Goal: Task Accomplishment & Management: Use online tool/utility

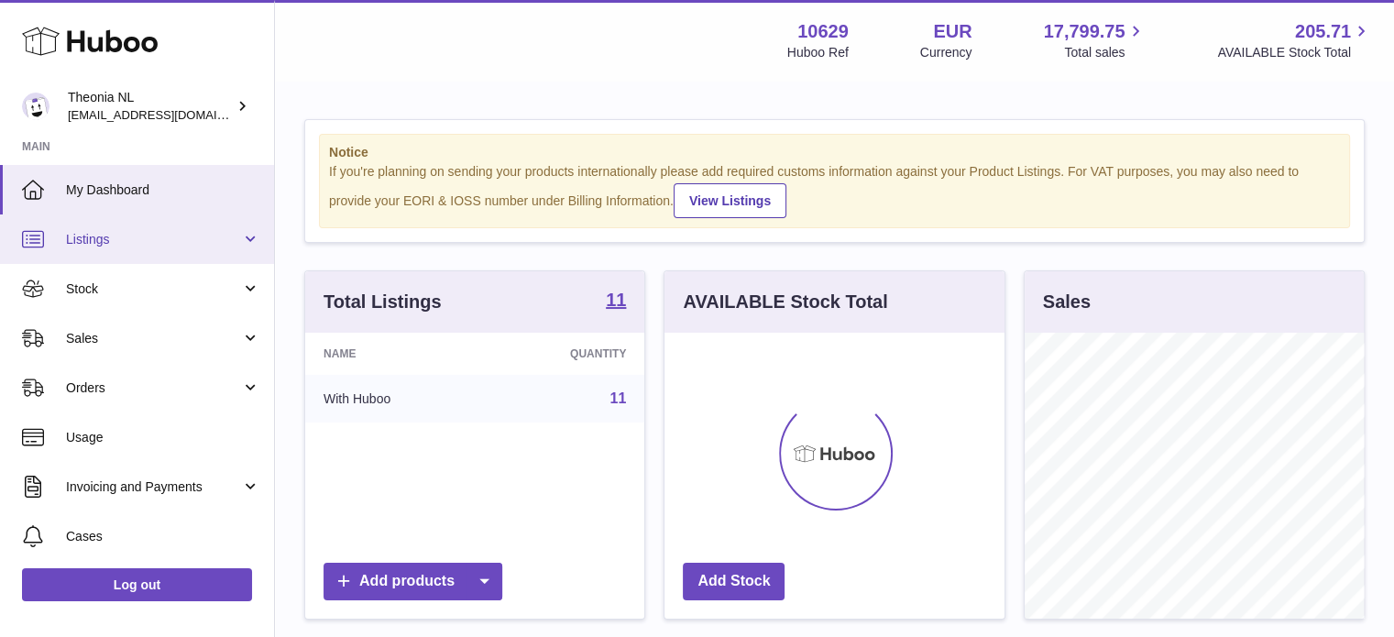
scroll to position [286, 340]
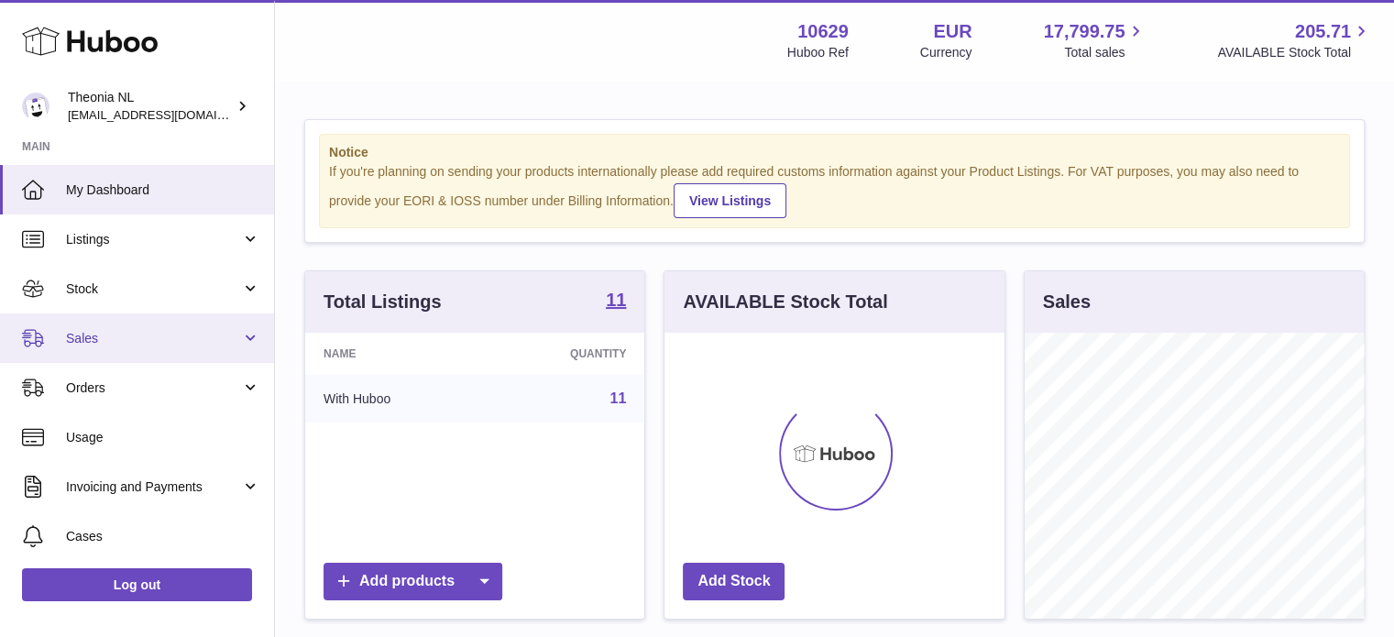
click at [125, 336] on span "Sales" at bounding box center [153, 338] width 175 height 17
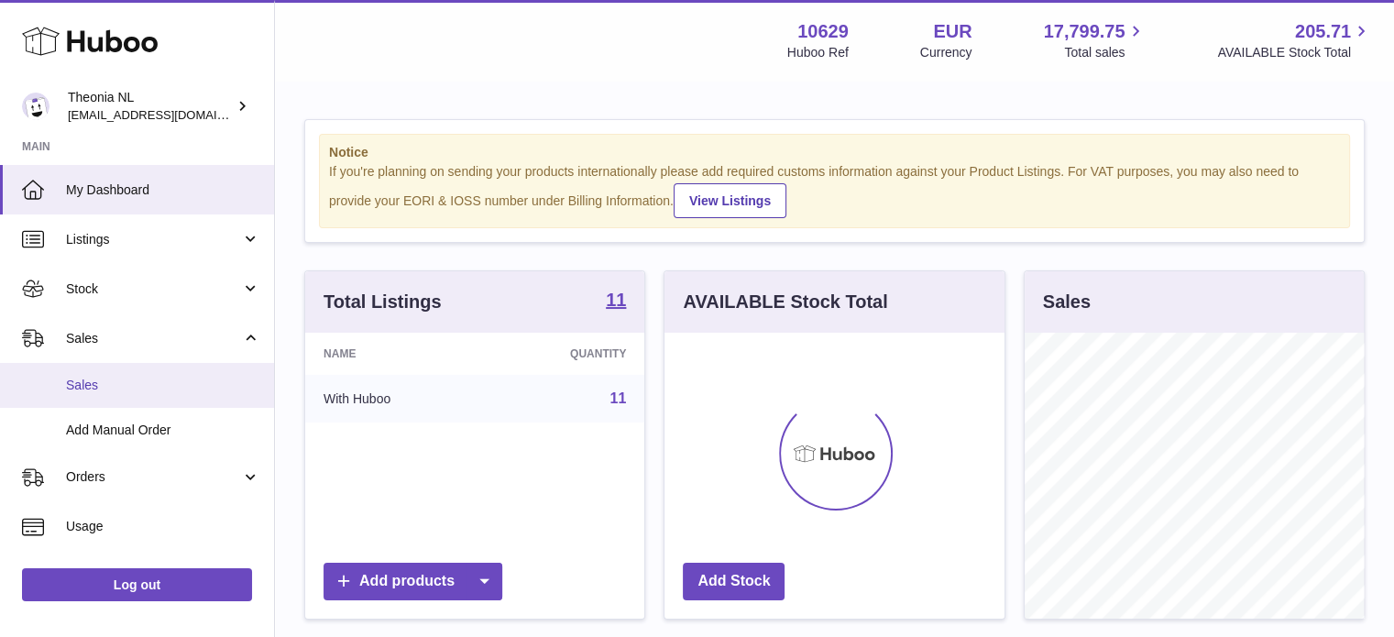
click at [117, 384] on span "Sales" at bounding box center [163, 385] width 194 height 17
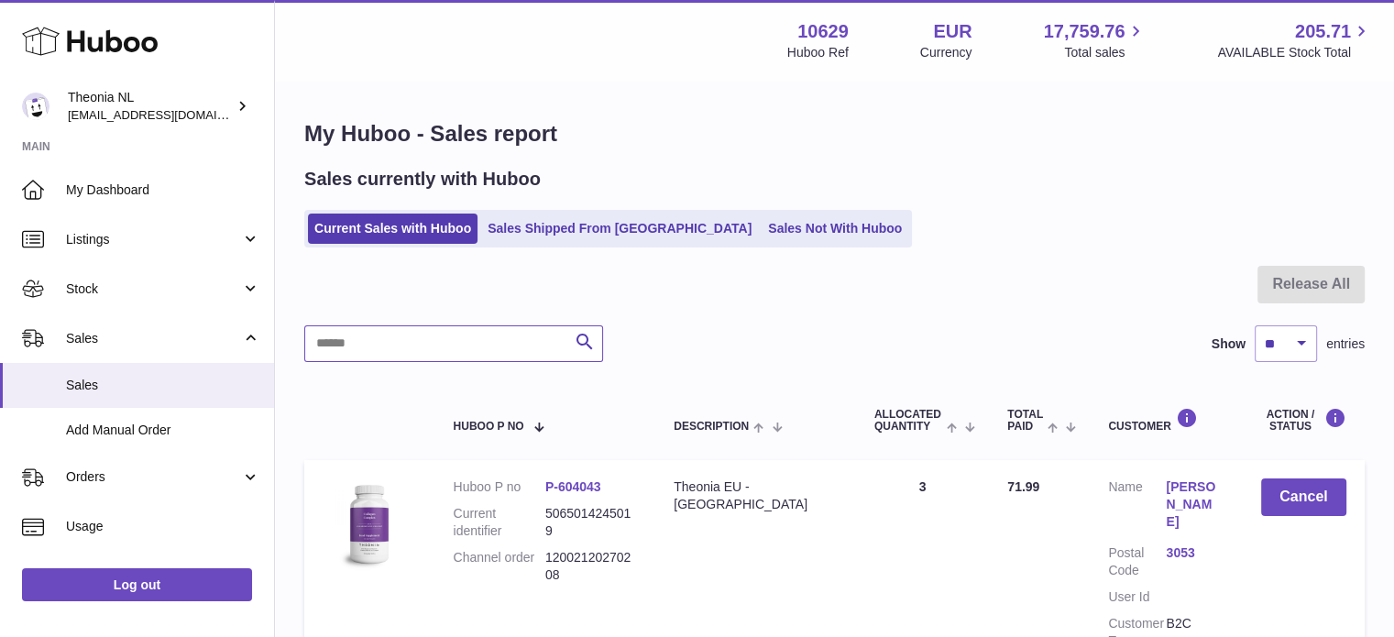
click at [423, 325] on input "text" at bounding box center [453, 343] width 299 height 37
paste input "**********"
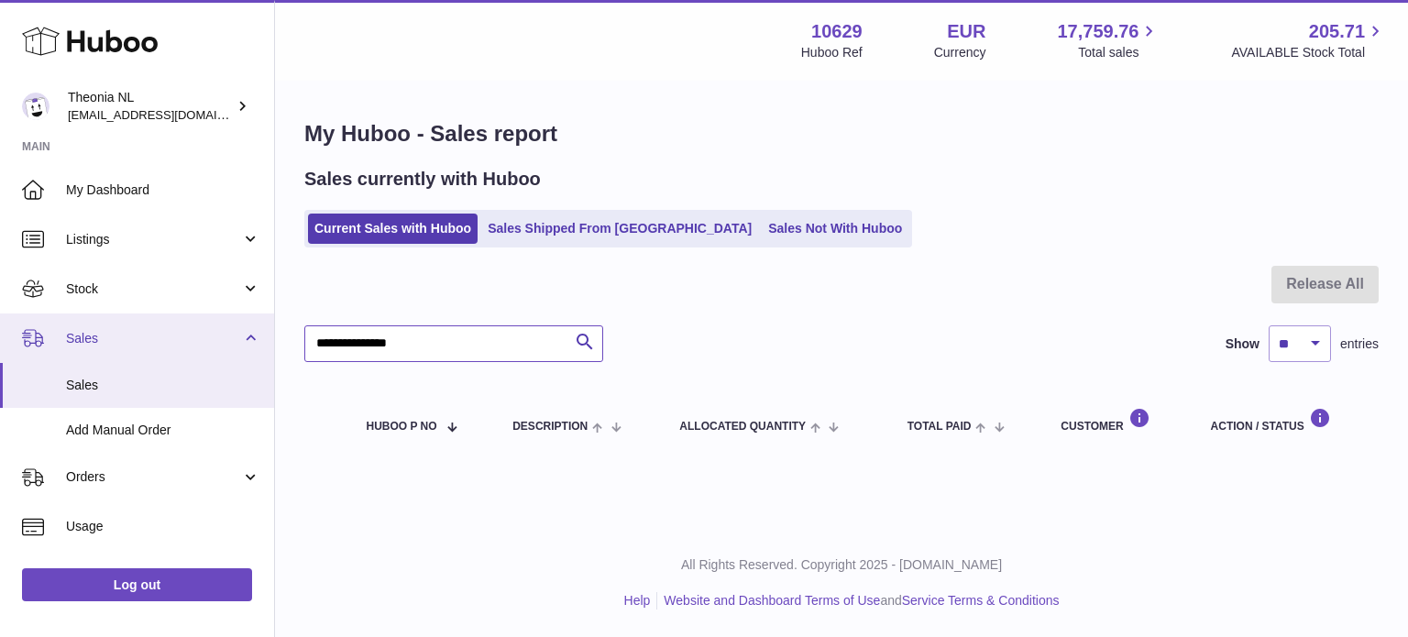
drag, startPoint x: 435, startPoint y: 344, endPoint x: 156, endPoint y: 335, distance: 278.9
click at [168, 340] on div "Huboo Theonia NL info@wholesomegoods.eu Main My Dashboard Listings Not with Hub…" at bounding box center [704, 318] width 1408 height 637
paste input "text"
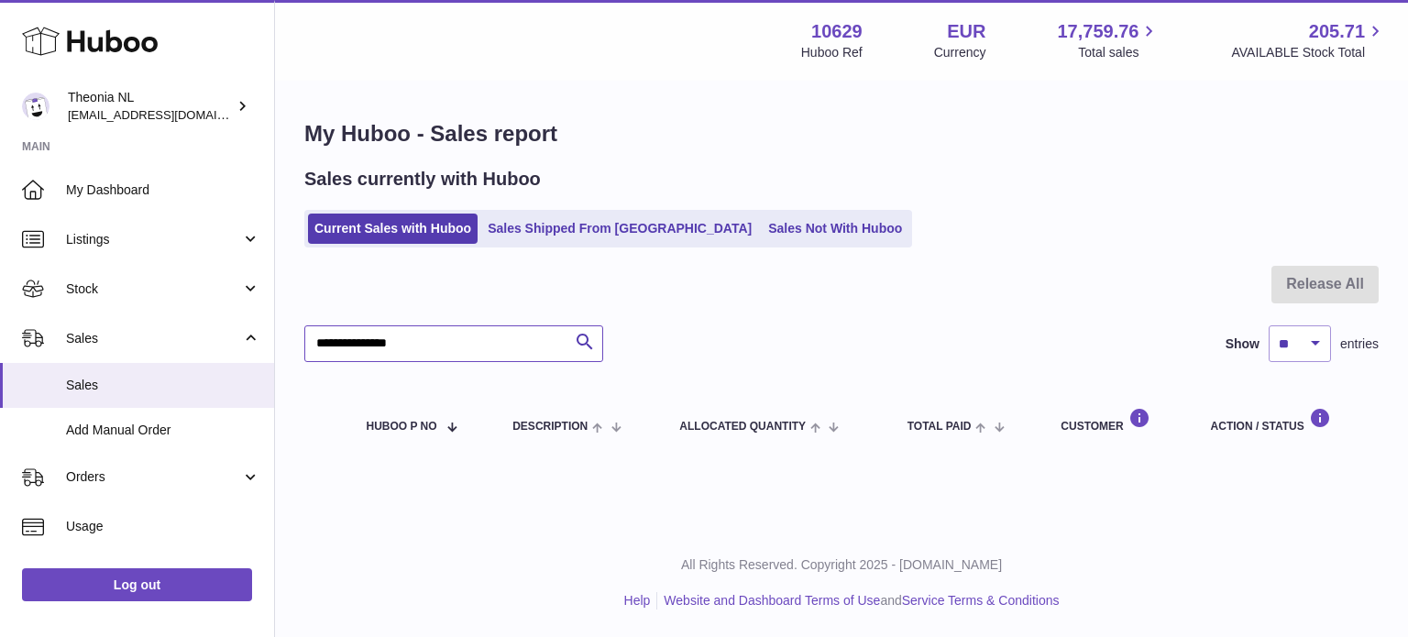
type input "**********"
drag, startPoint x: 290, startPoint y: 369, endPoint x: 94, endPoint y: 366, distance: 196.2
click at [94, 369] on div "Huboo Theonia NL info@wholesomegoods.eu Main My Dashboard Listings Not with Hub…" at bounding box center [704, 318] width 1408 height 637
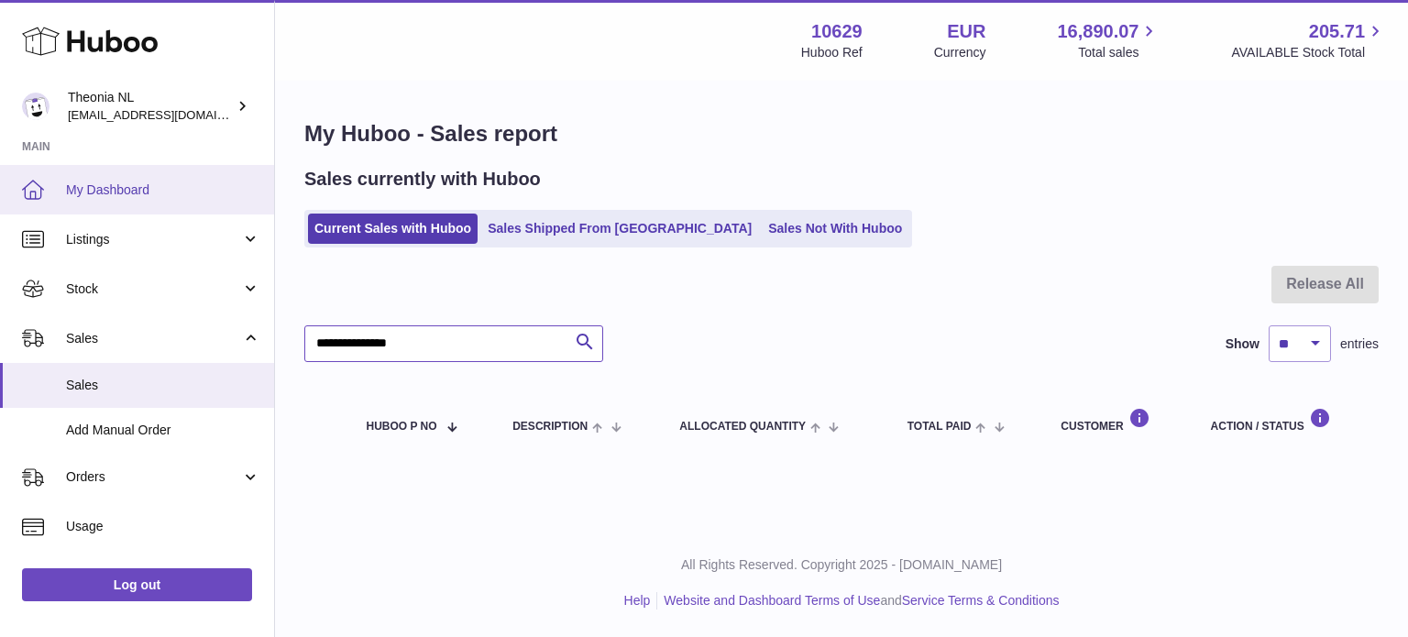
paste input "text"
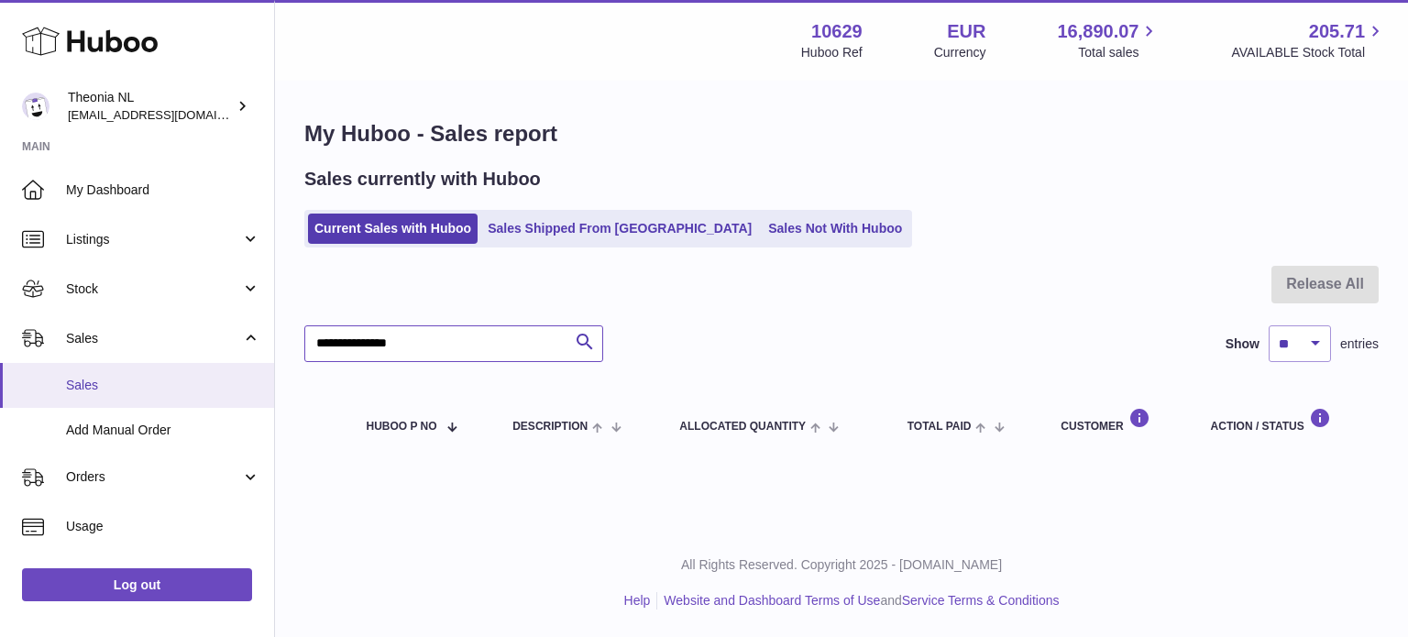
click at [248, 369] on div "Huboo Theonia NL info@wholesomegoods.eu Main My Dashboard Listings Not with Hub…" at bounding box center [704, 318] width 1408 height 637
paste input "text"
type input "**********"
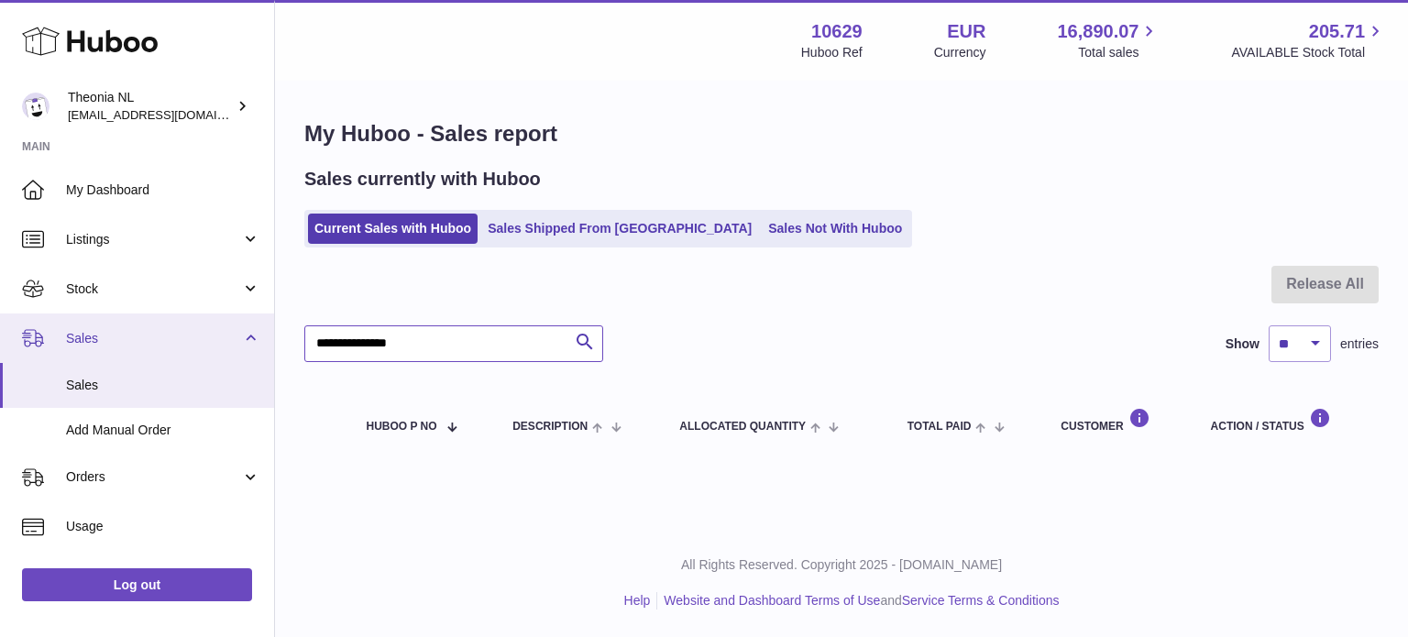
drag, startPoint x: 290, startPoint y: 357, endPoint x: 237, endPoint y: 355, distance: 53.2
click at [238, 355] on div "Huboo Theonia NL info@wholesomegoods.eu Main My Dashboard Listings Not with Hub…" at bounding box center [704, 318] width 1408 height 637
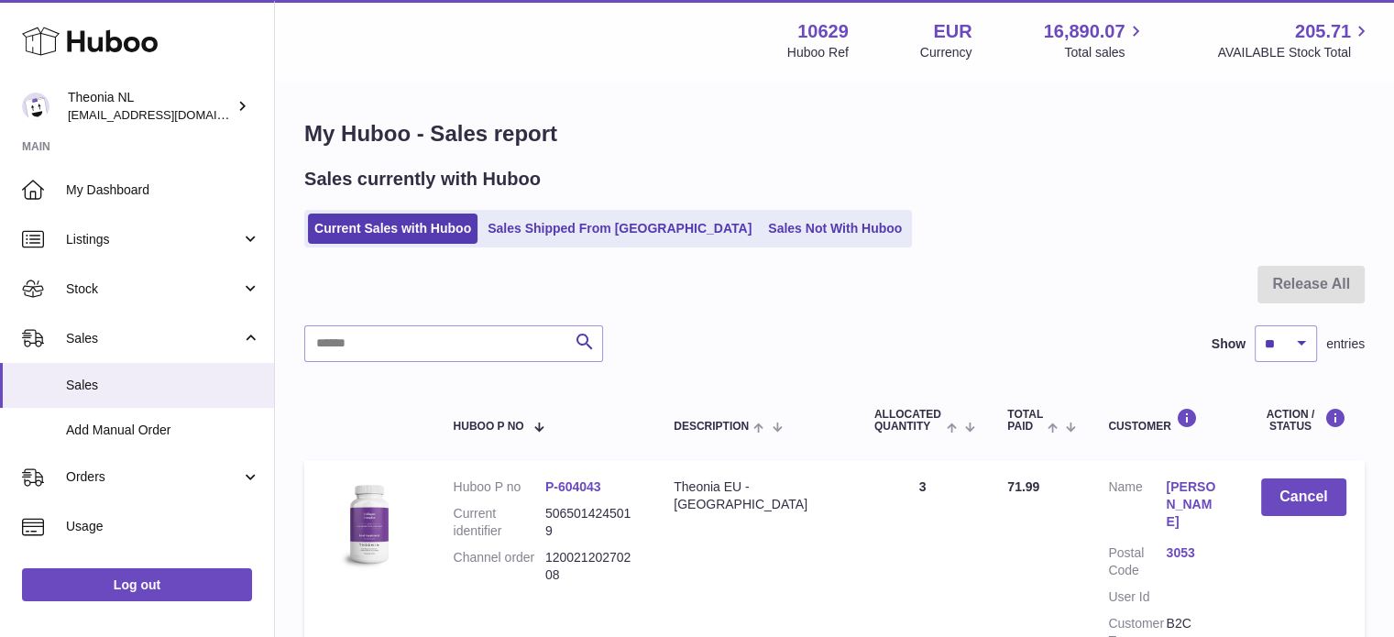
click at [568, 204] on div "Sales currently with Huboo Current Sales with Huboo Sales Shipped From Huboo Sa…" at bounding box center [834, 207] width 1061 height 81
click at [565, 224] on link "Sales Shipped From [GEOGRAPHIC_DATA]" at bounding box center [619, 229] width 277 height 30
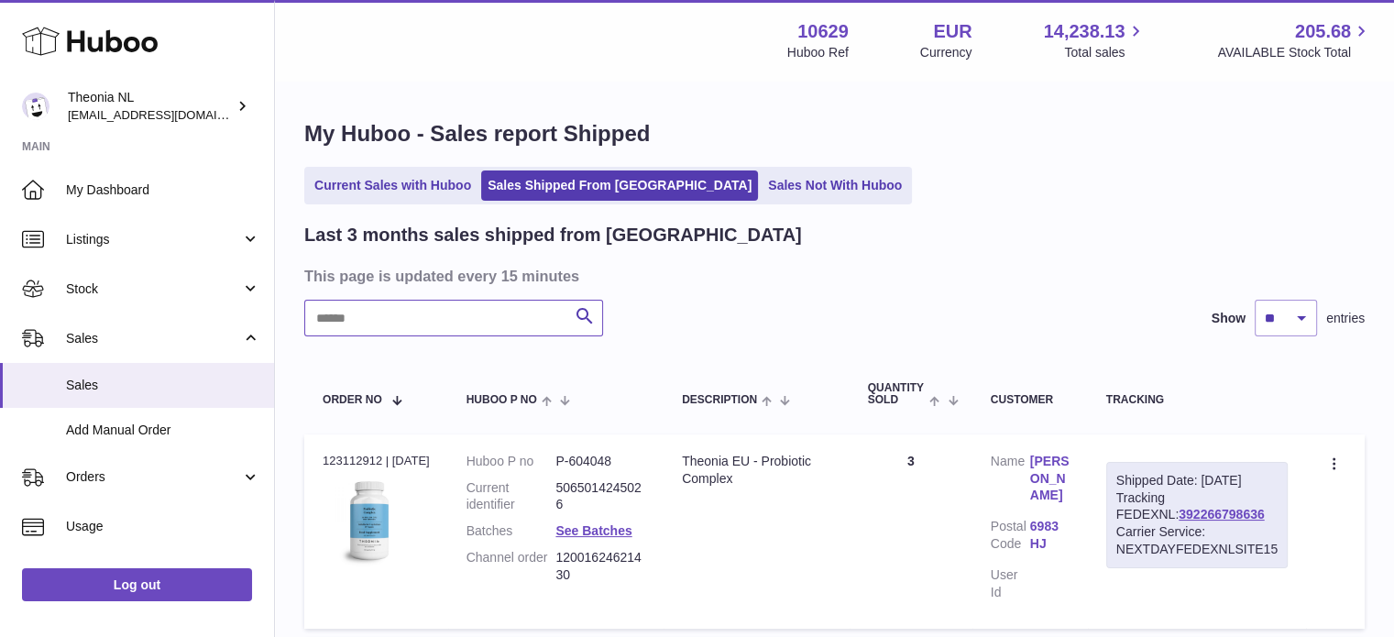
click at [495, 317] on input "text" at bounding box center [453, 318] width 299 height 37
paste input "**********"
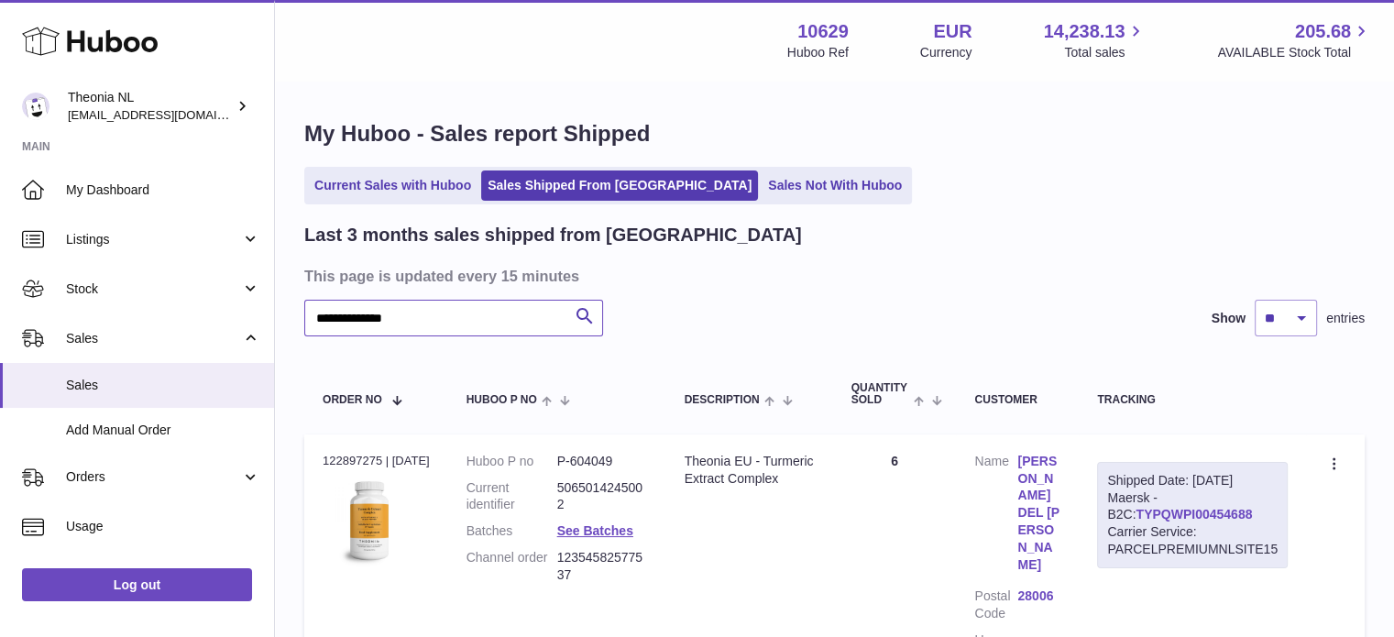
type input "**********"
click at [1167, 516] on link "TYPQWPI00454688" at bounding box center [1194, 514] width 116 height 15
click at [434, 203] on ul "Current Sales with Huboo Sales Shipped From Huboo Sales Not With Huboo" at bounding box center [608, 186] width 608 height 38
click at [437, 185] on link "Current Sales with Huboo" at bounding box center [393, 186] width 170 height 30
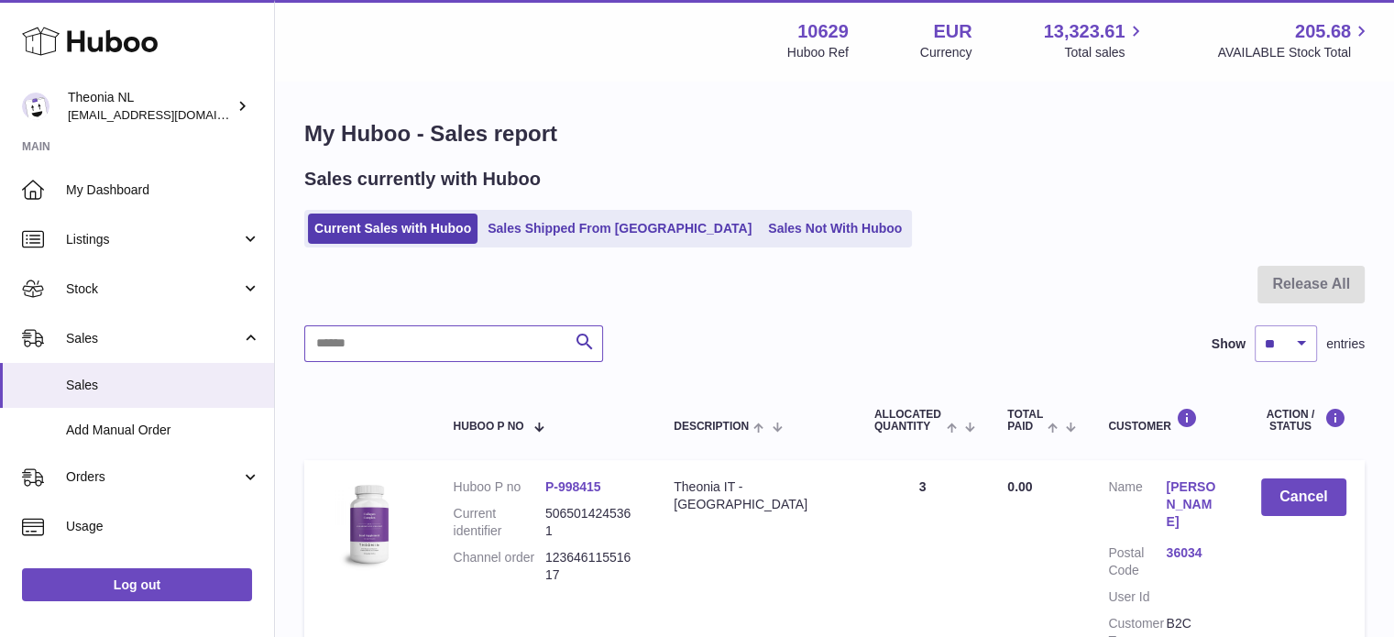
click at [444, 351] on input "text" at bounding box center [453, 343] width 299 height 37
paste input "**********"
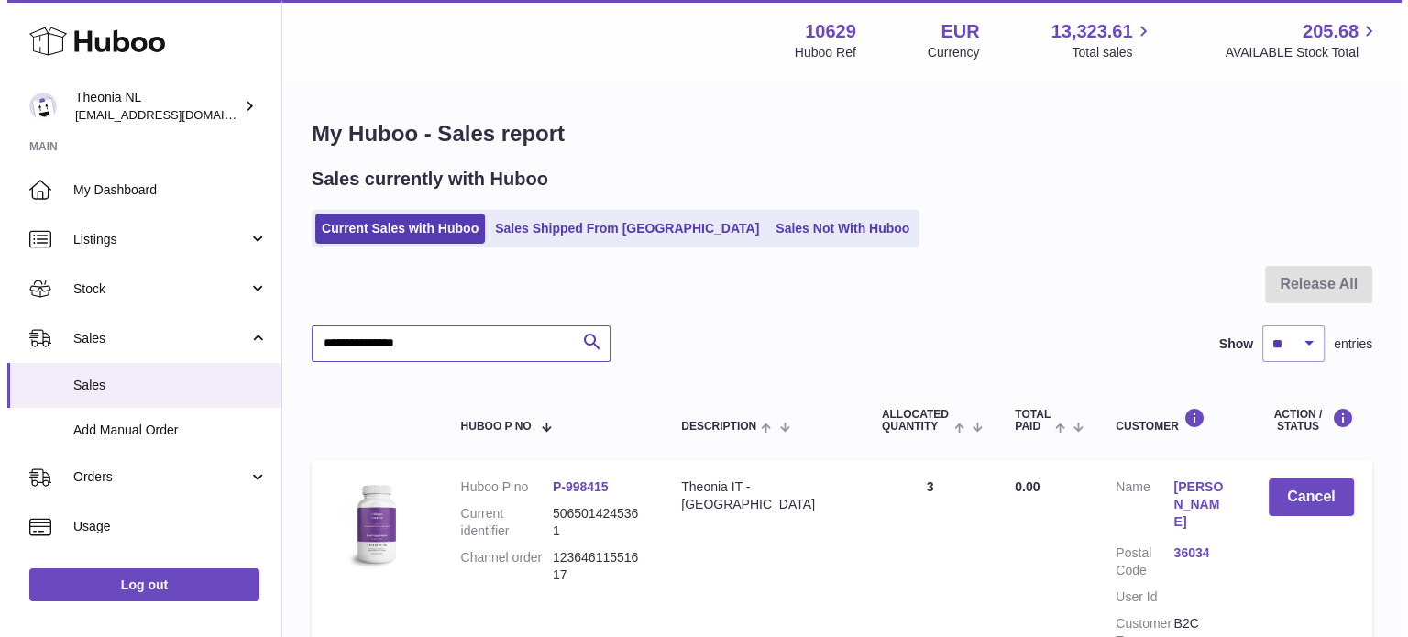
scroll to position [175, 0]
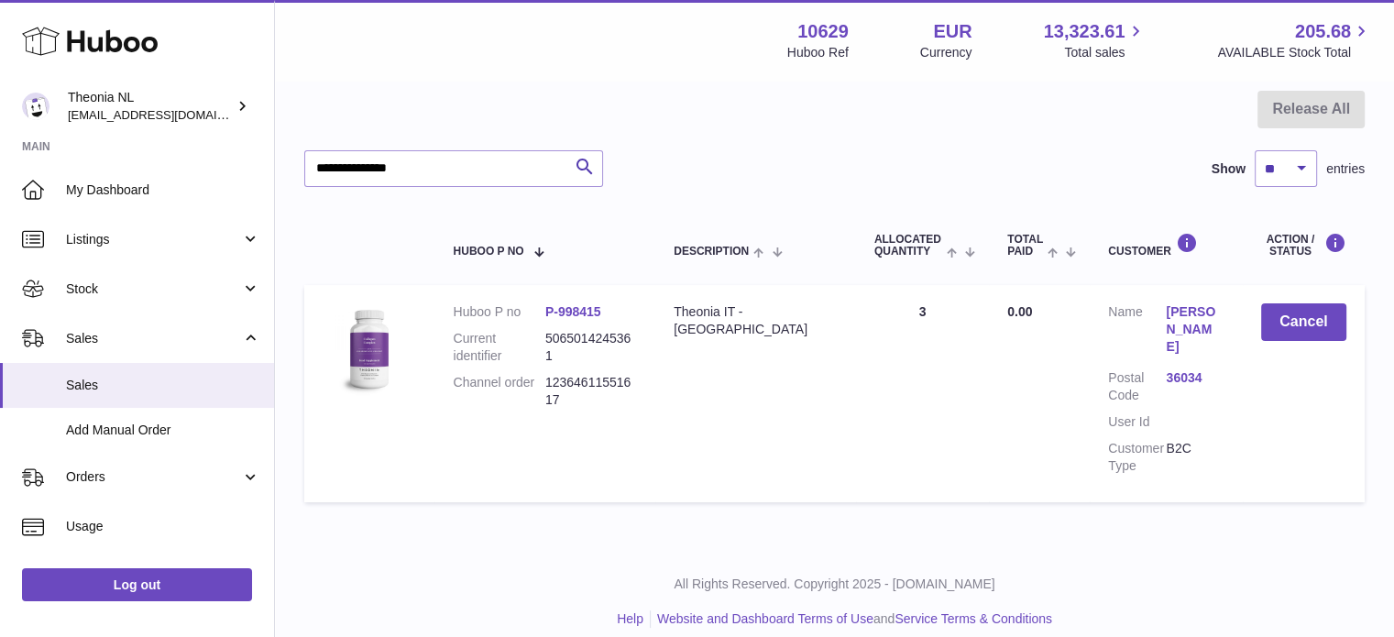
click at [1181, 369] on link "36034" at bounding box center [1195, 377] width 58 height 17
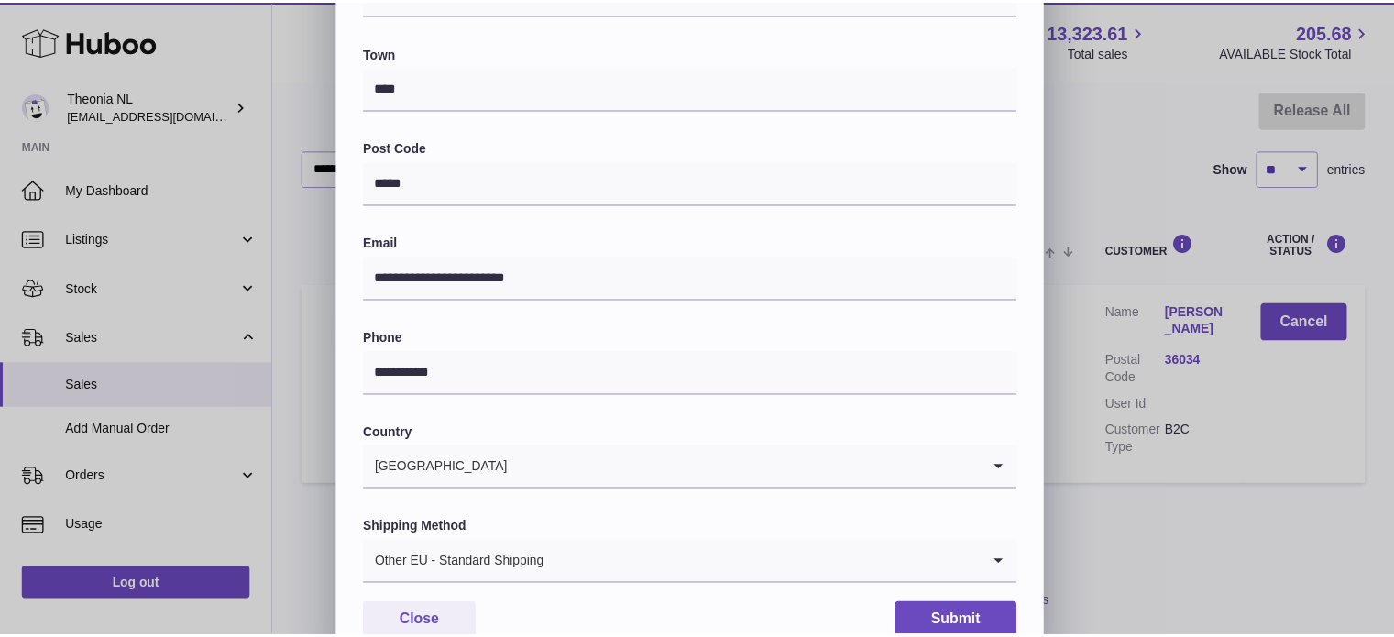
scroll to position [517, 0]
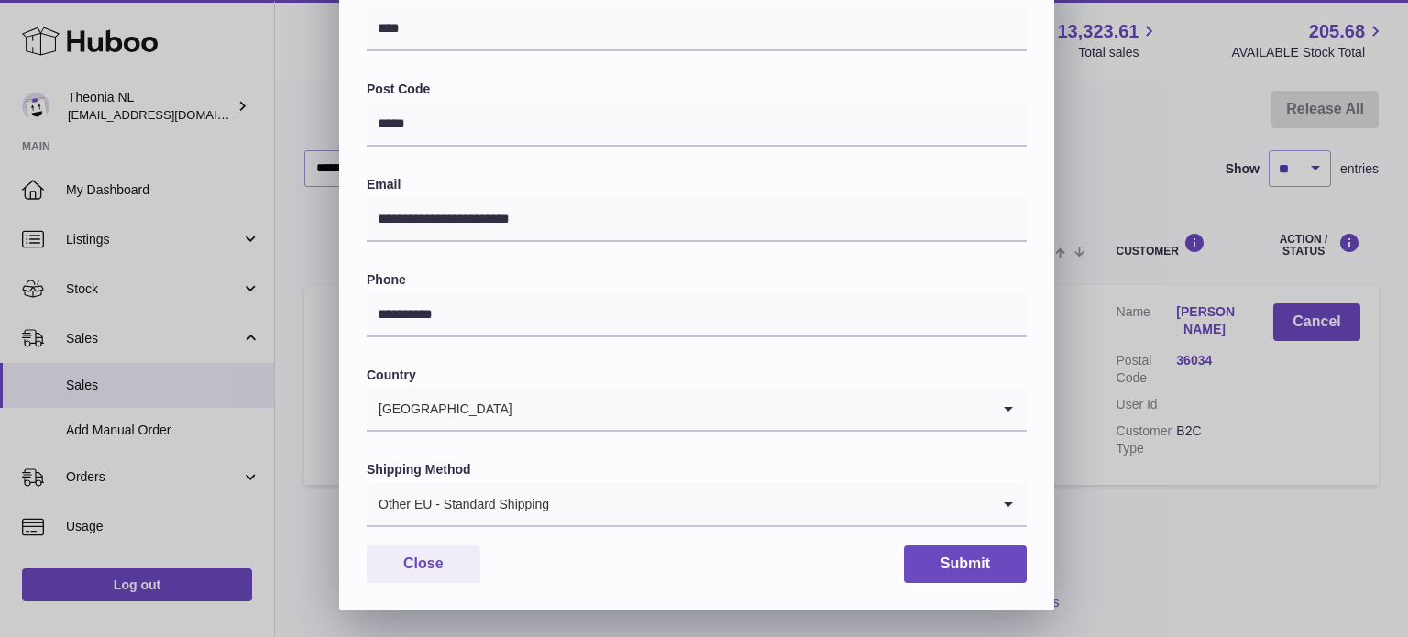
click at [567, 480] on div "Shipping Method Other EU - Standard Shipping Loading..." at bounding box center [697, 494] width 660 height 66
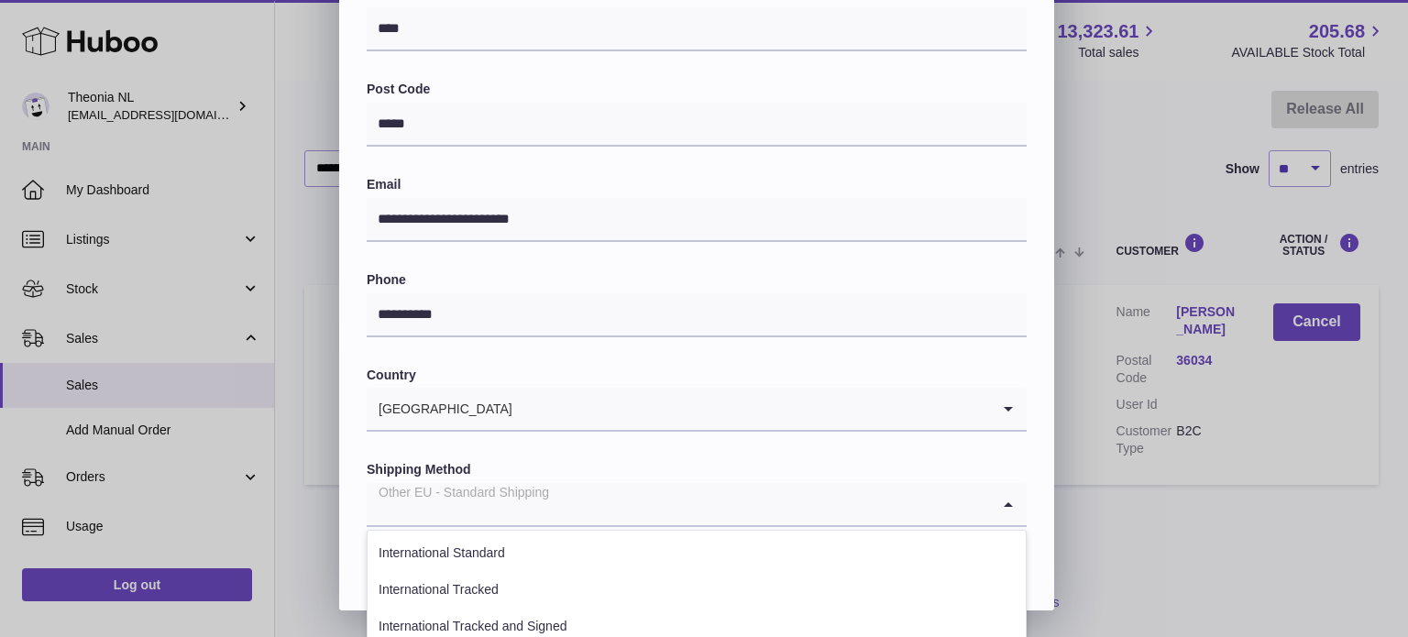
click at [541, 523] on div "Other EU - Standard Shipping" at bounding box center [678, 504] width 623 height 42
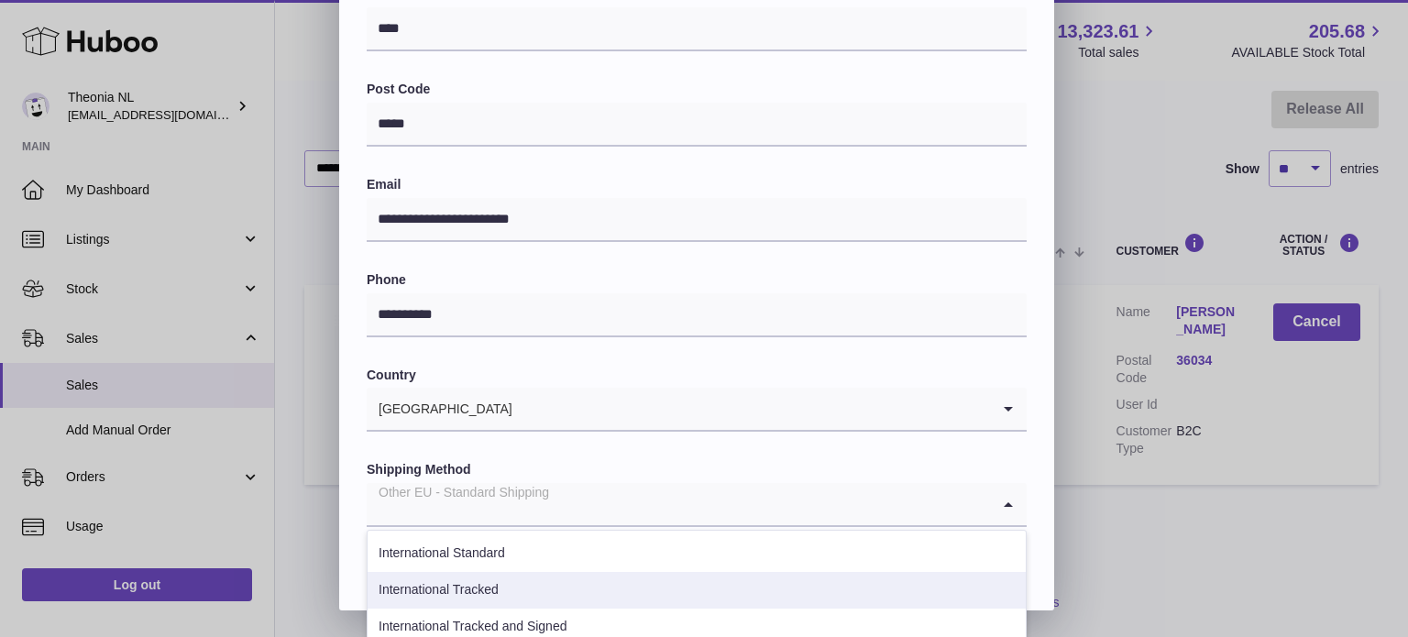
click at [514, 593] on li "International Tracked" at bounding box center [697, 590] width 658 height 37
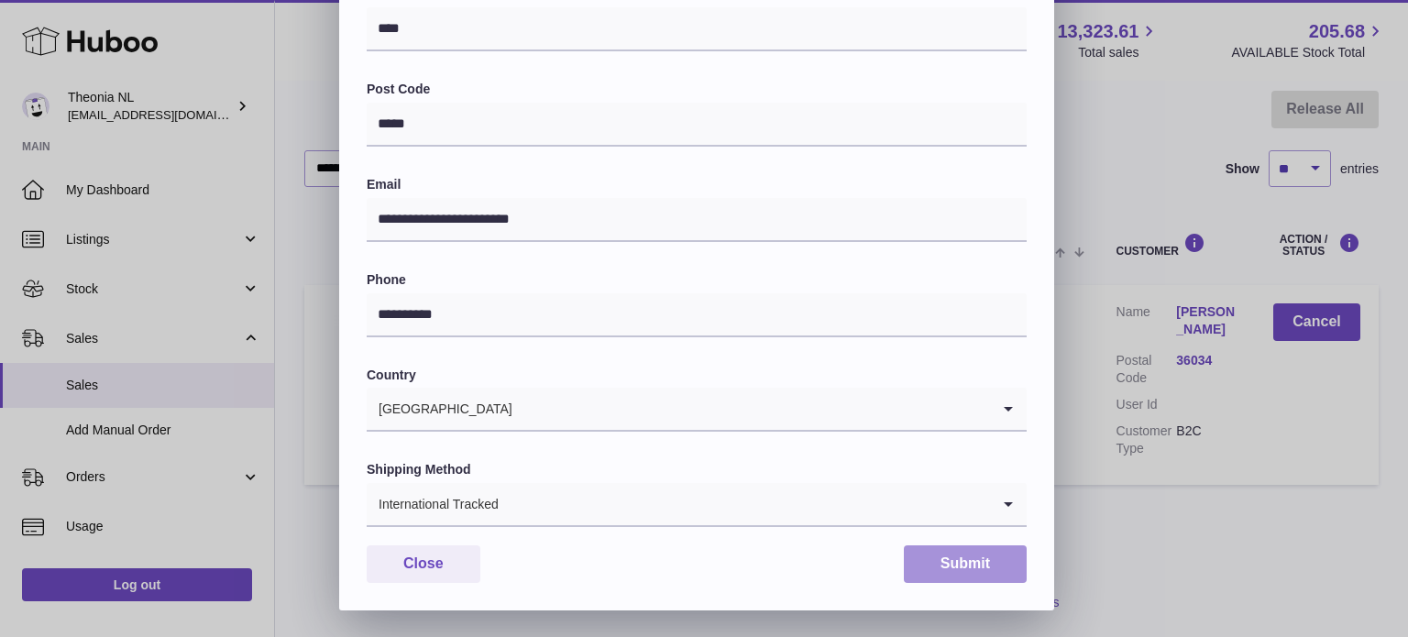
click at [940, 565] on button "Submit" at bounding box center [965, 564] width 123 height 38
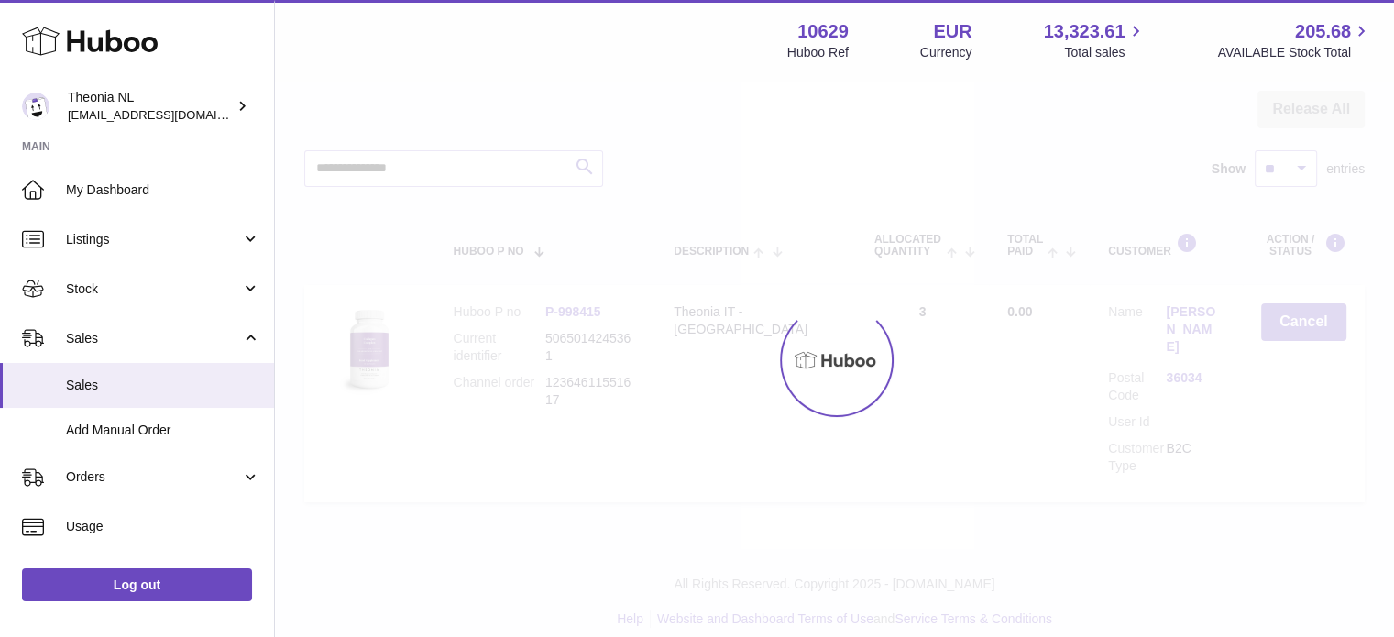
scroll to position [0, 0]
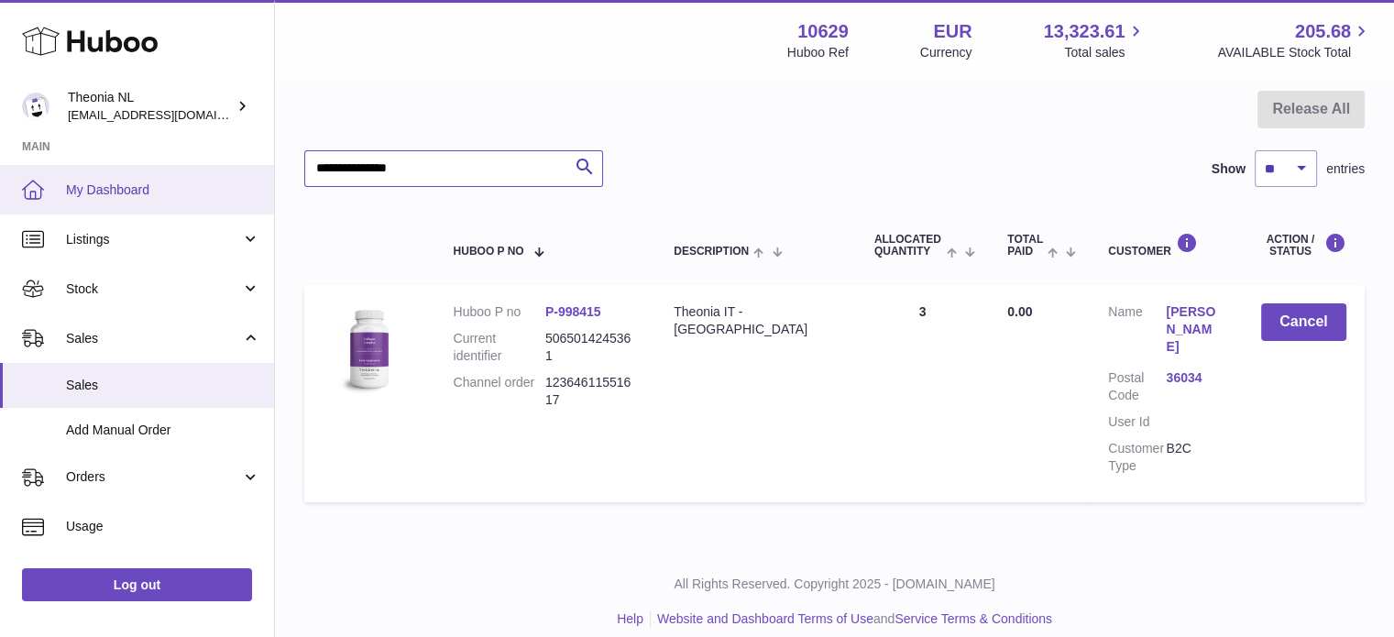
drag, startPoint x: 495, startPoint y: 171, endPoint x: 164, endPoint y: 177, distance: 331.0
click at [176, 176] on div "Huboo Theonia NL info@wholesomegoods.eu Main My Dashboard Listings Not with Hub…" at bounding box center [697, 240] width 1394 height 831
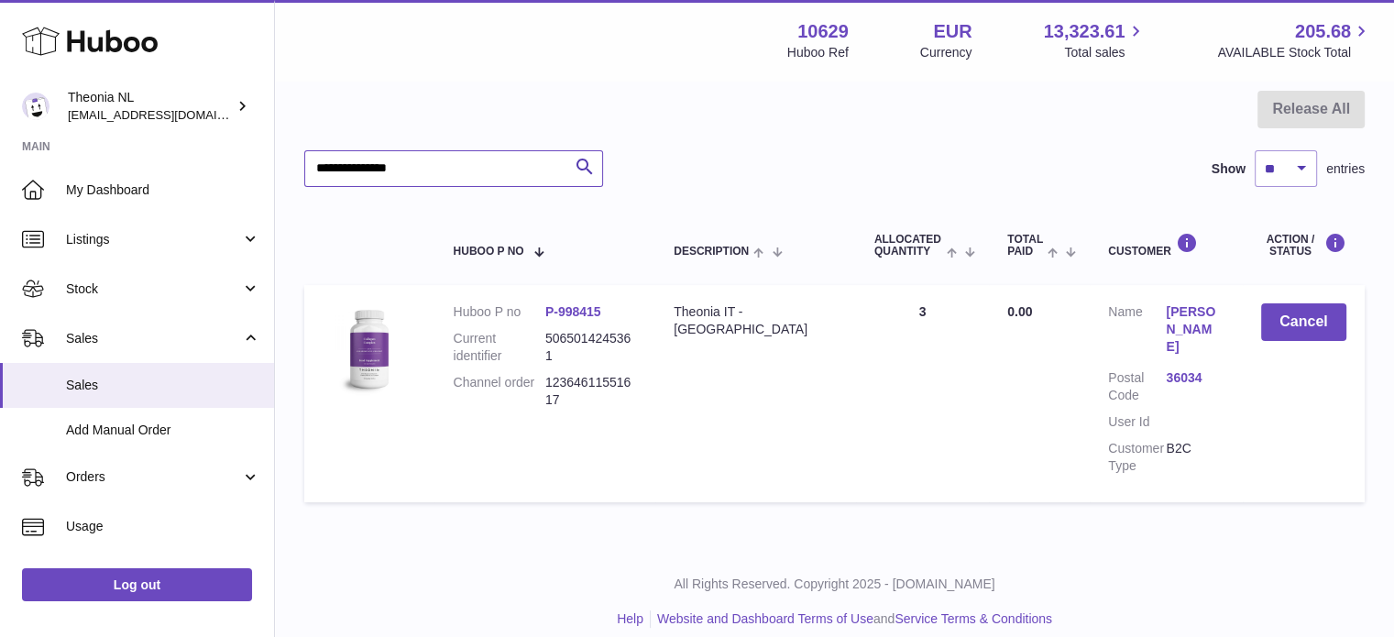
paste input "text"
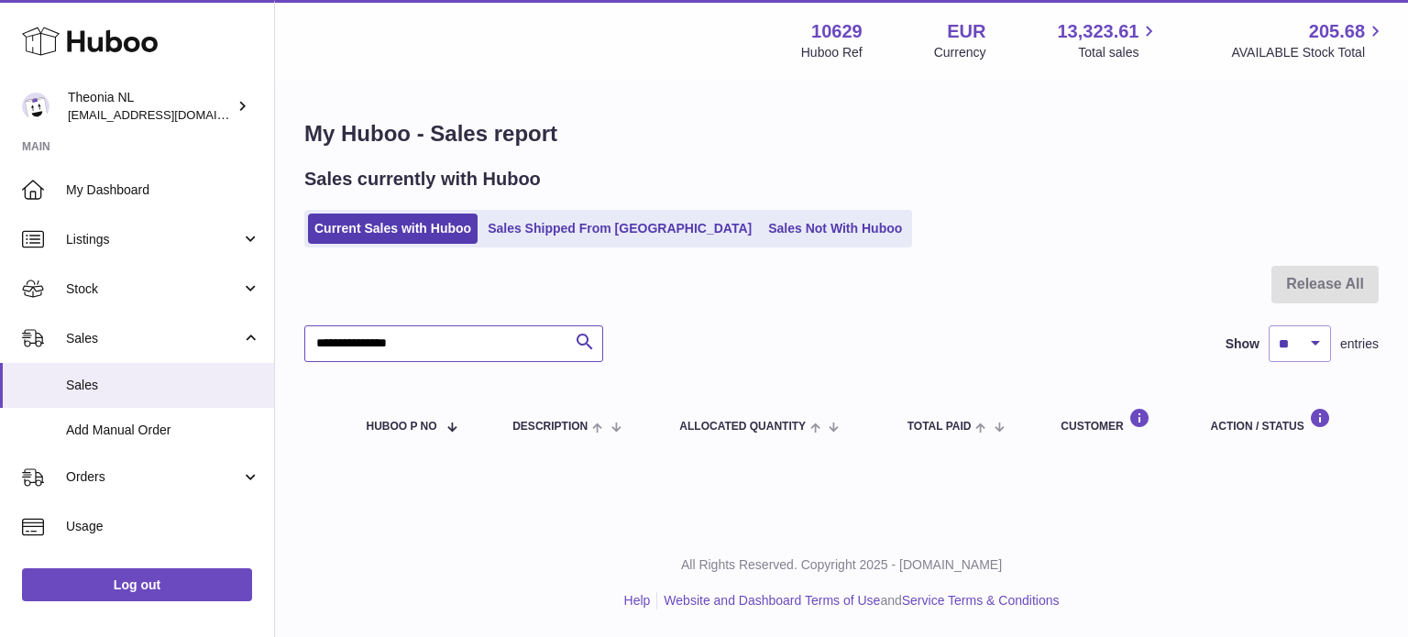
type input "**********"
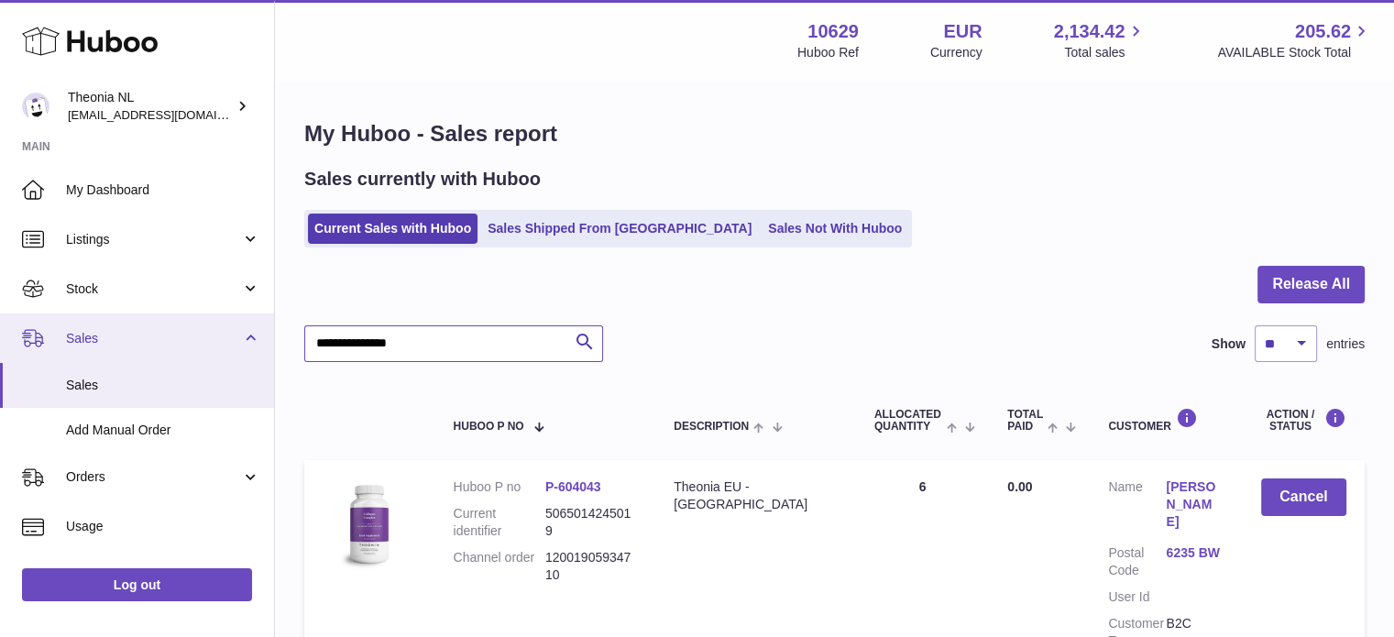
drag, startPoint x: 470, startPoint y: 344, endPoint x: 81, endPoint y: 354, distance: 389.8
click at [94, 355] on div "Huboo Theonia NL [EMAIL_ADDRESS][DOMAIN_NAME] Main My Dashboard Listings Not wi…" at bounding box center [697, 415] width 1394 height 831
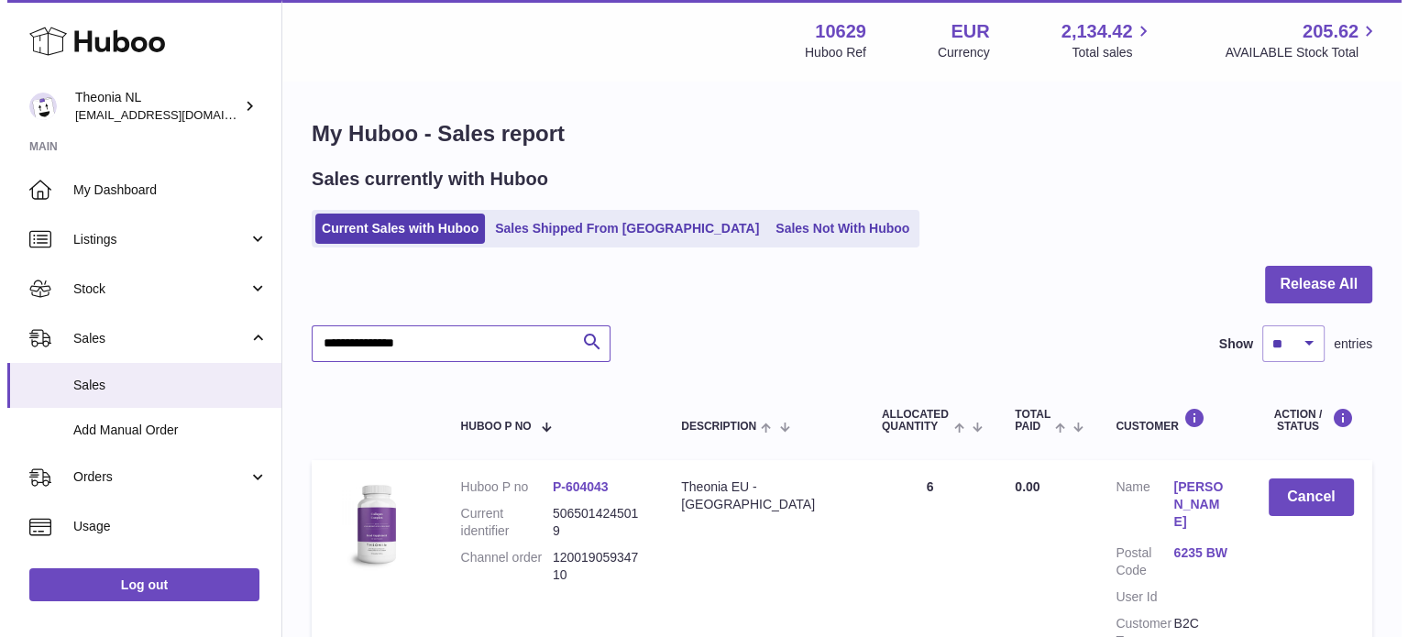
scroll to position [175, 0]
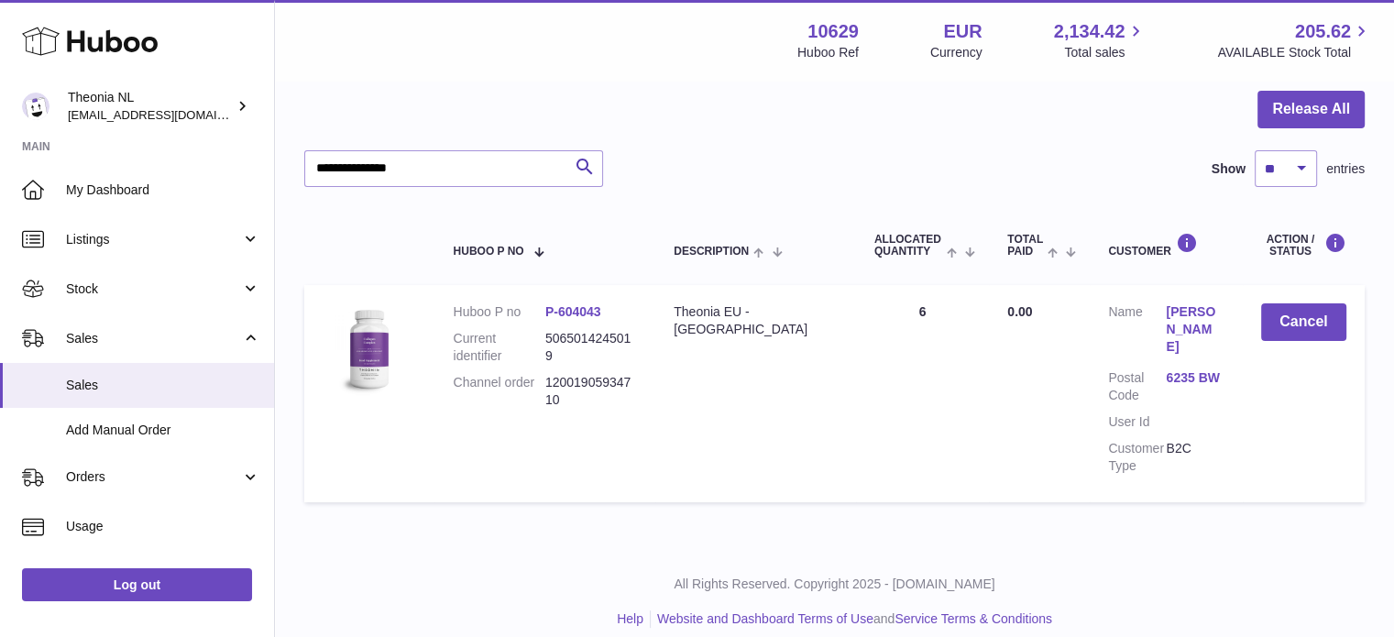
click at [1192, 369] on link "6235 BW" at bounding box center [1195, 377] width 58 height 17
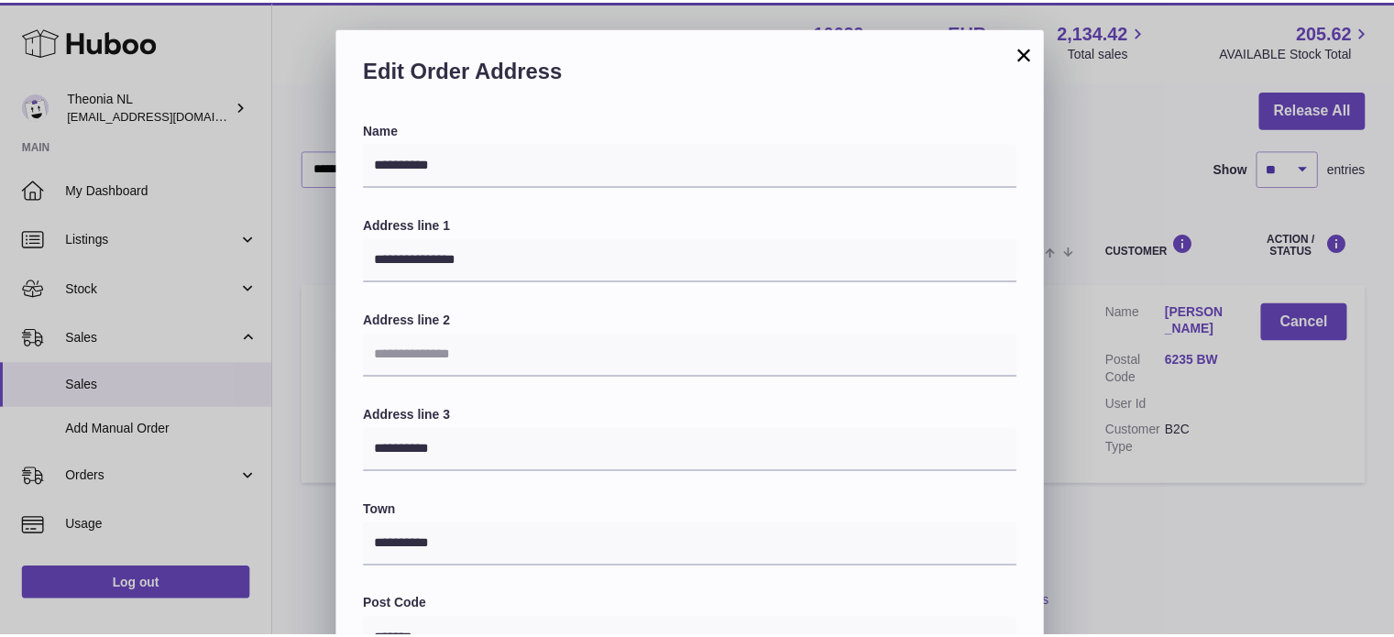
scroll to position [517, 0]
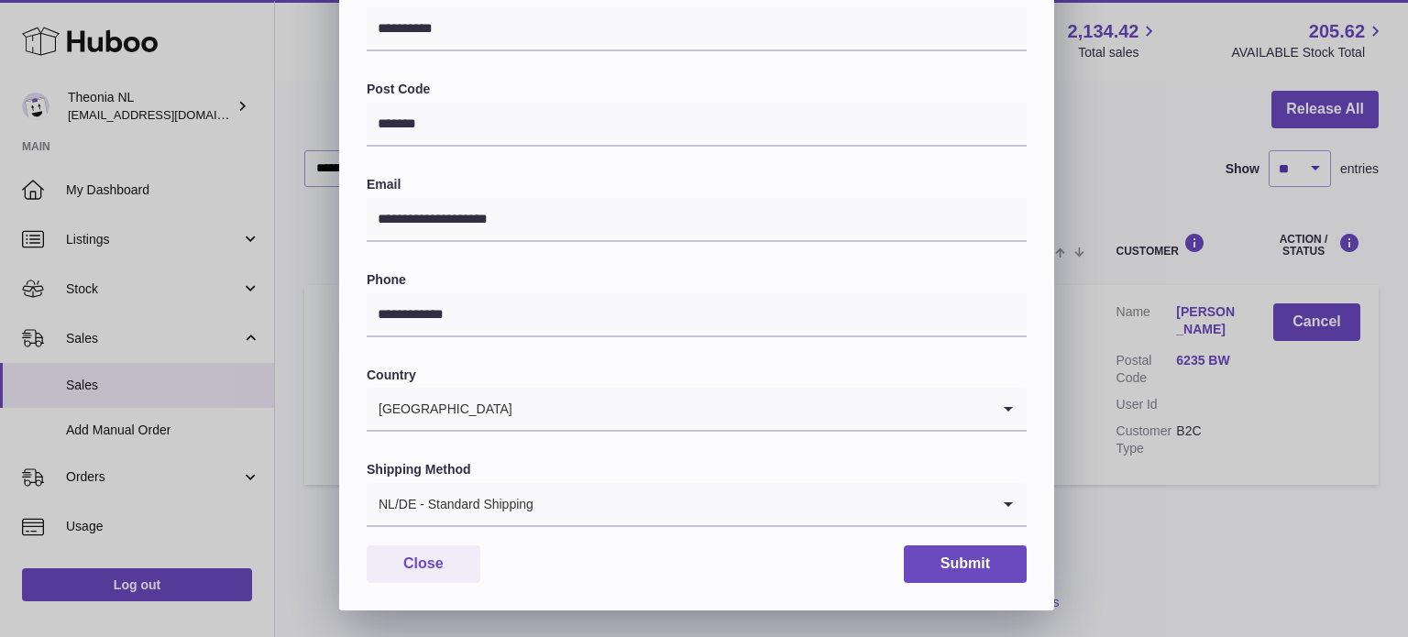
click at [485, 479] on div "Shipping Method NL/DE - Standard Shipping Loading..." at bounding box center [697, 494] width 660 height 66
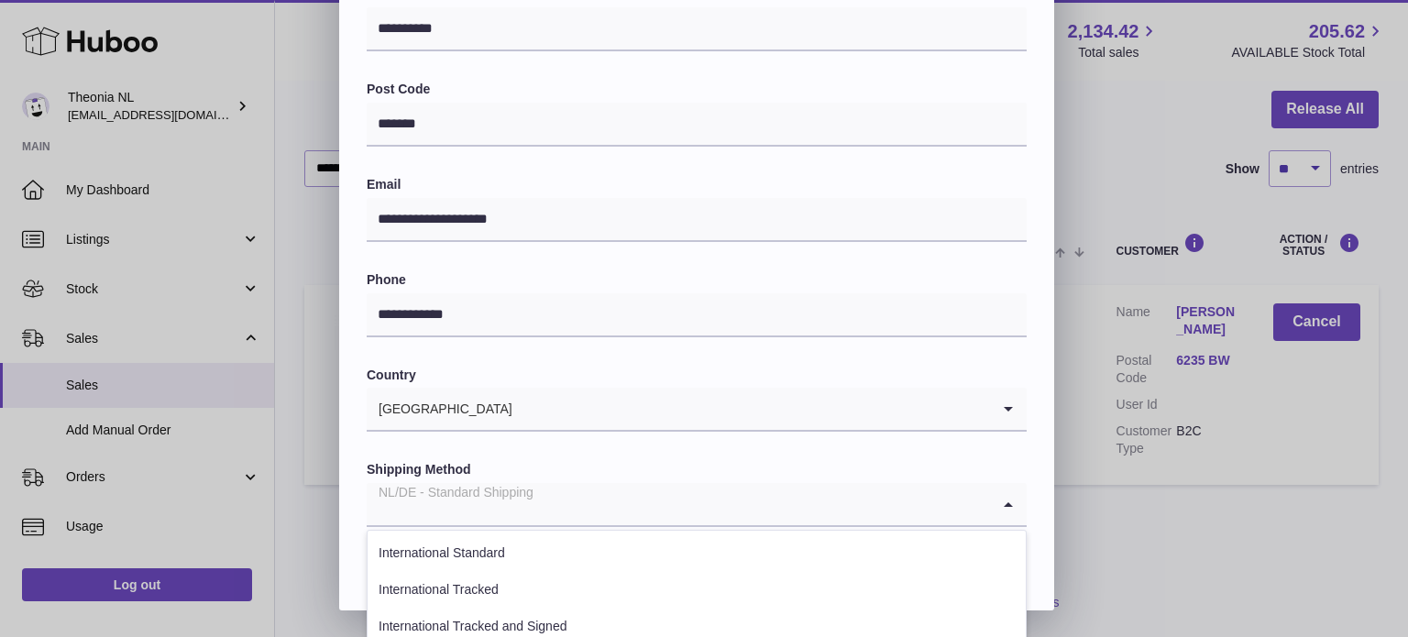
click at [486, 498] on div "NL/DE - Standard Shipping" at bounding box center [678, 504] width 623 height 42
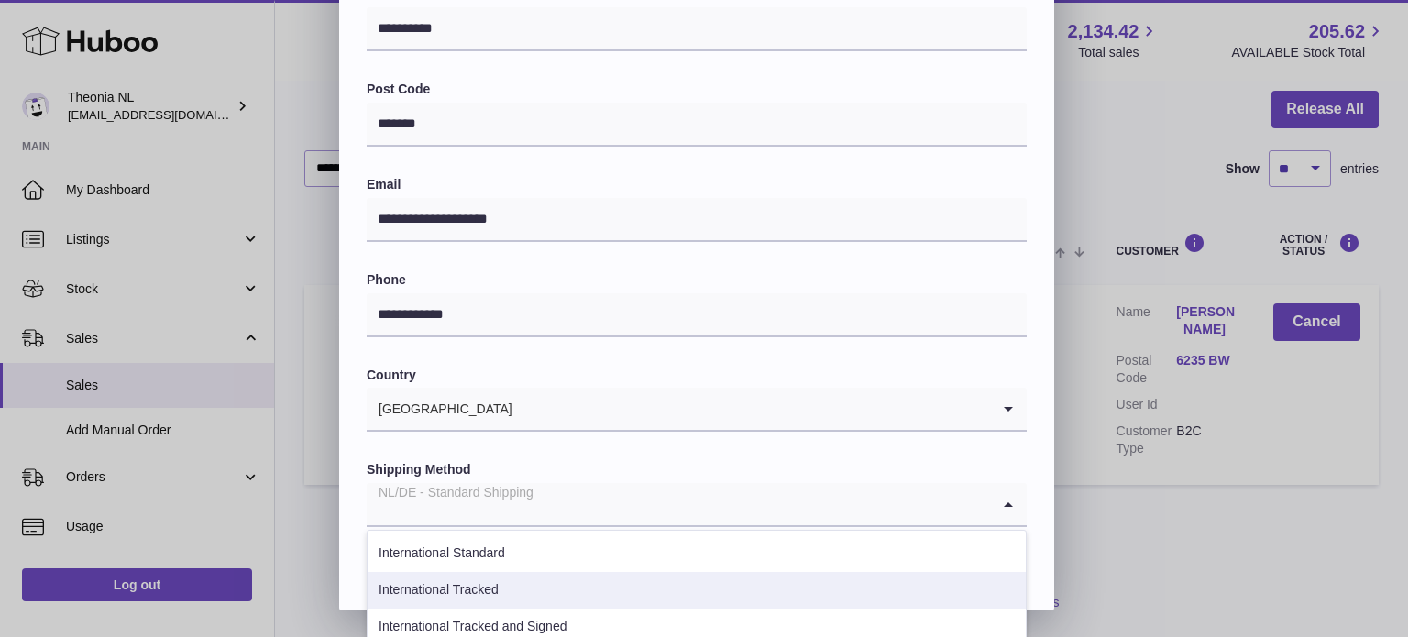
click at [508, 587] on li "International Tracked" at bounding box center [697, 590] width 658 height 37
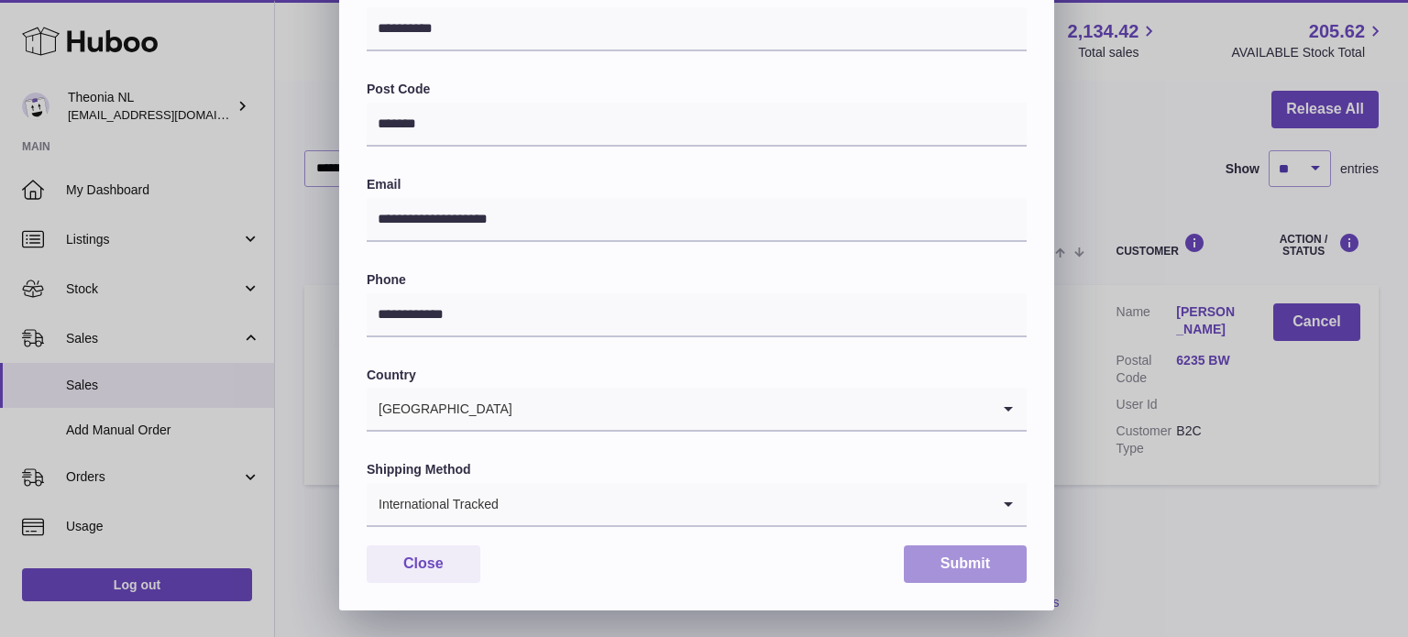
click at [985, 560] on button "Submit" at bounding box center [965, 564] width 123 height 38
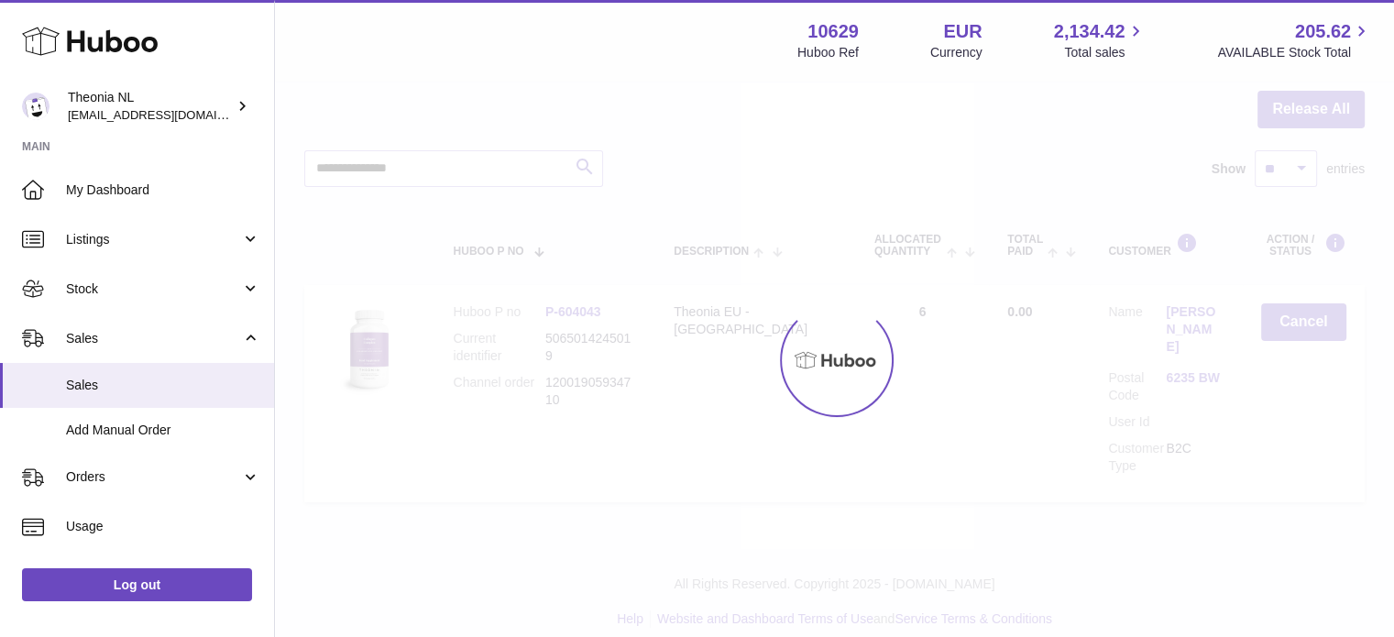
scroll to position [0, 0]
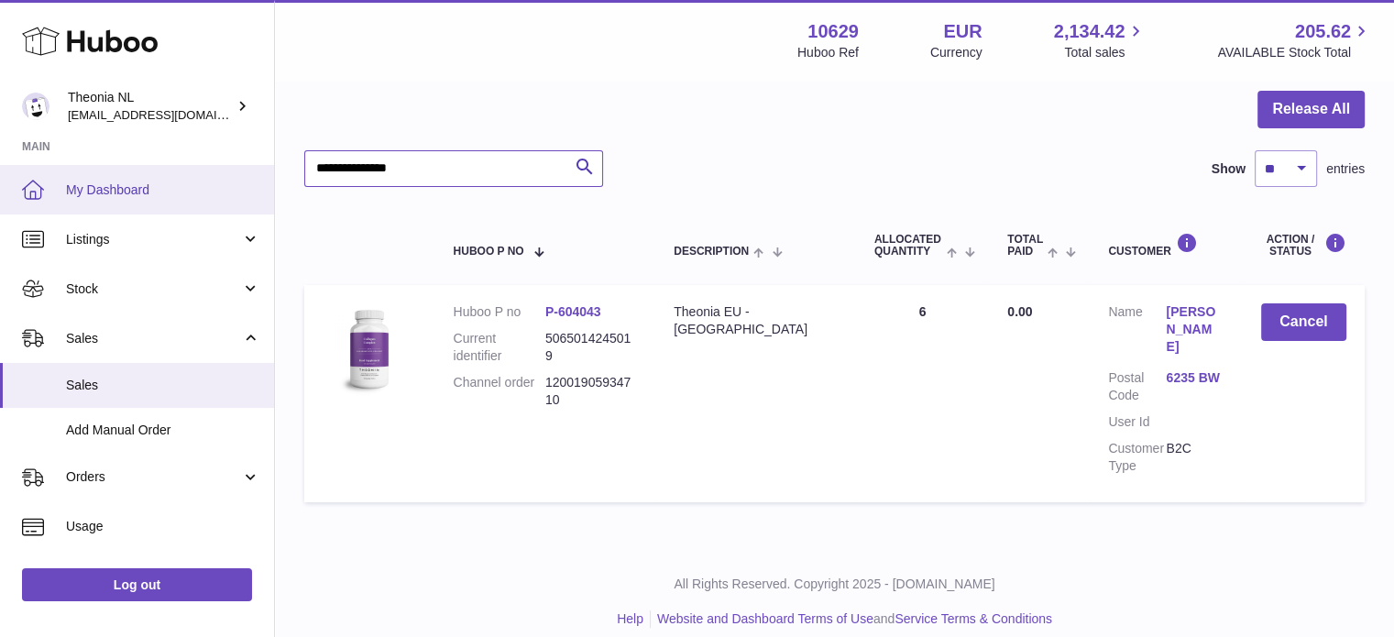
drag, startPoint x: 457, startPoint y: 185, endPoint x: 259, endPoint y: 182, distance: 198.0
click at [259, 182] on div "Huboo Theonia NL info@wholesomegoods.eu Main My Dashboard Listings Not with Hub…" at bounding box center [697, 240] width 1394 height 831
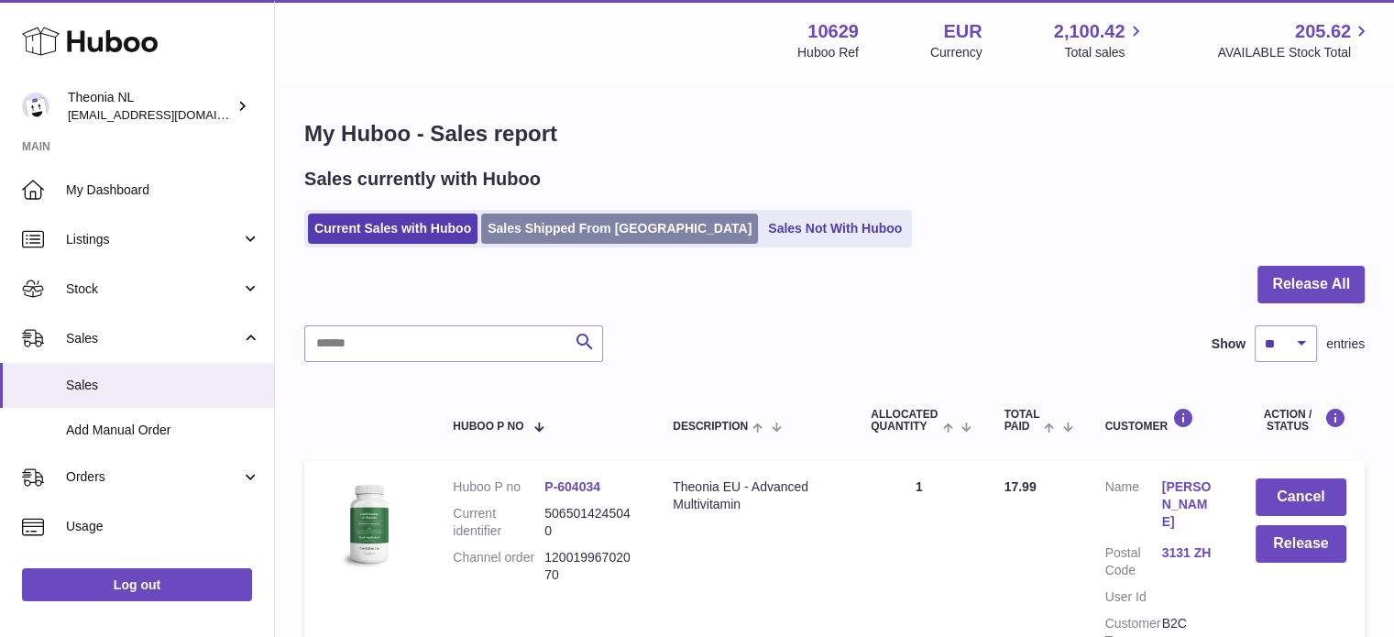
click at [557, 226] on link "Sales Shipped From [GEOGRAPHIC_DATA]" at bounding box center [619, 229] width 277 height 30
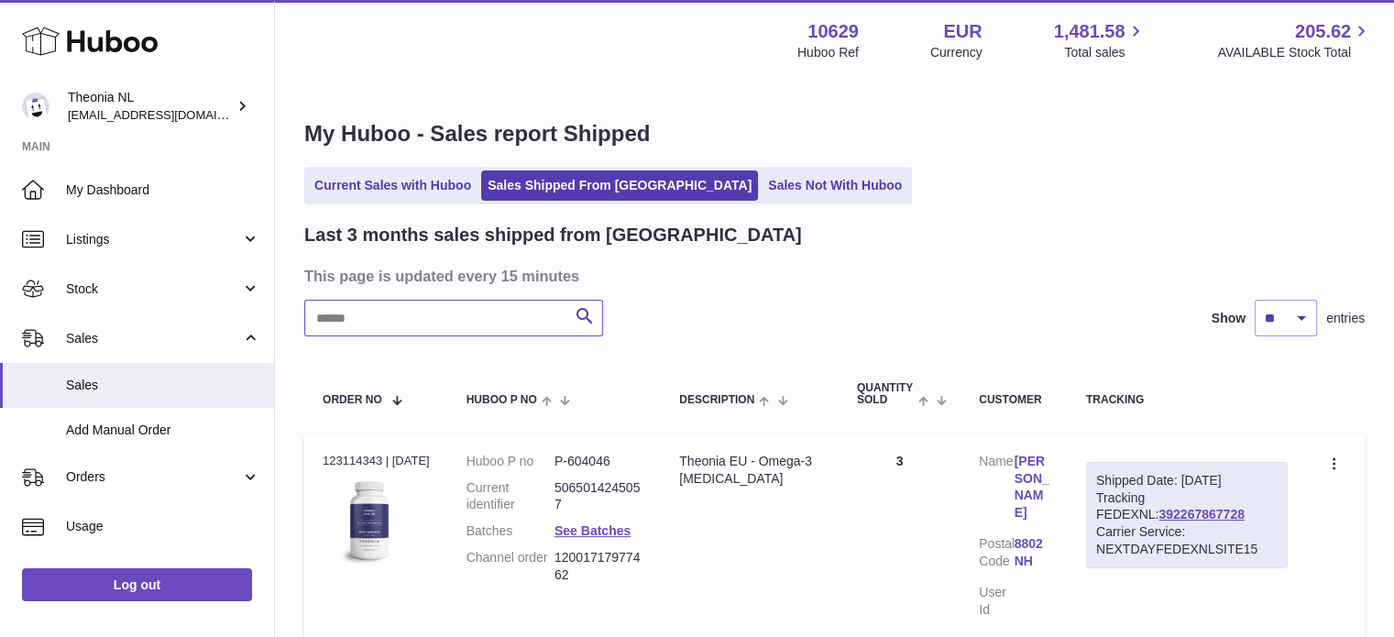
click at [522, 300] on input "text" at bounding box center [453, 318] width 299 height 37
paste input "**********"
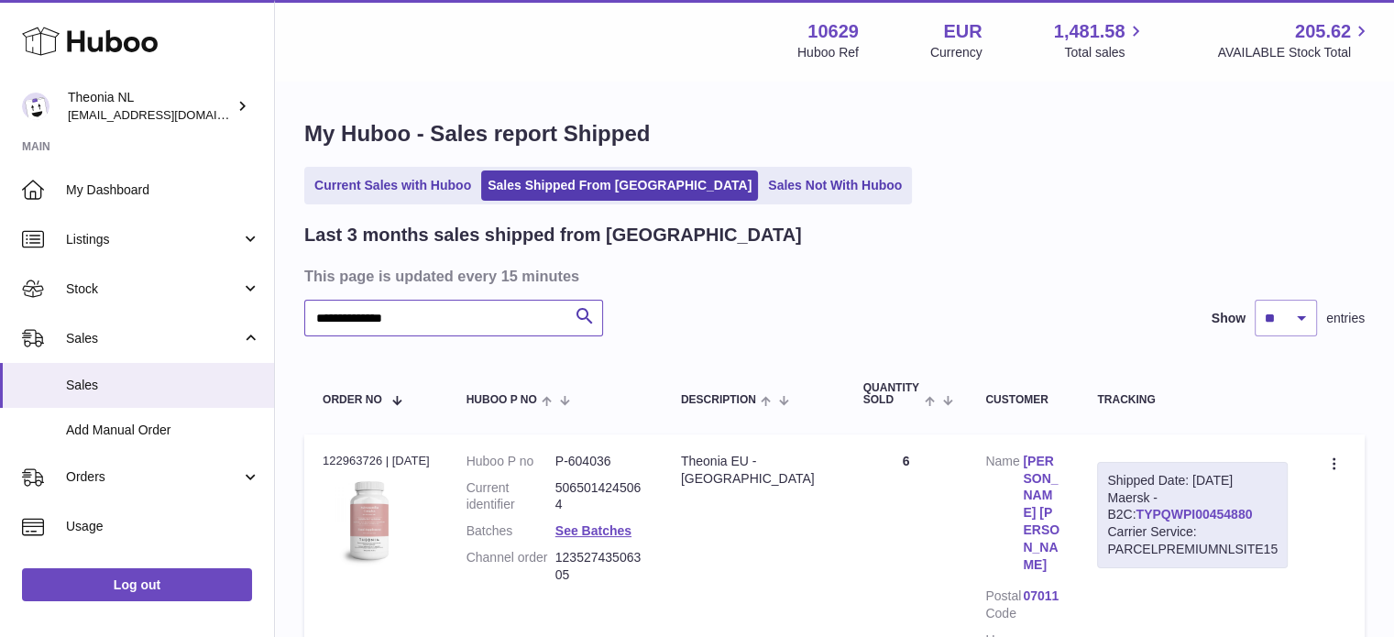
type input "**********"
click at [1136, 517] on link "TYPQWPI00454880" at bounding box center [1194, 514] width 116 height 15
click at [381, 190] on link "Current Sales with Huboo" at bounding box center [393, 186] width 170 height 30
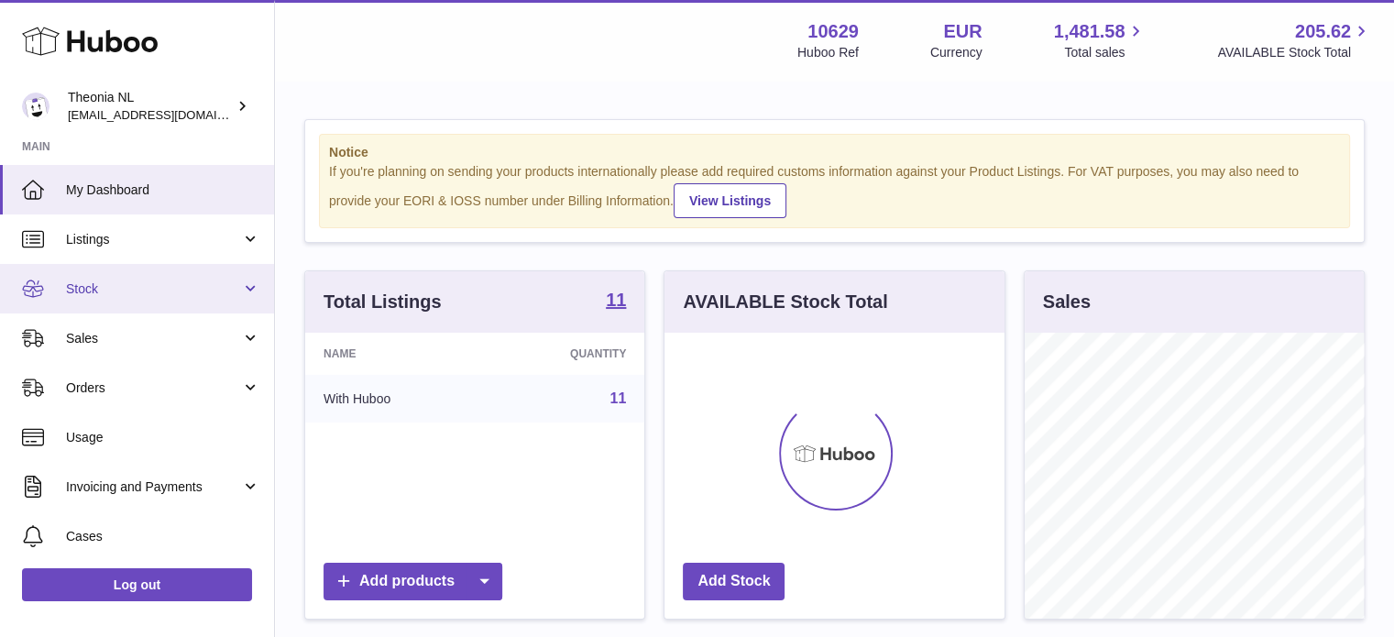
scroll to position [286, 340]
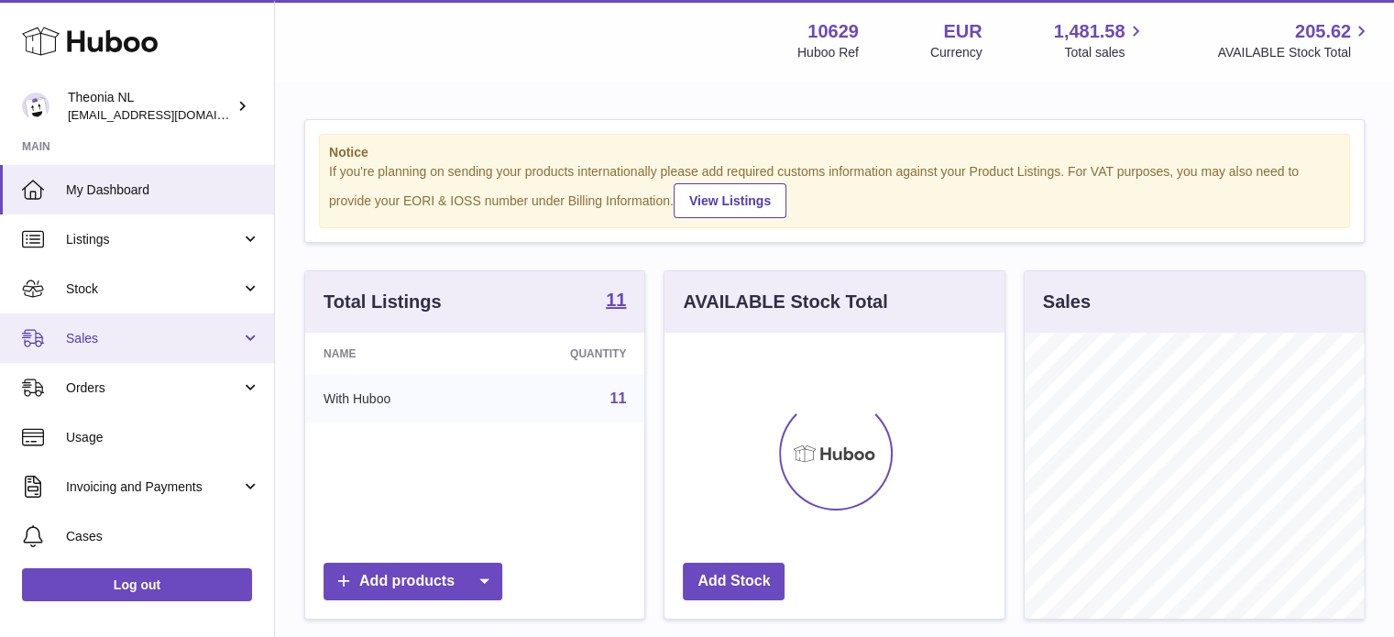
click at [119, 333] on span "Sales" at bounding box center [153, 338] width 175 height 17
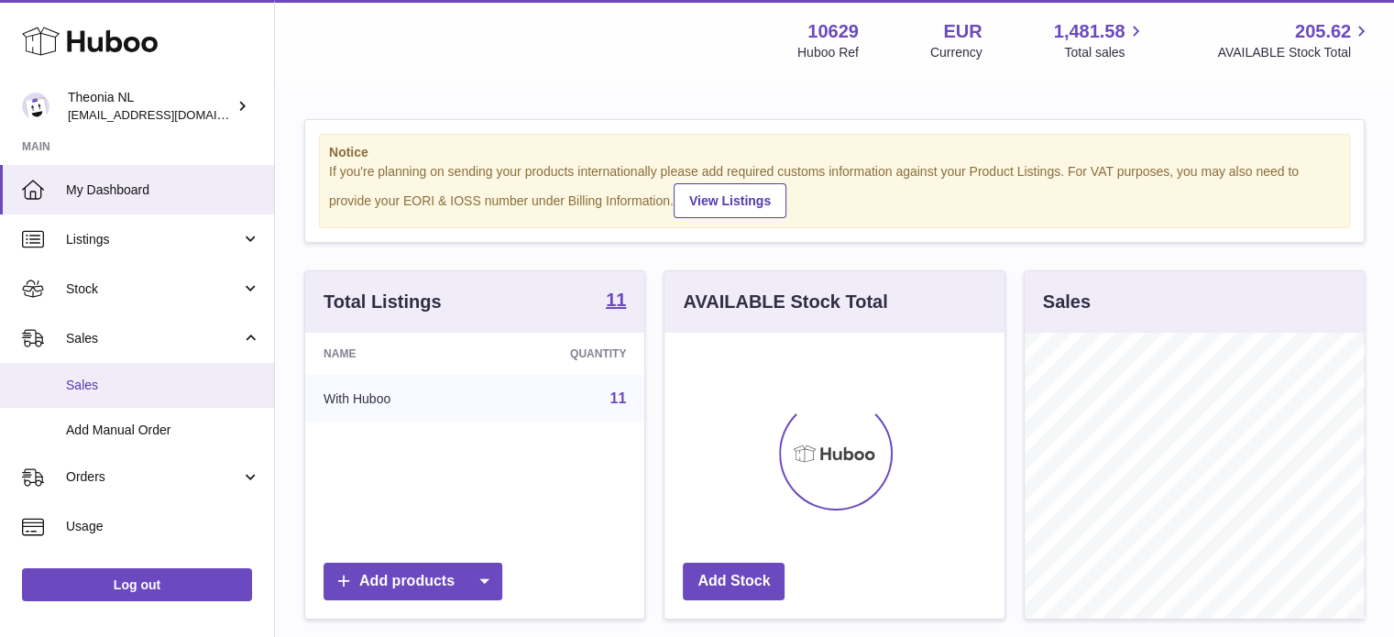
click at [127, 395] on link "Sales" at bounding box center [137, 385] width 274 height 45
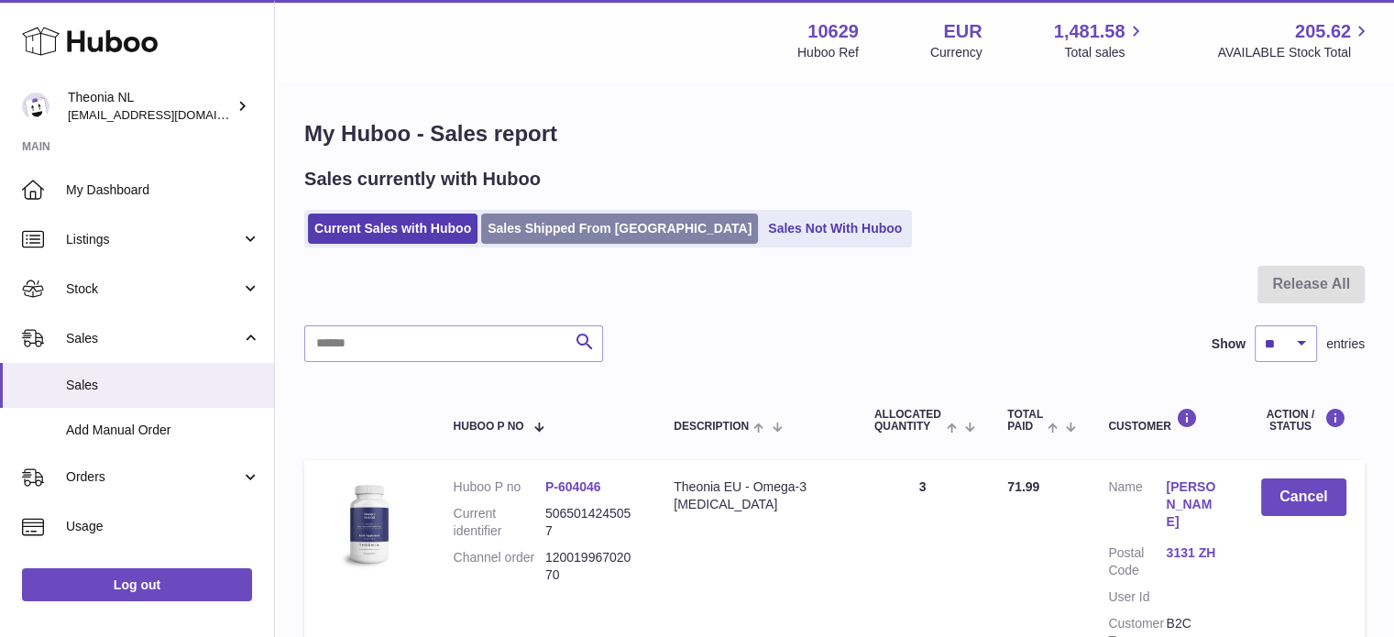
click at [532, 224] on link "Sales Shipped From [GEOGRAPHIC_DATA]" at bounding box center [619, 229] width 277 height 30
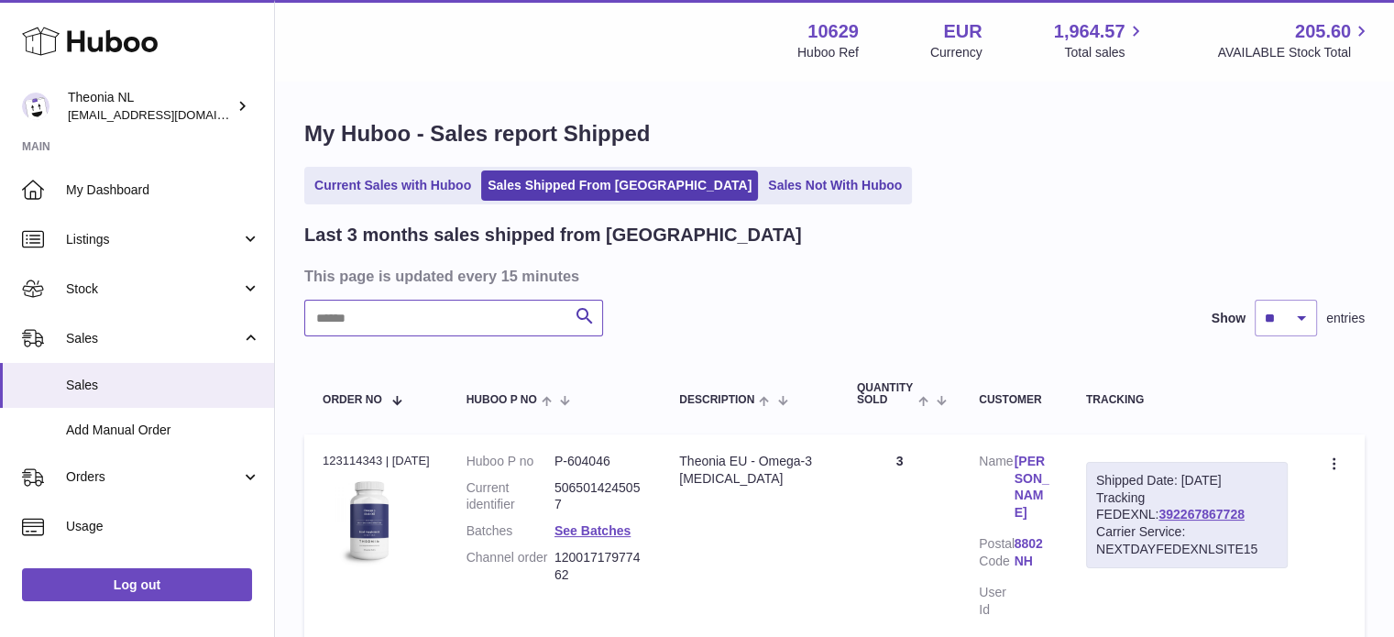
click at [451, 314] on input "text" at bounding box center [453, 318] width 299 height 37
paste input "**********"
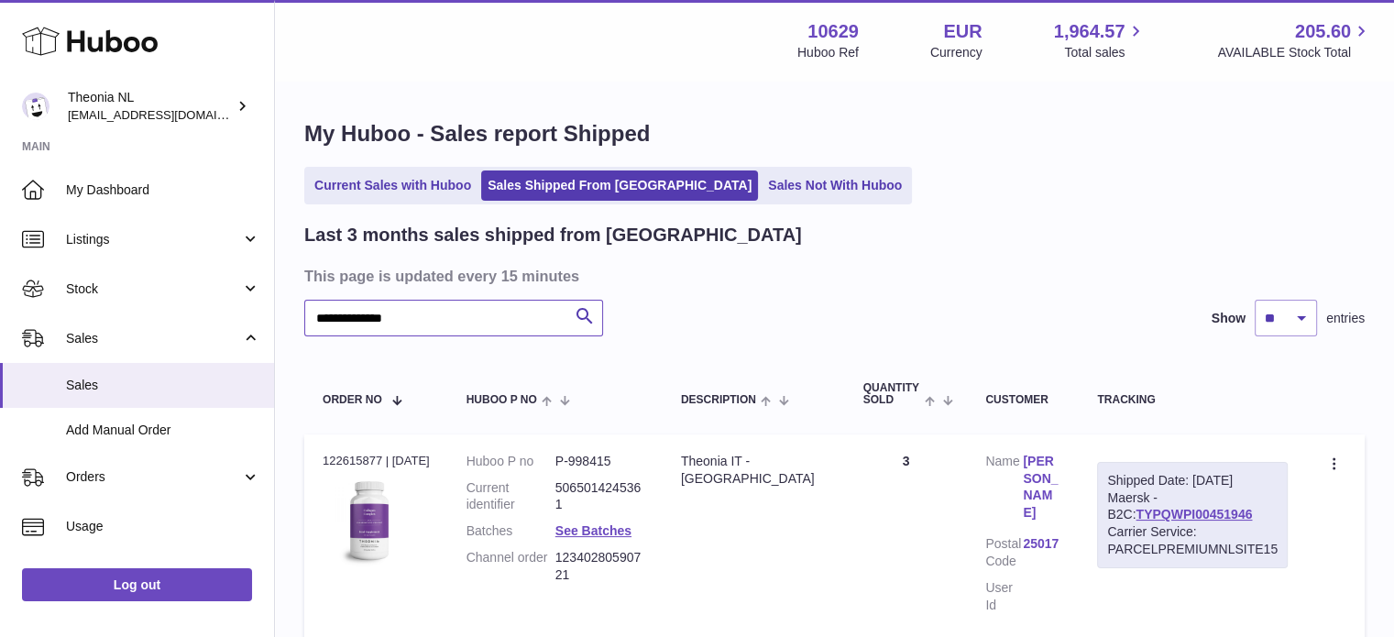
scroll to position [139, 0]
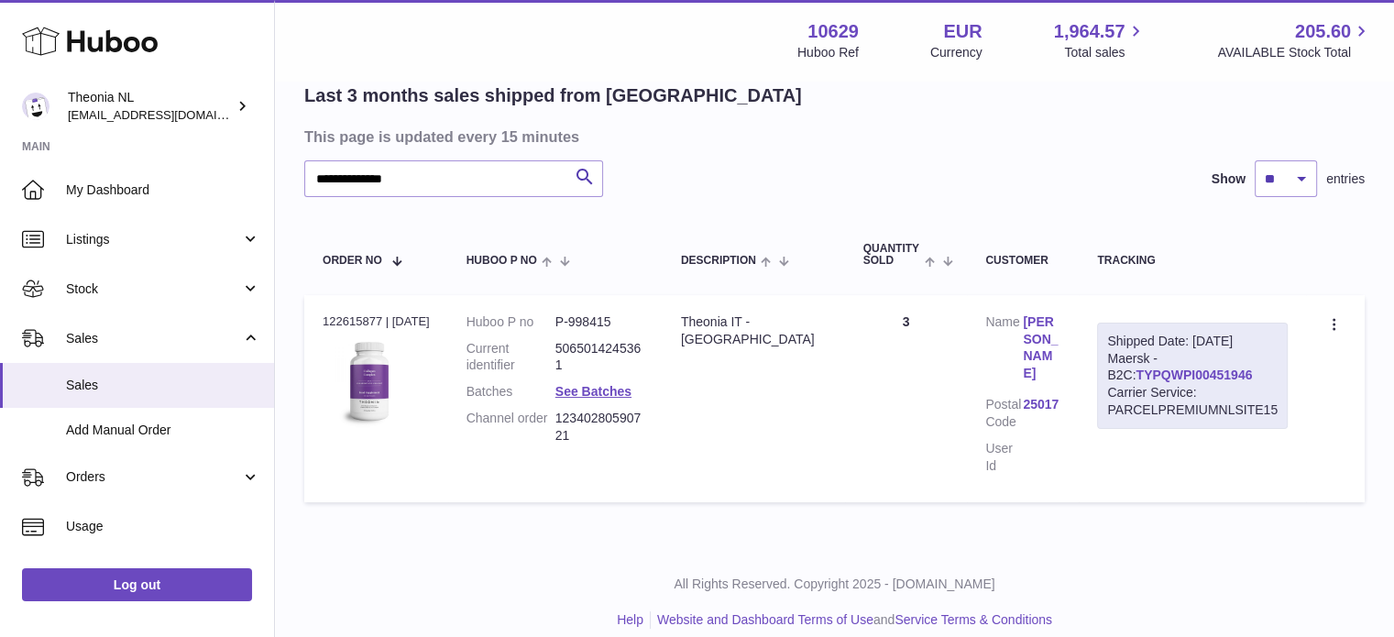
click at [1173, 371] on link "TYPQWPI00451946" at bounding box center [1194, 375] width 116 height 15
drag, startPoint x: 522, startPoint y: 179, endPoint x: 0, endPoint y: 158, distance: 522.1
click at [0, 162] on div "**********" at bounding box center [697, 259] width 1394 height 796
paste input "text"
click at [1149, 373] on link "TYPQWPI00449190" at bounding box center [1194, 375] width 116 height 15
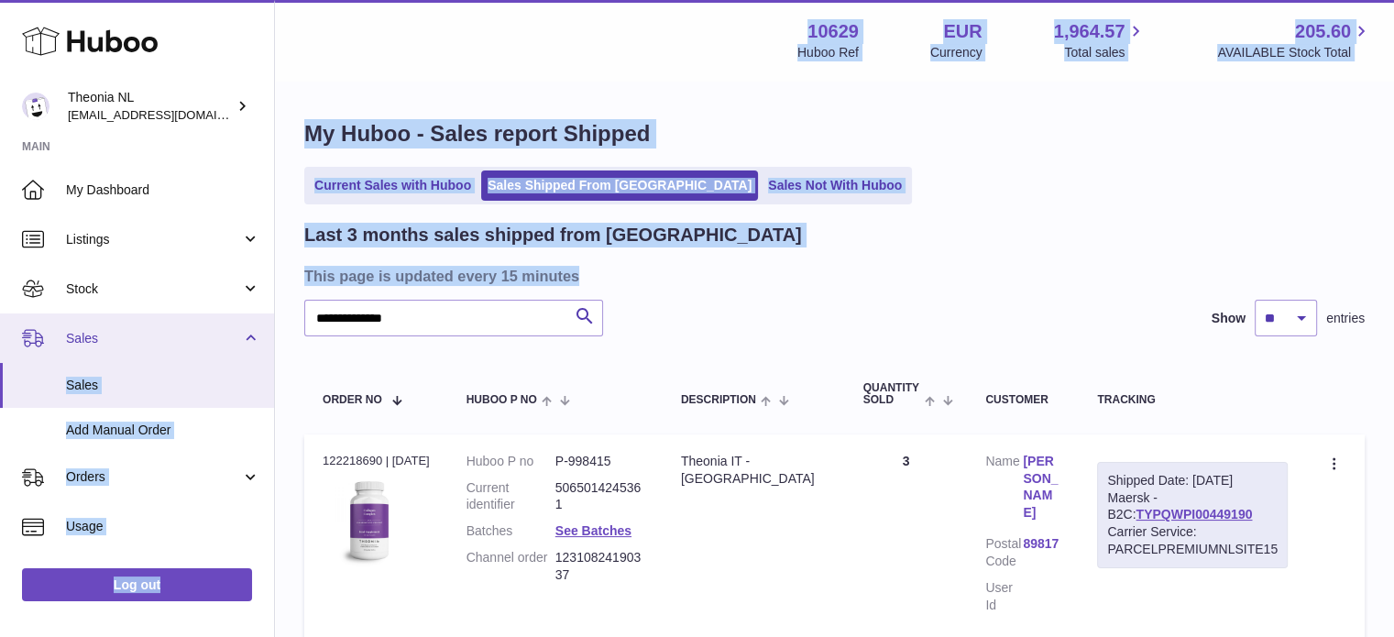
drag, startPoint x: 520, startPoint y: 300, endPoint x: 116, endPoint y: 314, distance: 404.6
click at [116, 314] on div "**********" at bounding box center [697, 398] width 1394 height 796
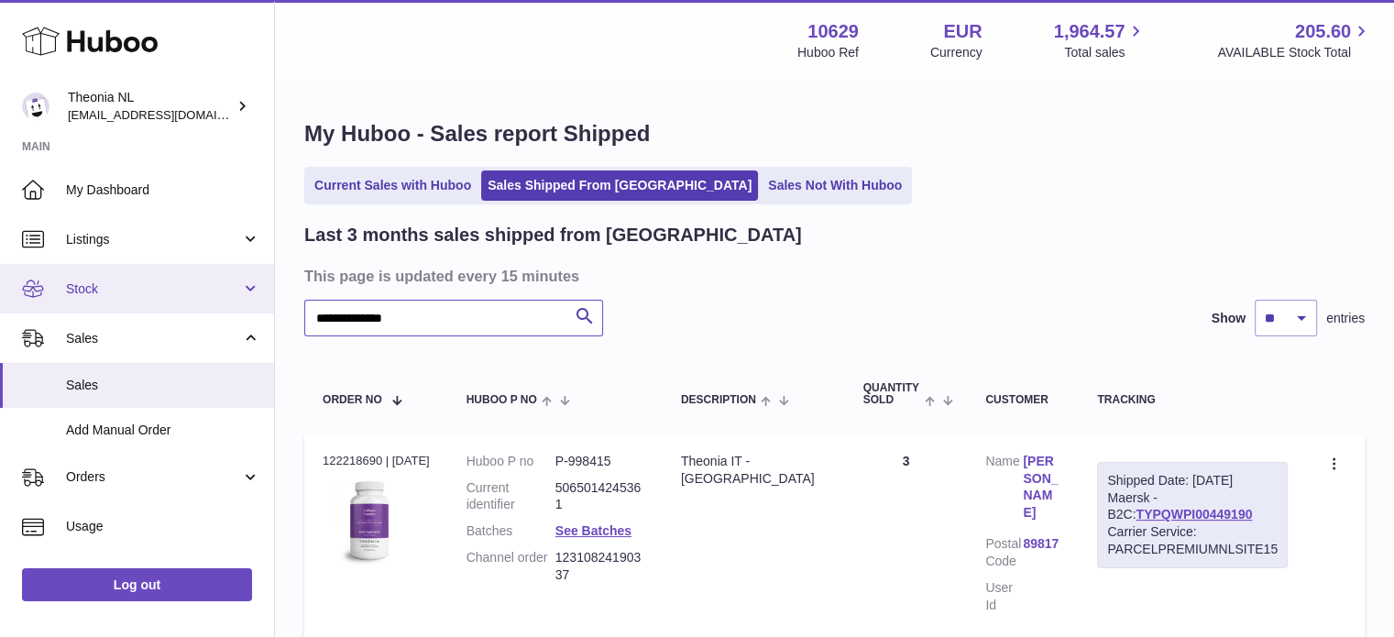
drag, startPoint x: 459, startPoint y: 322, endPoint x: 38, endPoint y: 306, distance: 422.0
click at [59, 310] on div "**********" at bounding box center [697, 398] width 1394 height 796
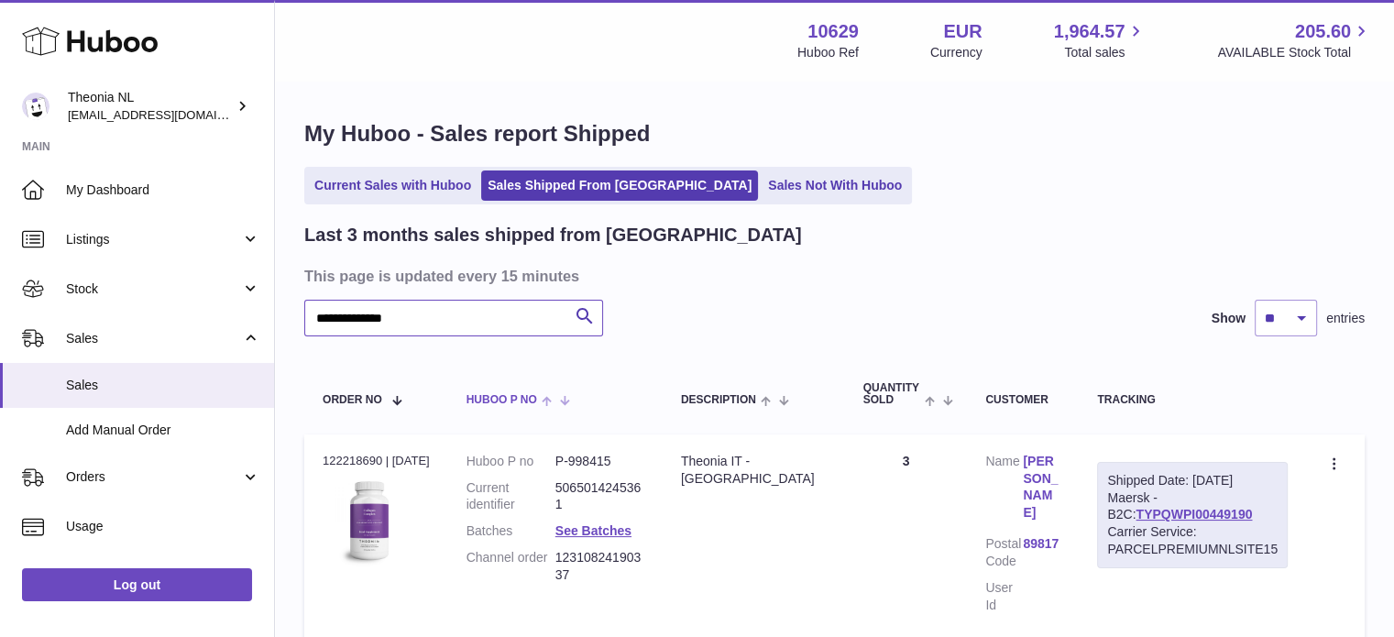
paste input "text"
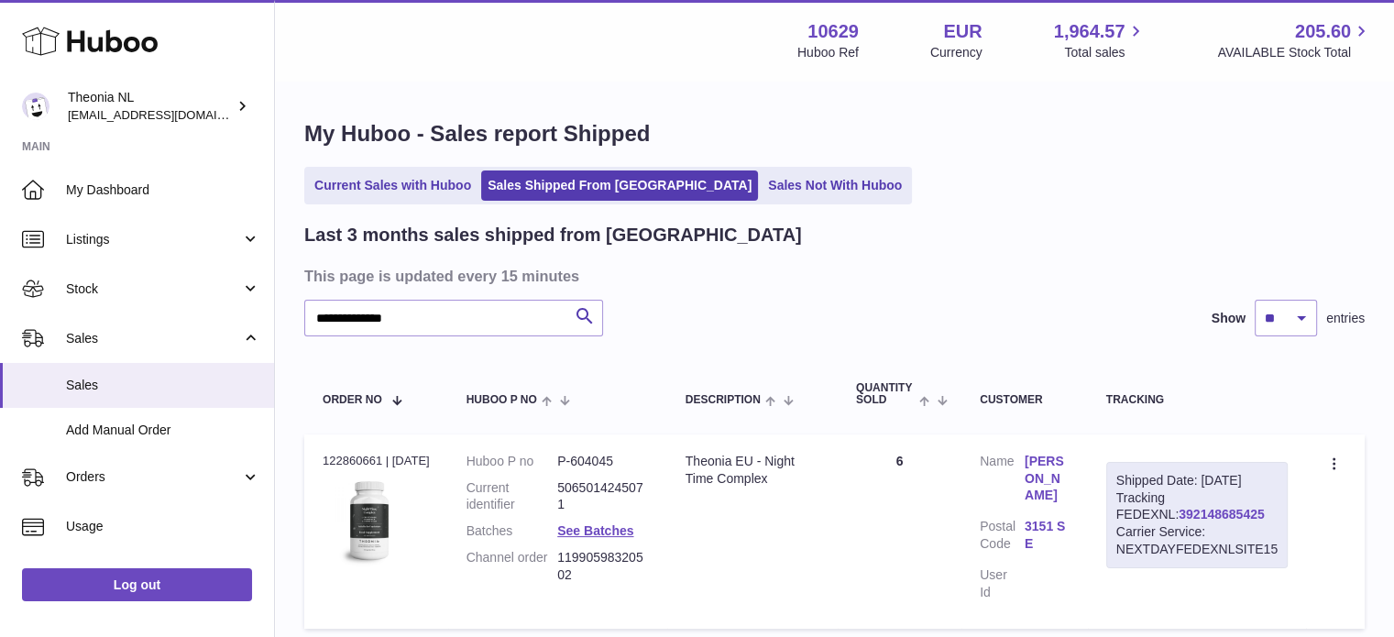
click at [1179, 522] on link "392148685425" at bounding box center [1221, 514] width 85 height 15
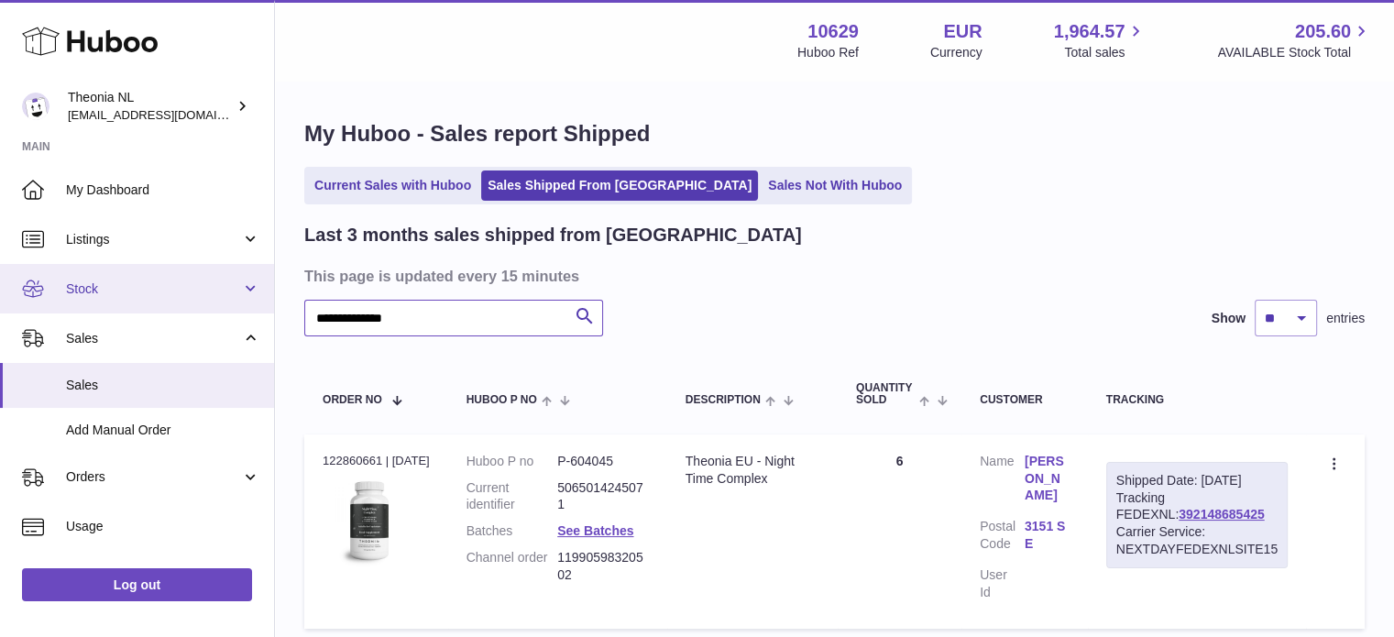
drag, startPoint x: 501, startPoint y: 332, endPoint x: 110, endPoint y: 270, distance: 395.3
click at [94, 334] on div "**********" at bounding box center [697, 391] width 1394 height 783
paste input "text"
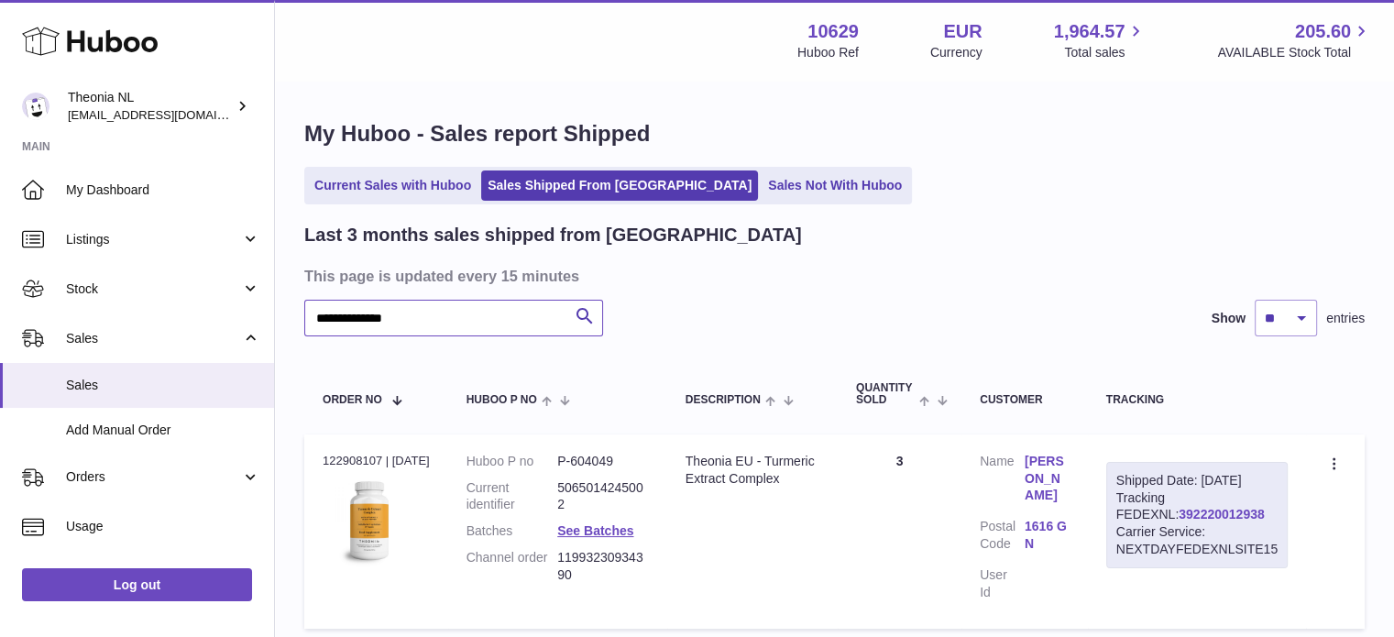
type input "**********"
click at [1179, 522] on link "392220012938" at bounding box center [1221, 514] width 85 height 15
click at [434, 186] on link "Current Sales with Huboo" at bounding box center [393, 186] width 170 height 30
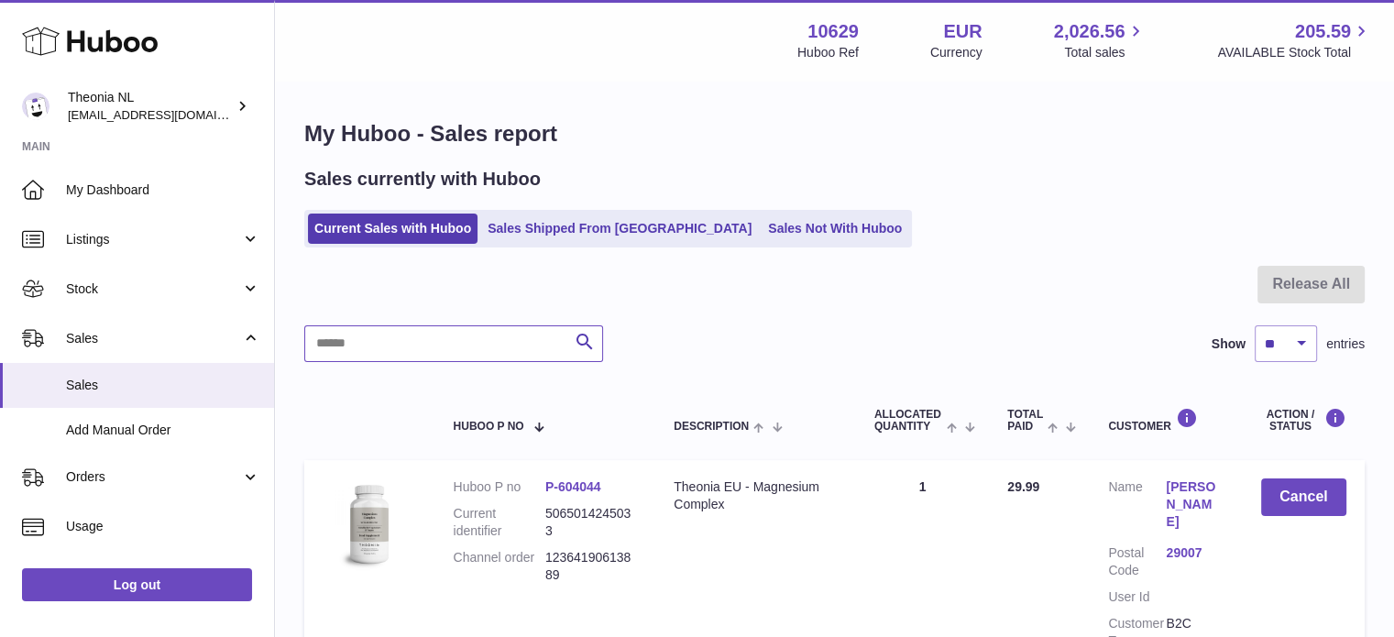
click at [486, 358] on input "text" at bounding box center [453, 343] width 299 height 37
paste input "**********"
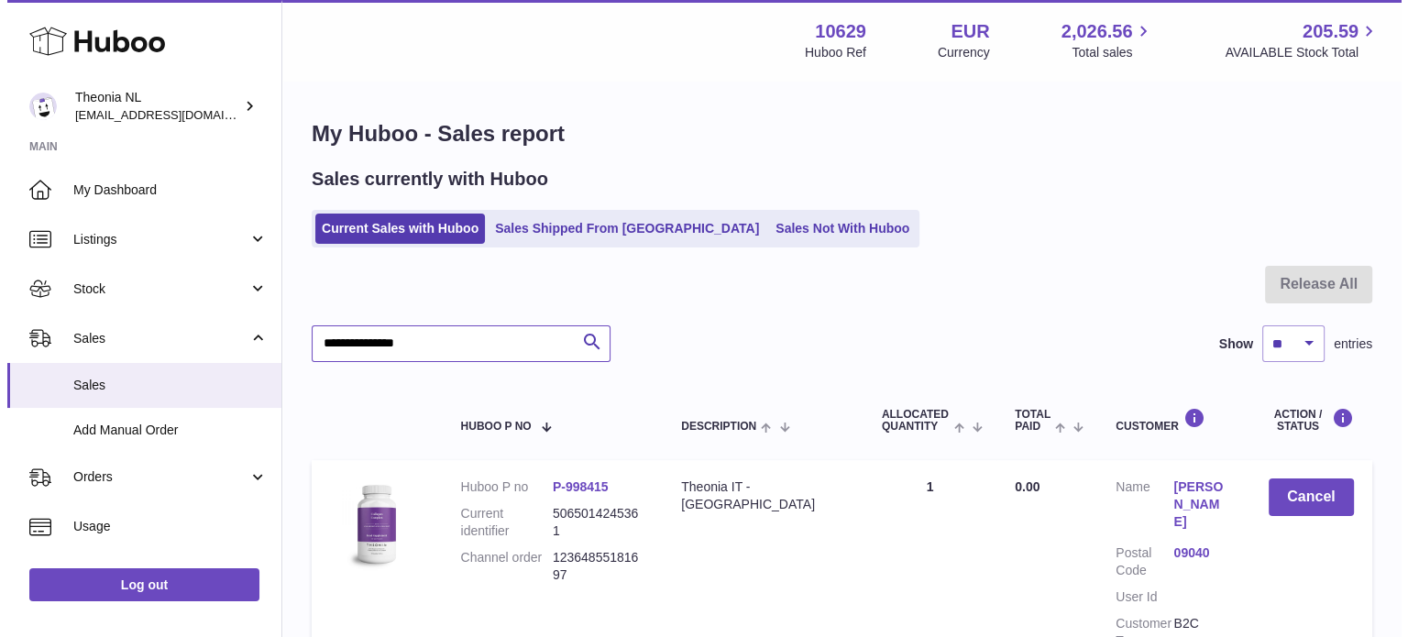
scroll to position [175, 0]
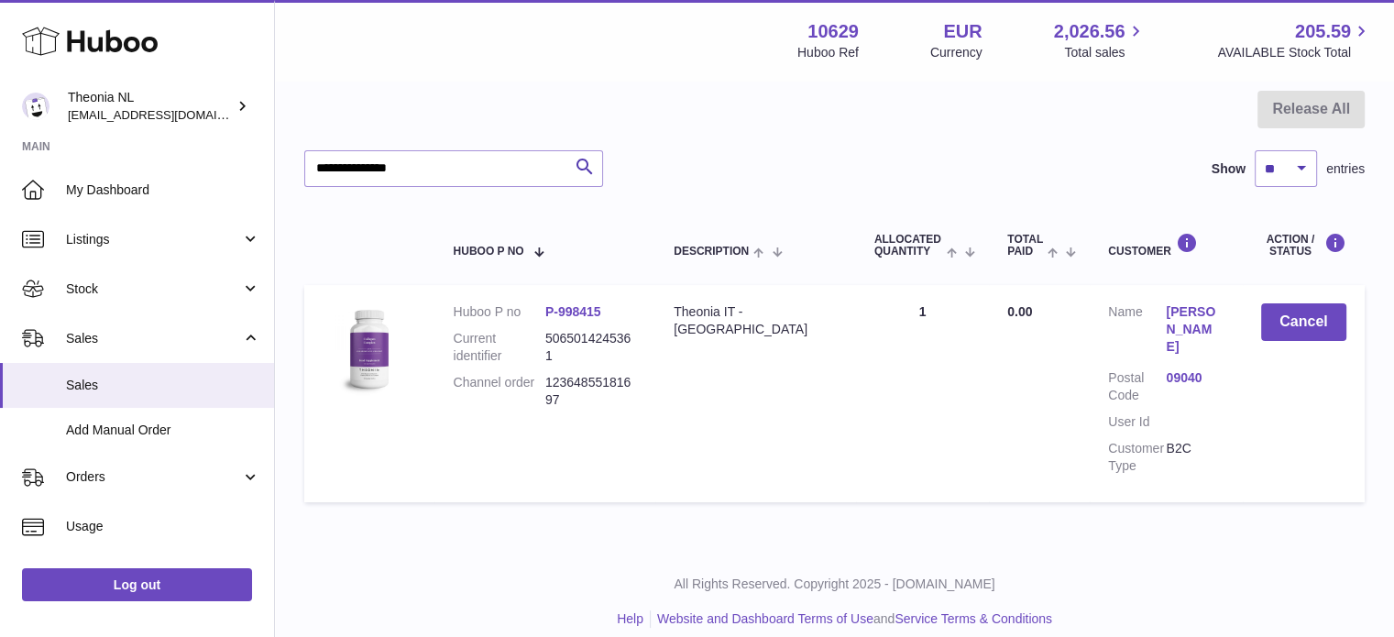
click at [1195, 369] on link "09040" at bounding box center [1195, 377] width 58 height 17
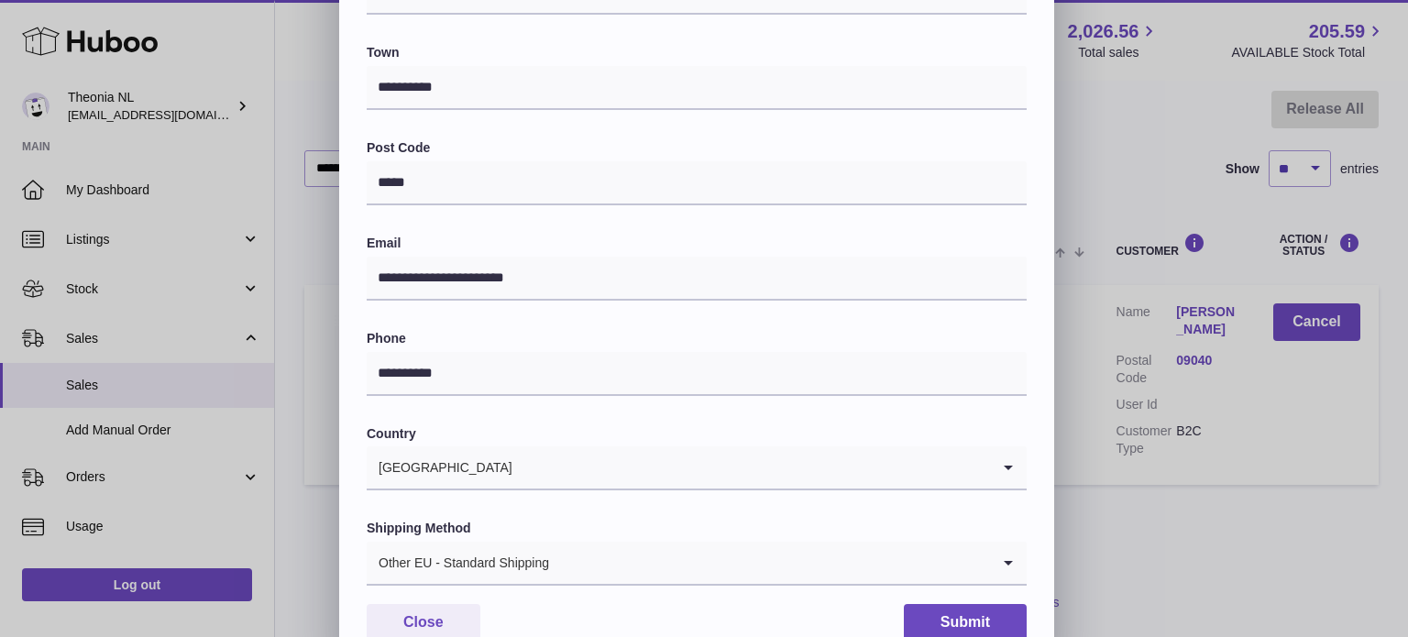
click at [491, 564] on div "Other EU - Standard Shipping" at bounding box center [678, 563] width 623 height 42
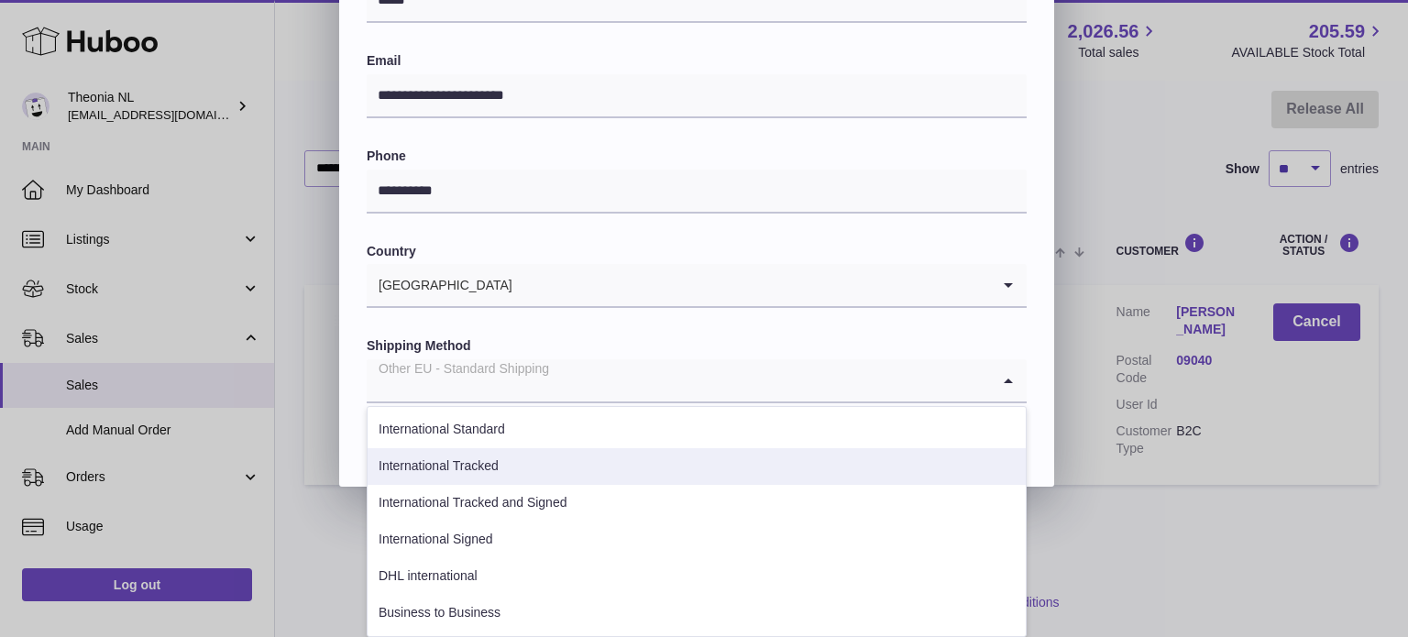
click at [514, 479] on li "International Tracked" at bounding box center [697, 466] width 658 height 37
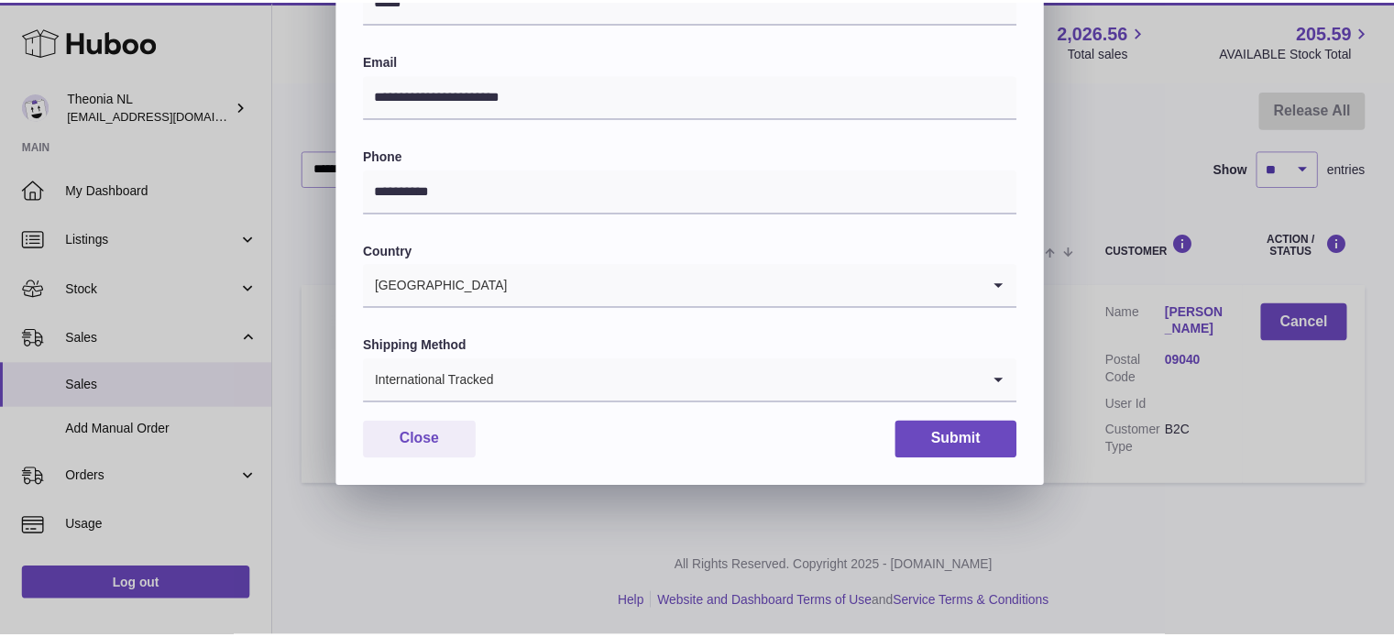
scroll to position [517, 0]
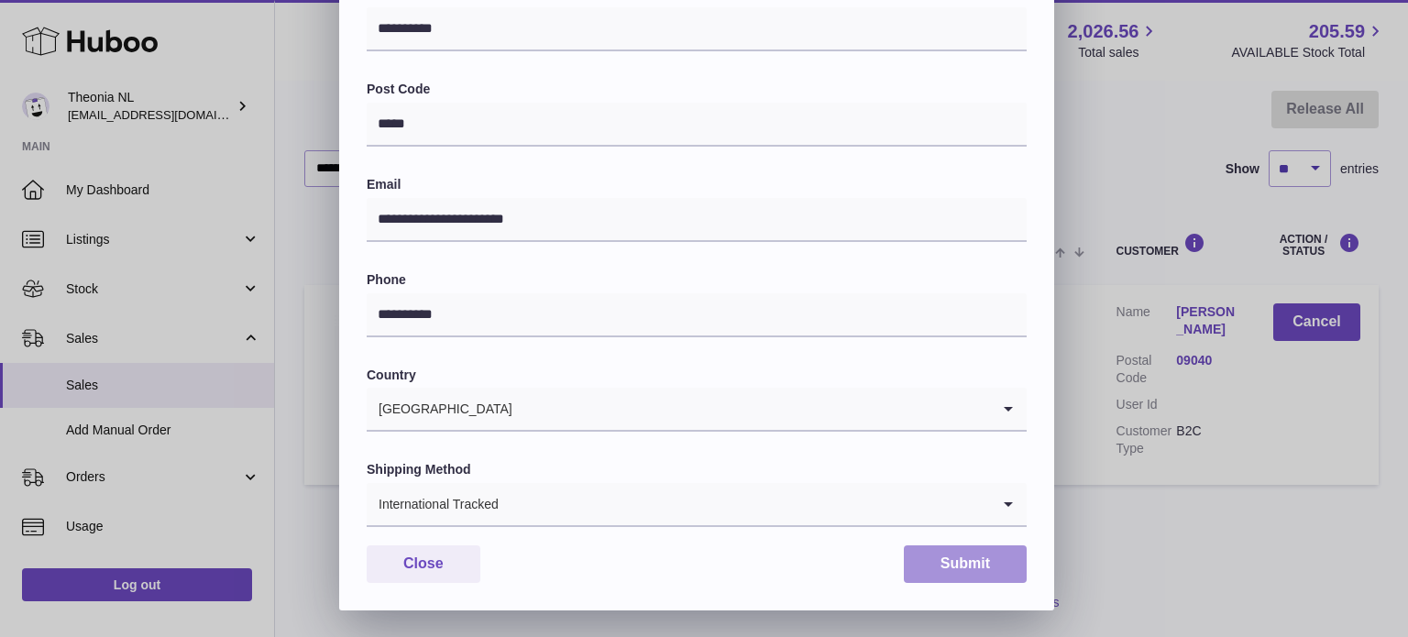
click at [931, 561] on button "Submit" at bounding box center [965, 564] width 123 height 38
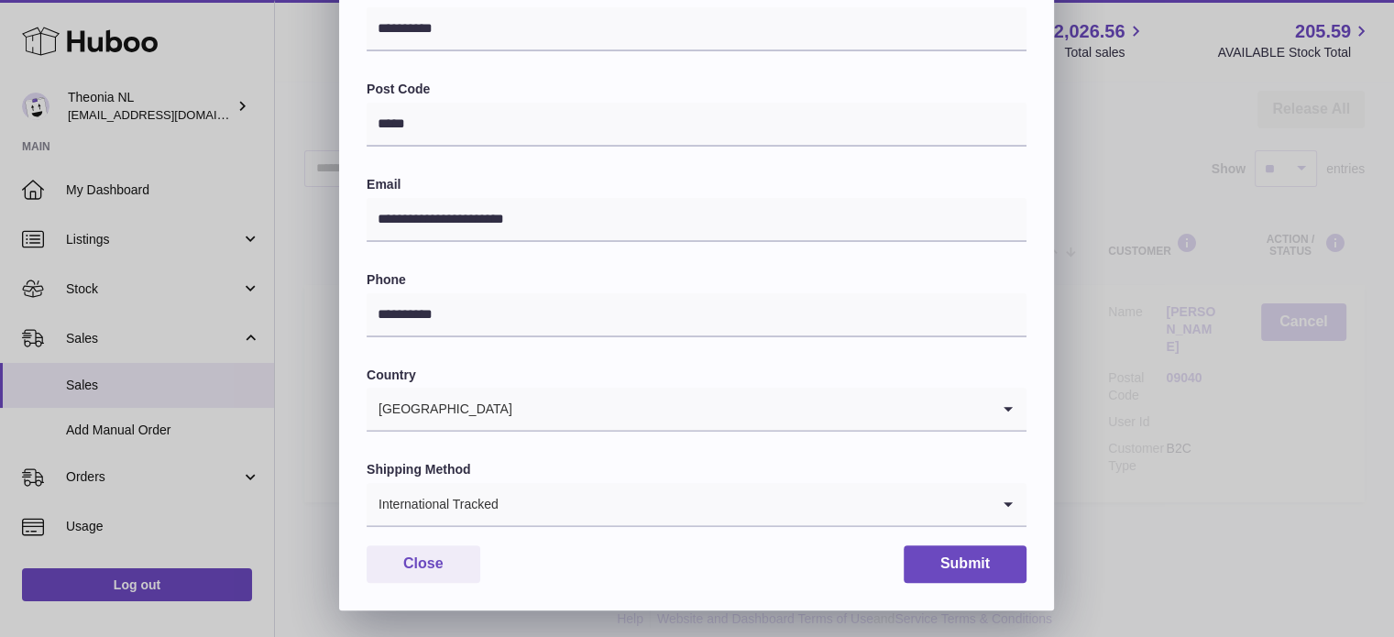
scroll to position [0, 0]
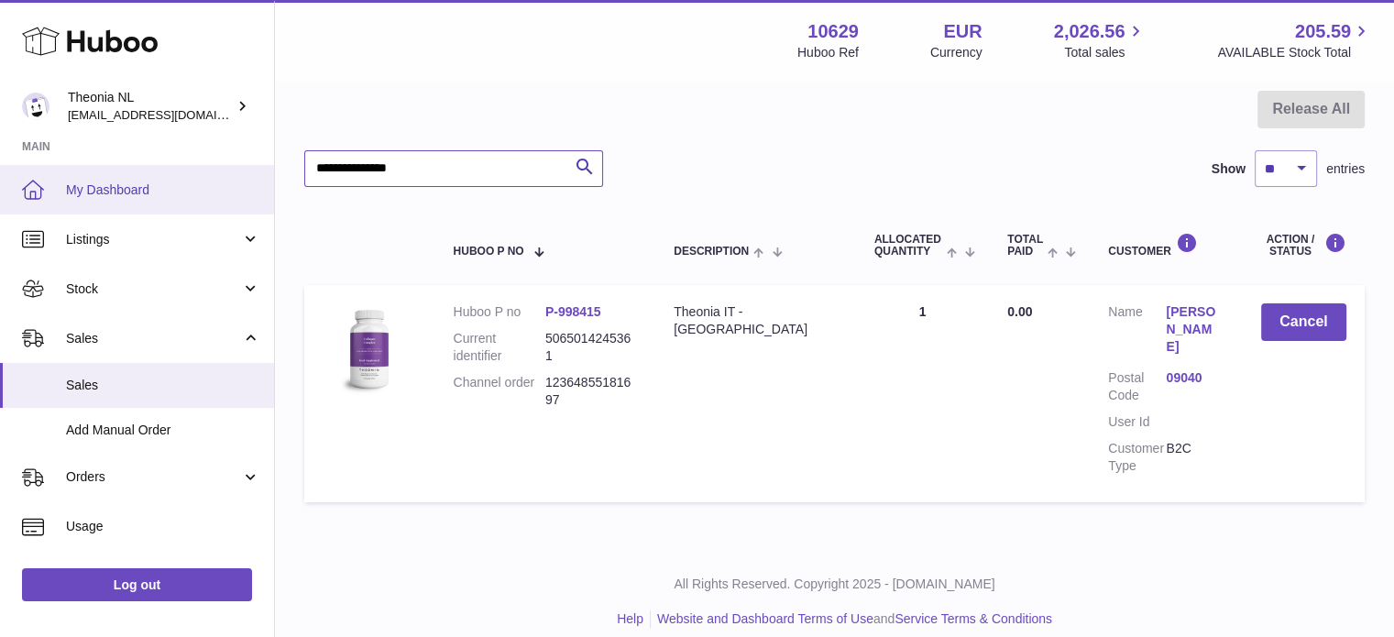
drag, startPoint x: 478, startPoint y: 175, endPoint x: 203, endPoint y: 195, distance: 275.8
click at [211, 197] on div "Huboo Theonia NL info@wholesomegoods.eu Main My Dashboard Listings Not with Hub…" at bounding box center [697, 240] width 1394 height 831
paste input "text"
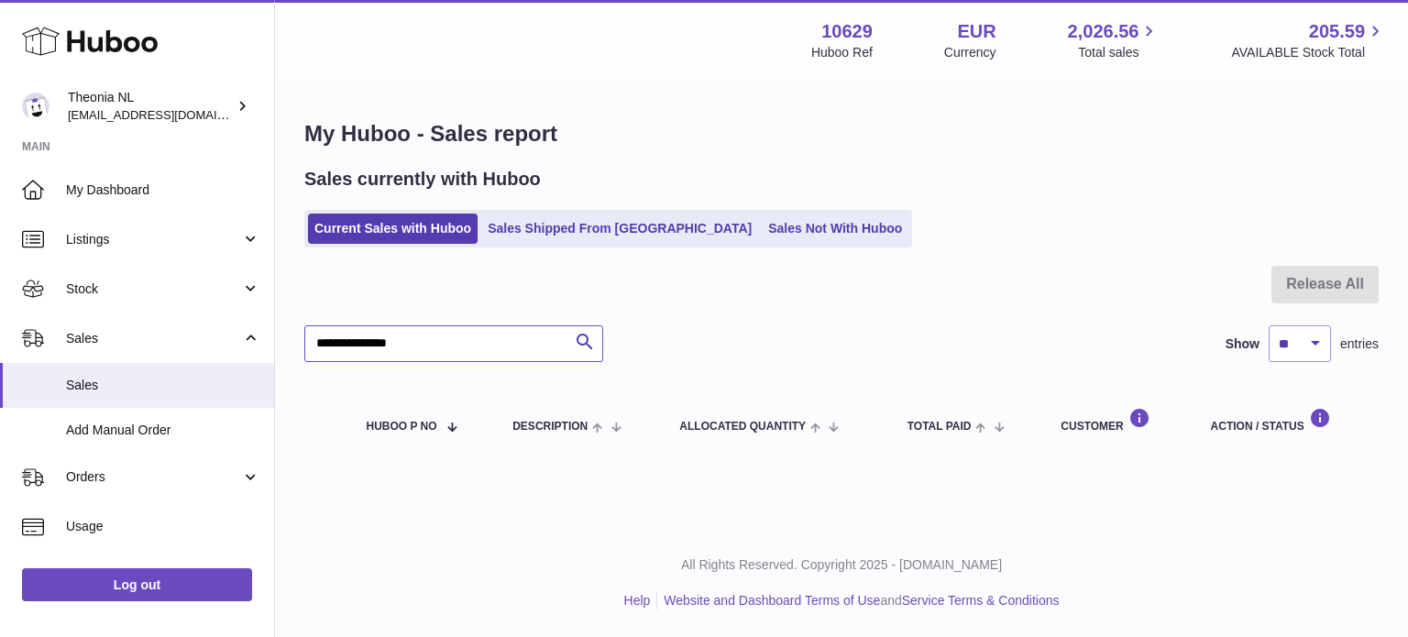
type input "**********"
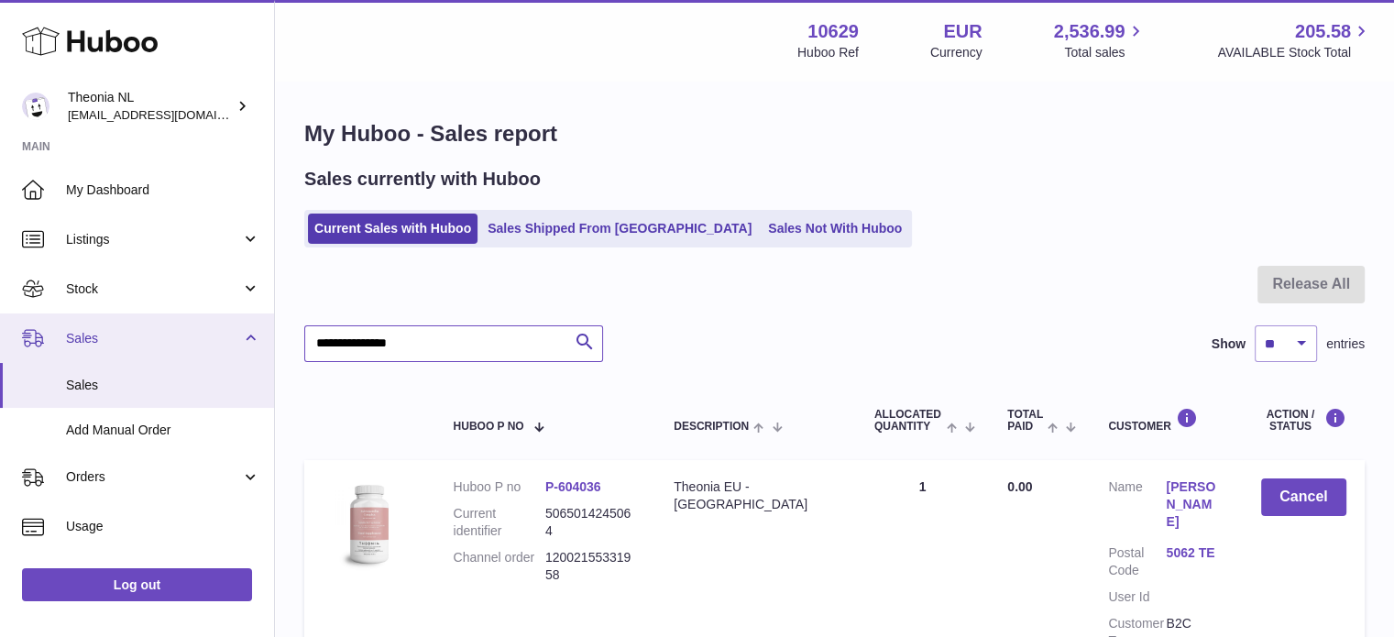
click at [100, 344] on div "Huboo Theonia NL [EMAIL_ADDRESS][DOMAIN_NAME] Main My Dashboard Listings Not wi…" at bounding box center [697, 641] width 1394 height 1283
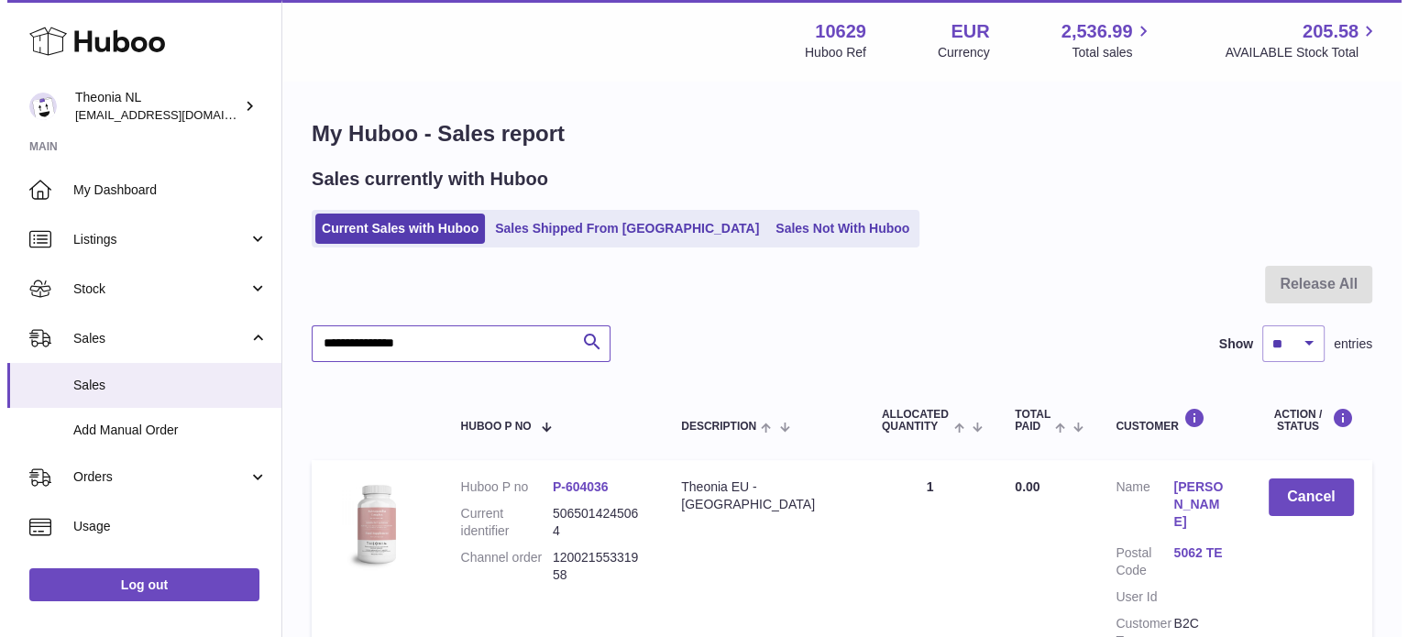
scroll to position [183, 0]
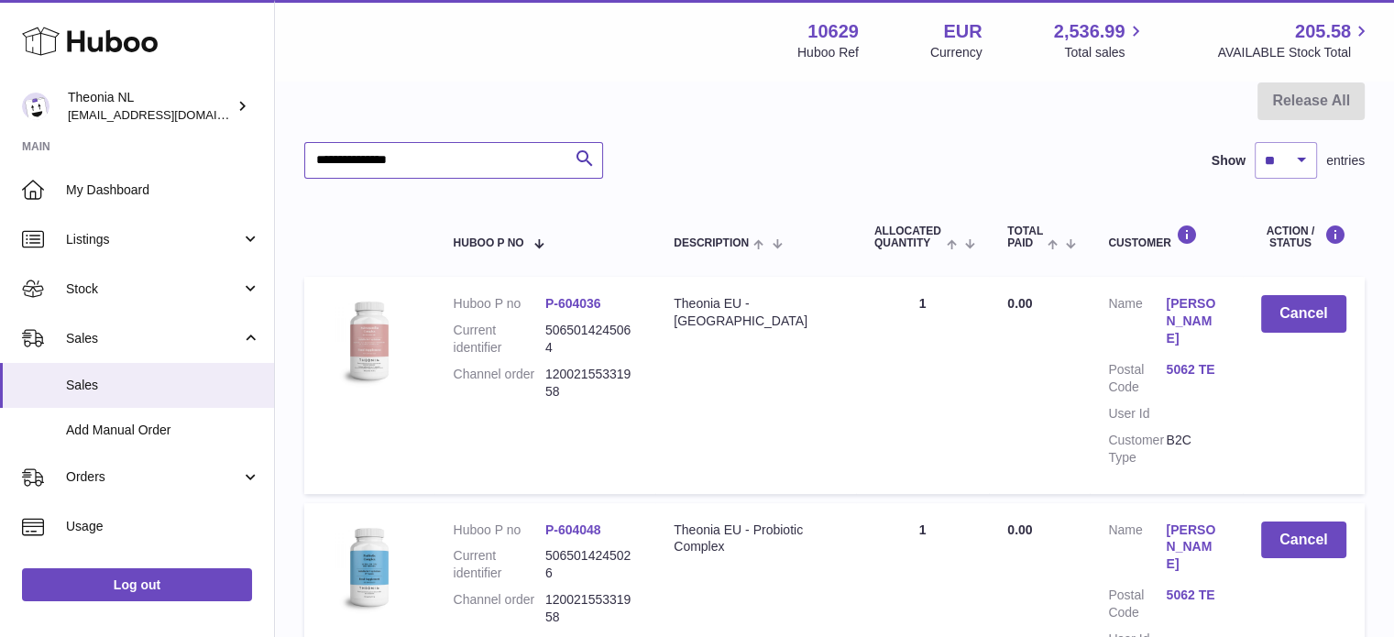
drag, startPoint x: 382, startPoint y: 168, endPoint x: 355, endPoint y: 168, distance: 27.5
click at [368, 169] on input "**********" at bounding box center [453, 160] width 299 height 37
click at [1197, 361] on link "5062 TE" at bounding box center [1195, 369] width 58 height 17
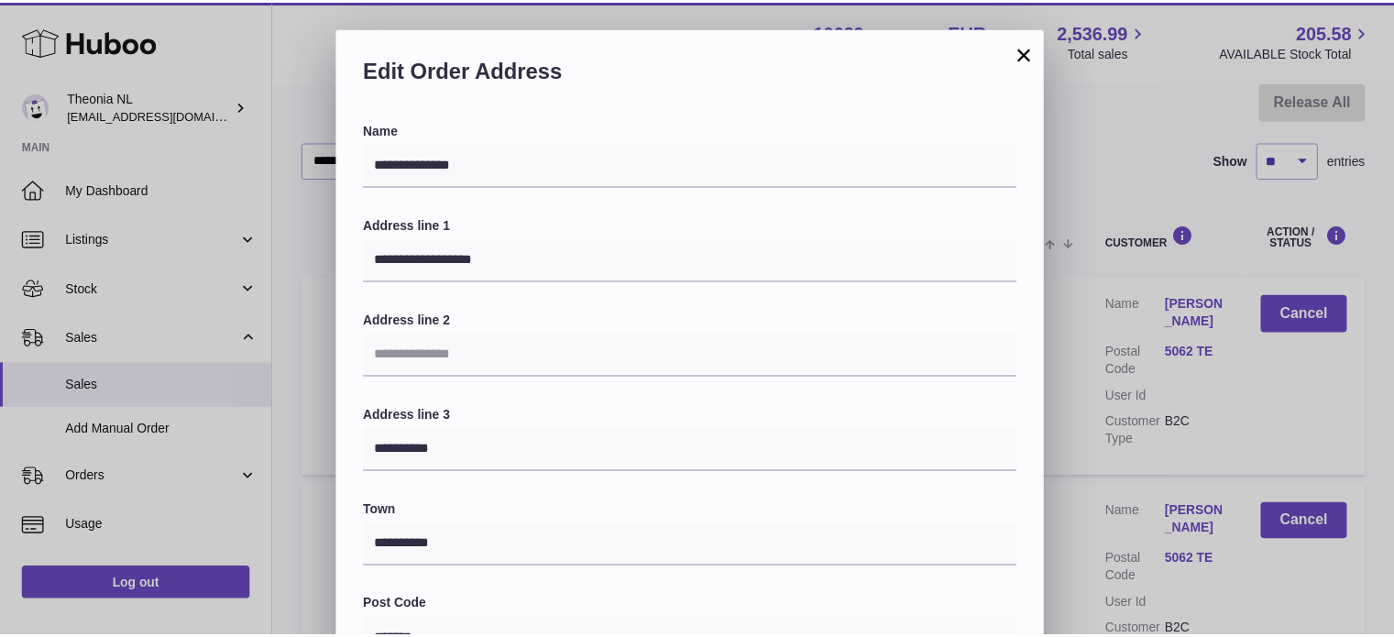
scroll to position [517, 0]
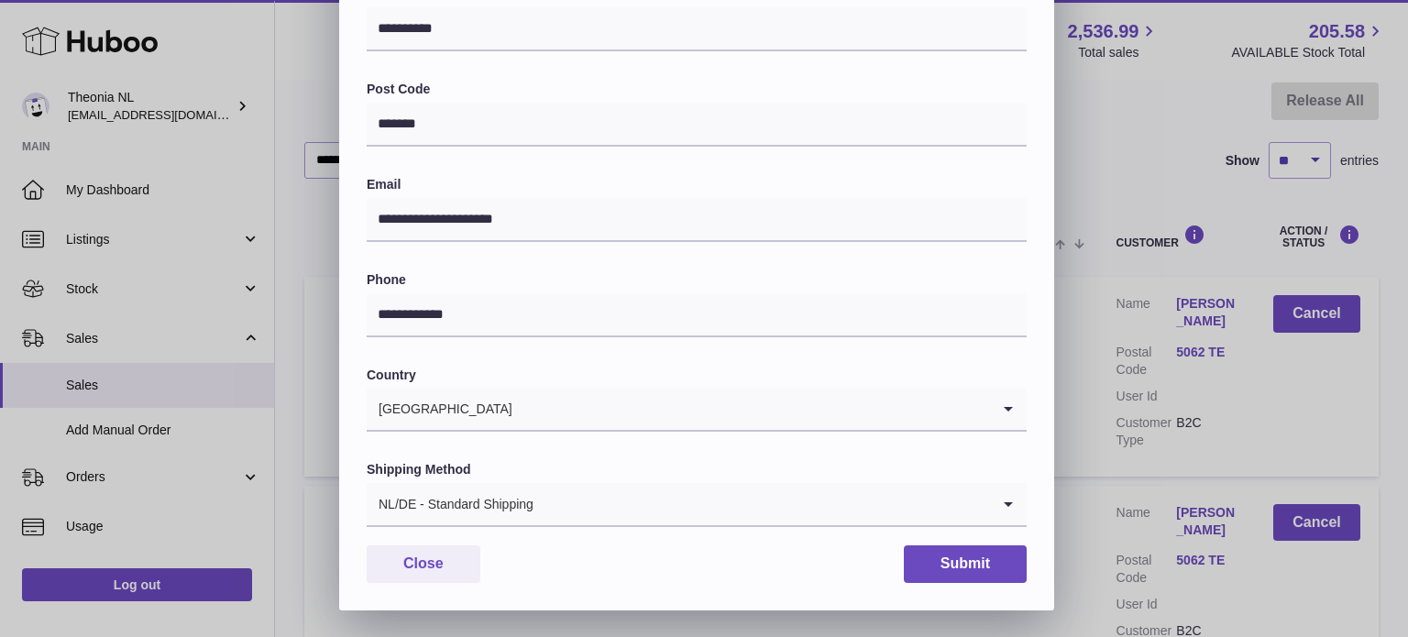
click at [452, 504] on div "NL/DE - Standard Shipping" at bounding box center [678, 504] width 623 height 42
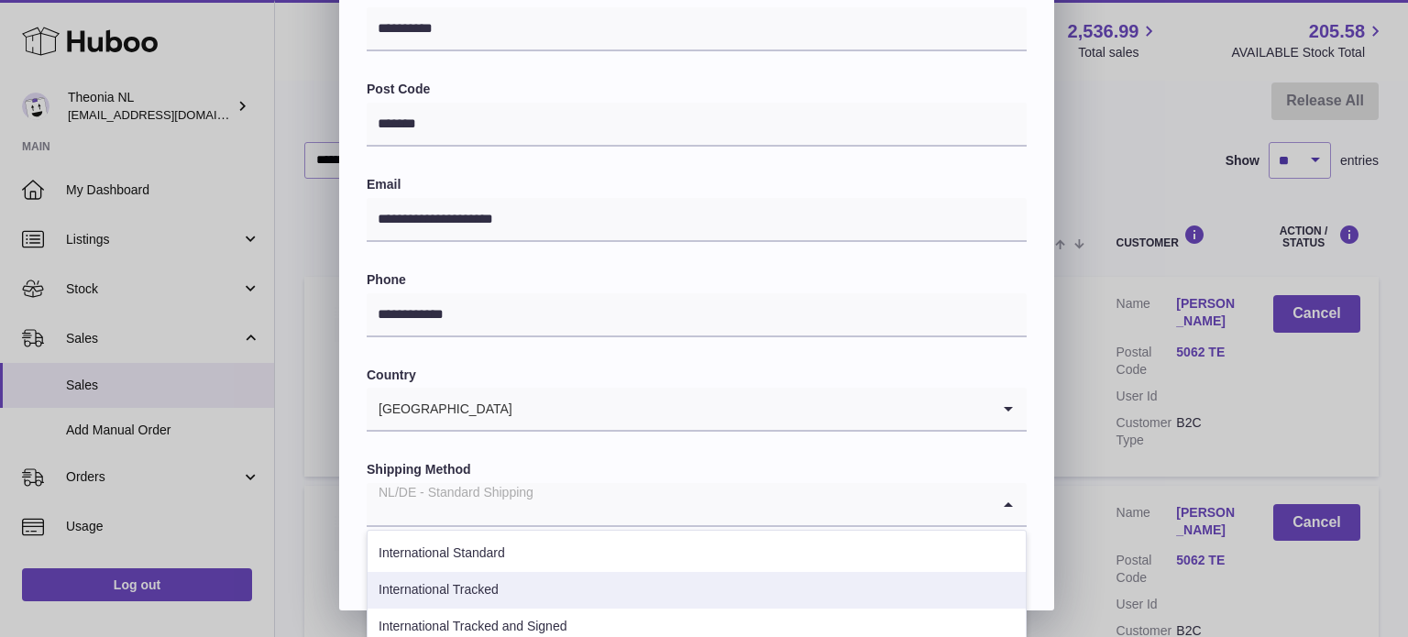
click at [488, 588] on li "International Tracked" at bounding box center [697, 590] width 658 height 37
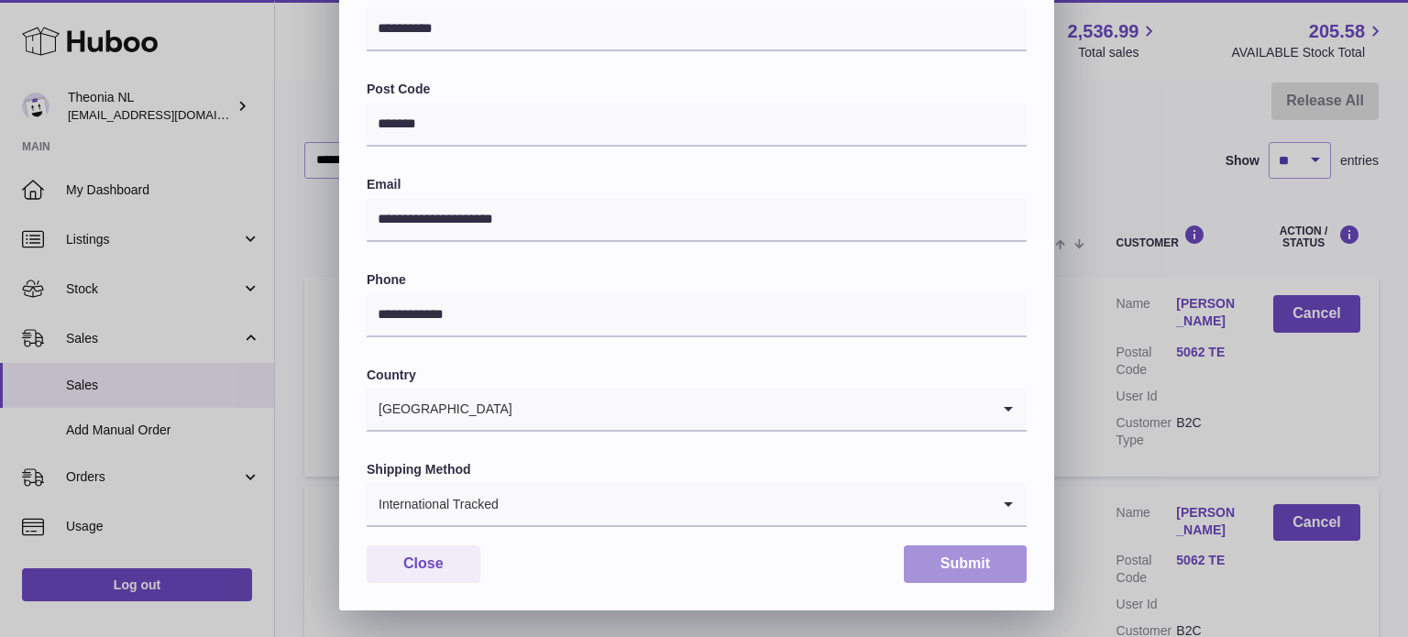
click at [953, 560] on button "Submit" at bounding box center [965, 564] width 123 height 38
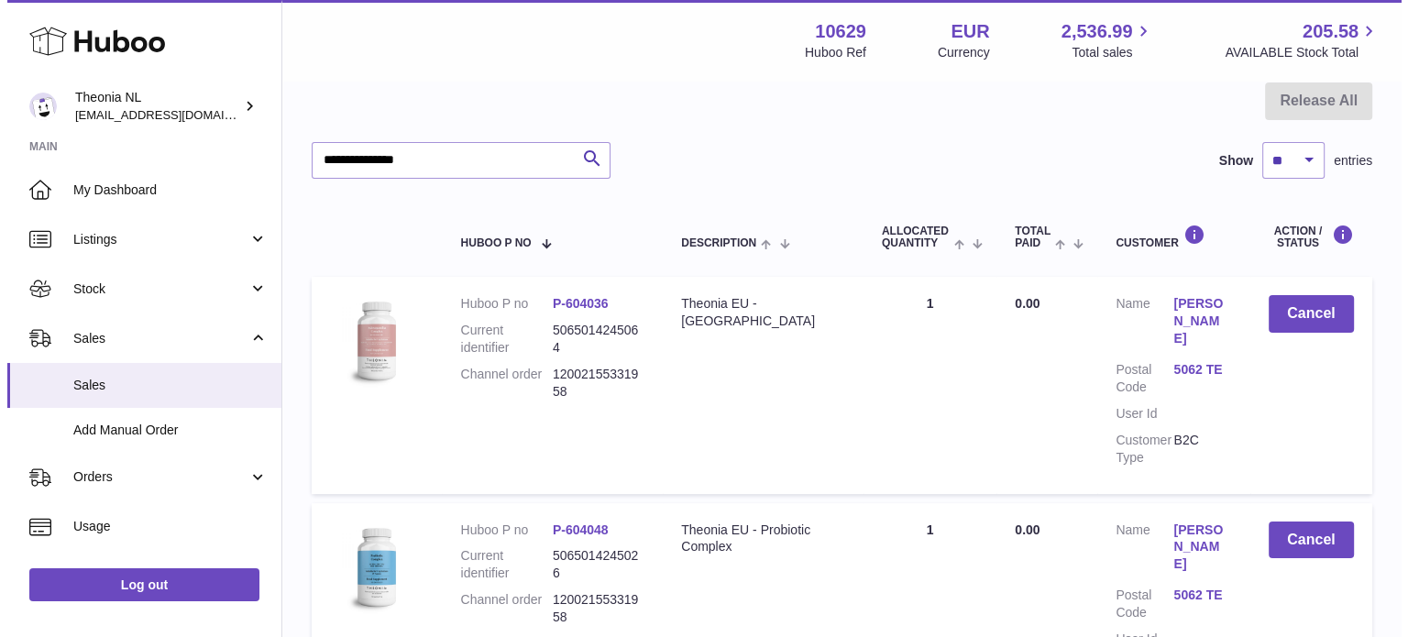
scroll to position [275, 0]
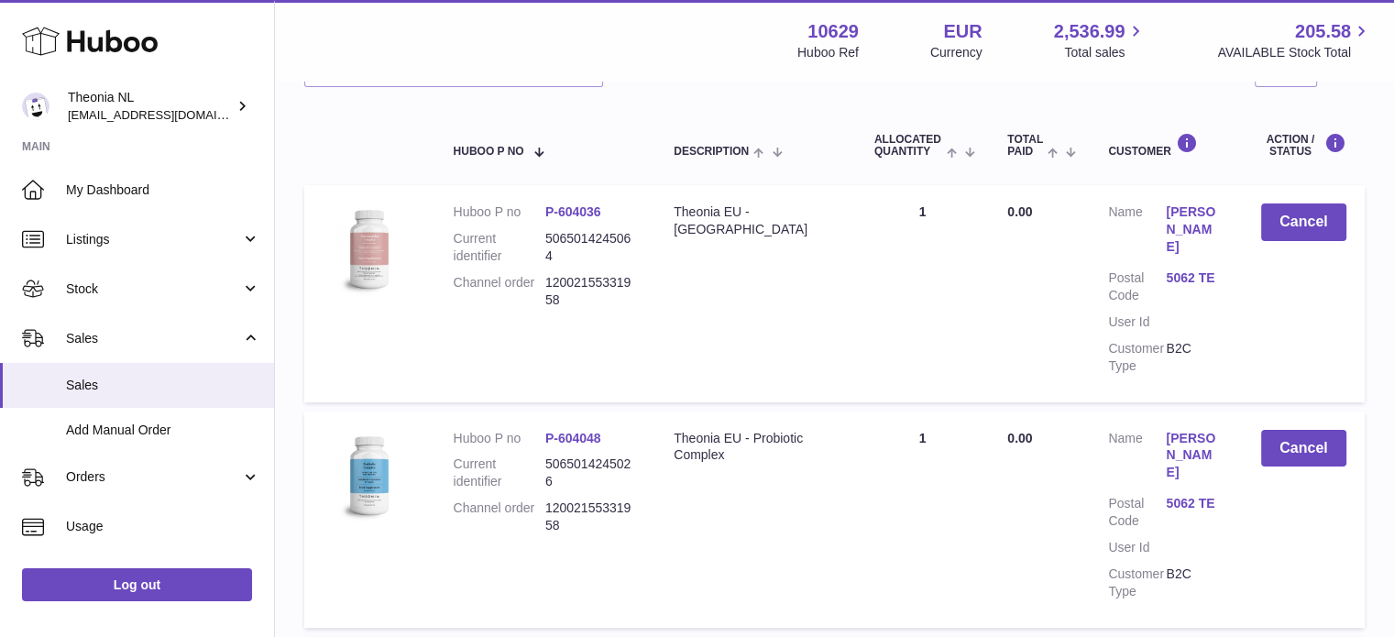
click at [1183, 495] on link "5062 TE" at bounding box center [1195, 503] width 58 height 17
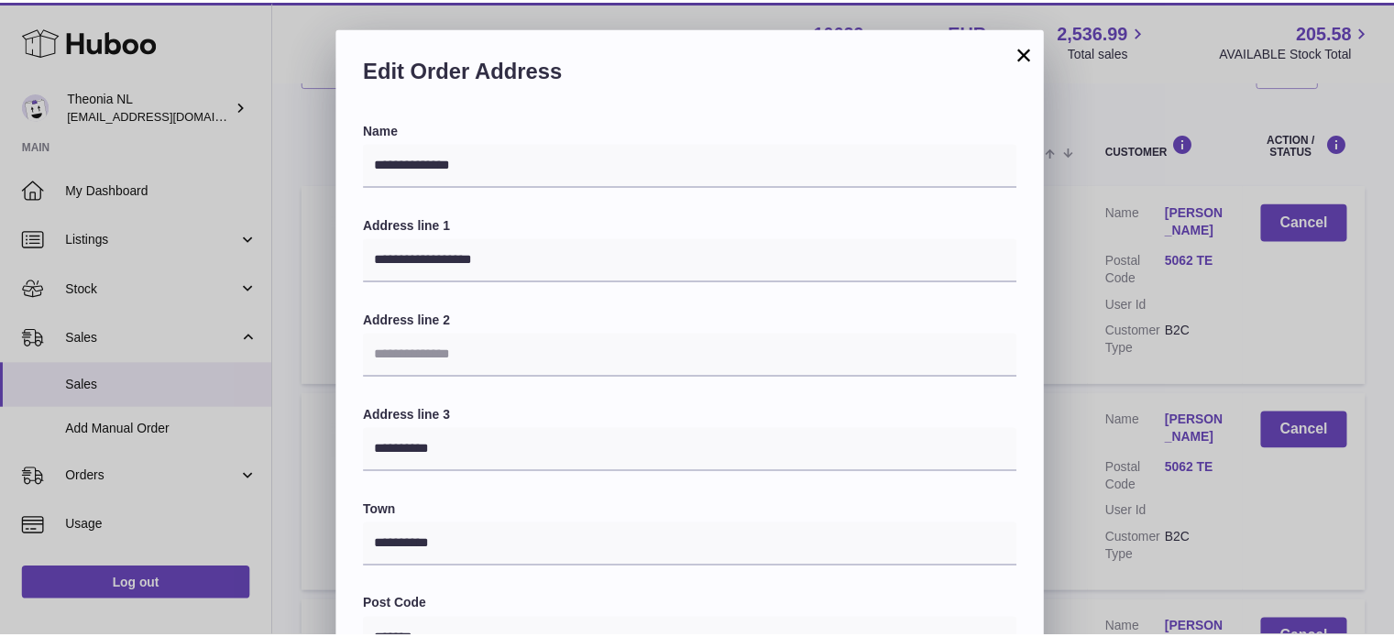
scroll to position [517, 0]
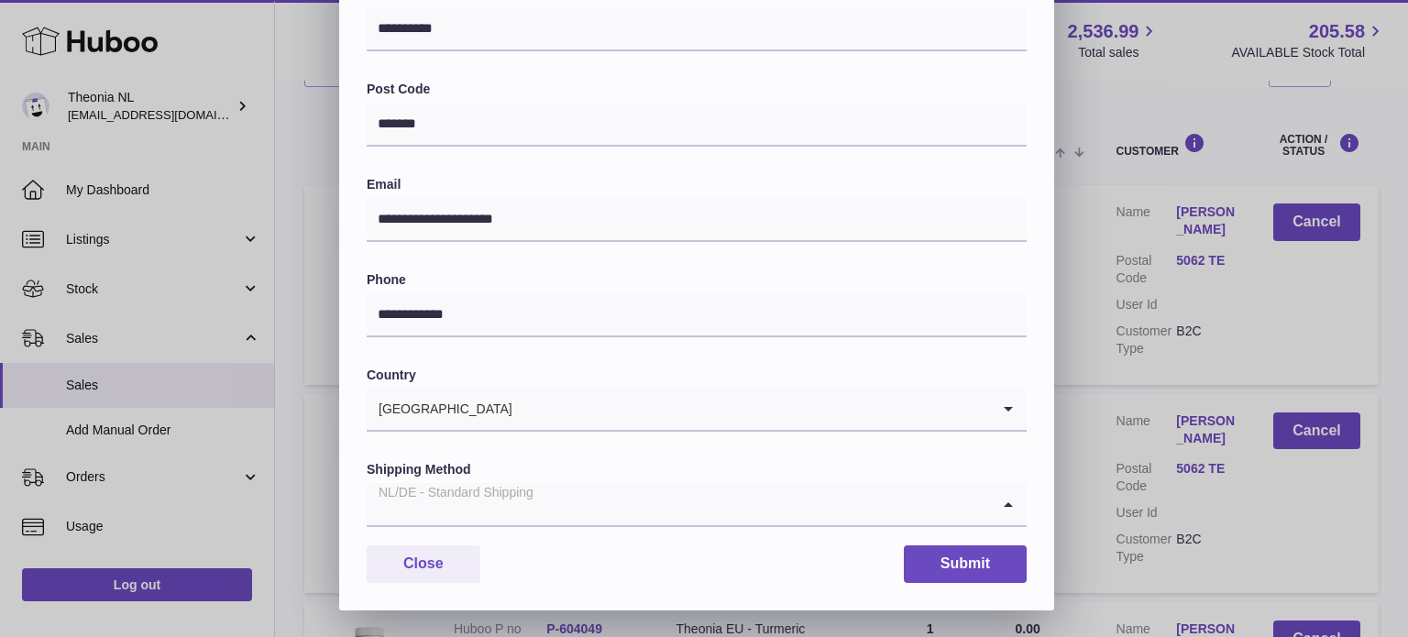
click at [556, 505] on input "Search for option" at bounding box center [678, 504] width 623 height 42
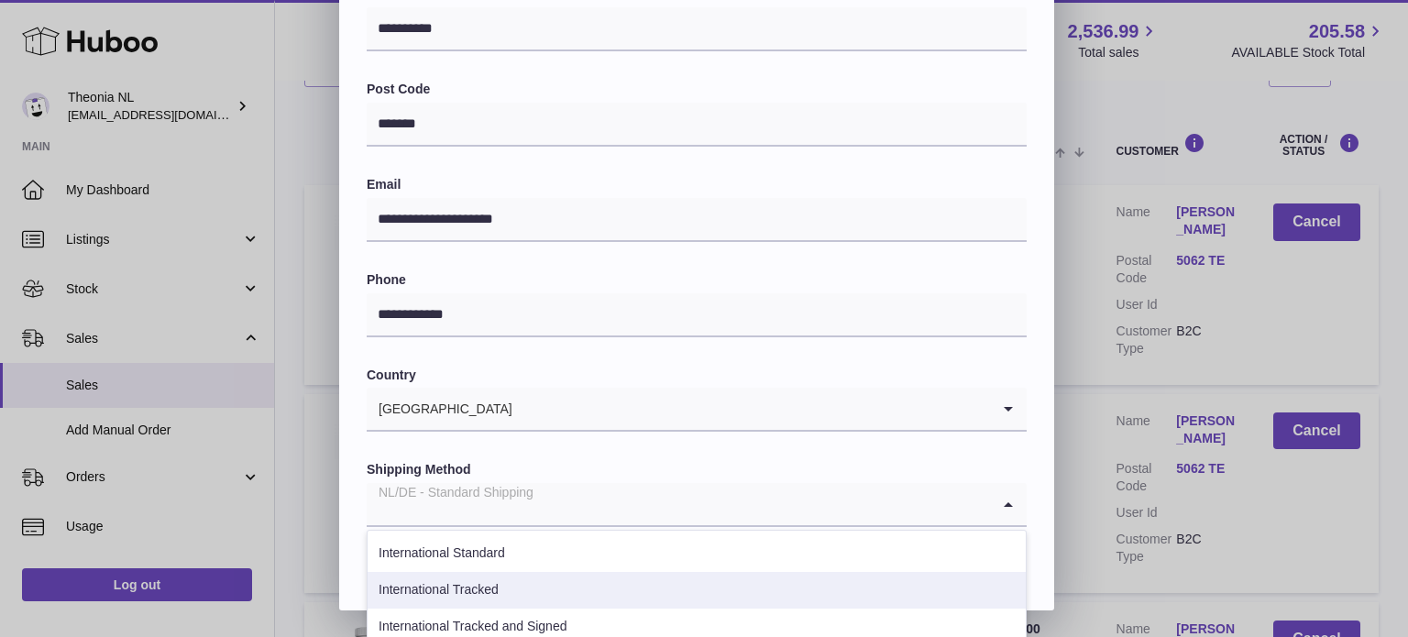
click at [528, 582] on li "International Tracked" at bounding box center [697, 590] width 658 height 37
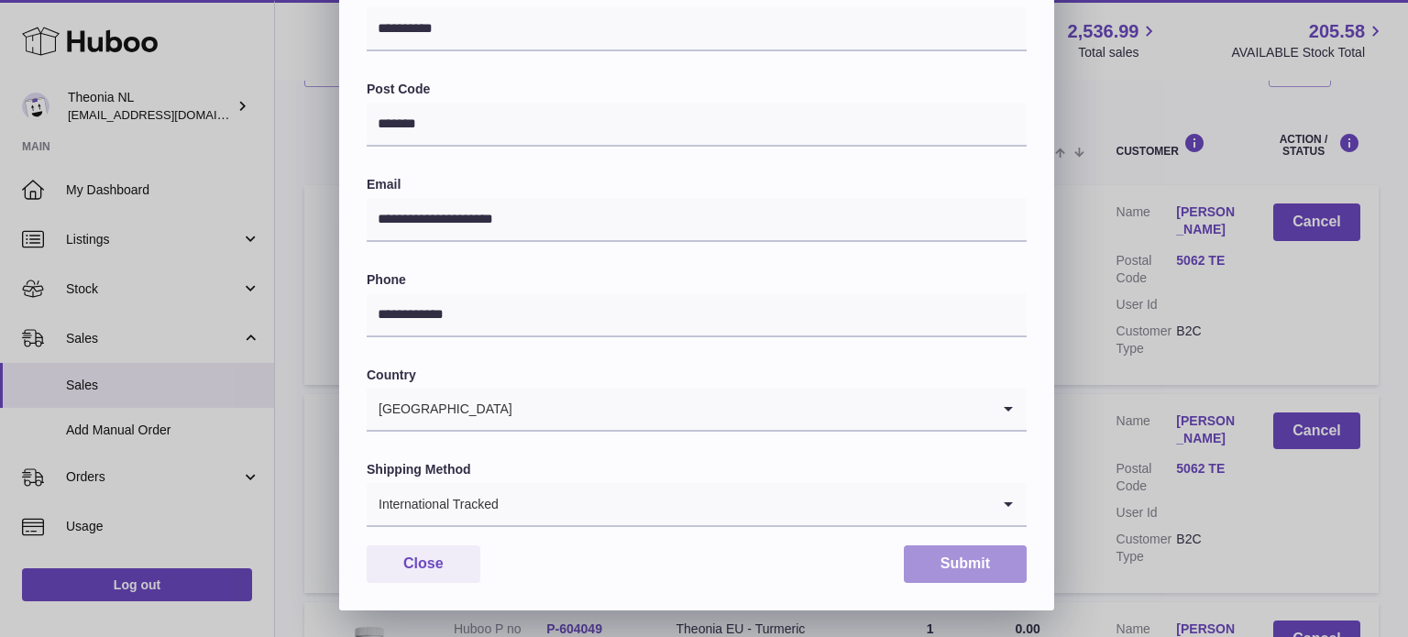
click at [961, 570] on button "Submit" at bounding box center [965, 564] width 123 height 38
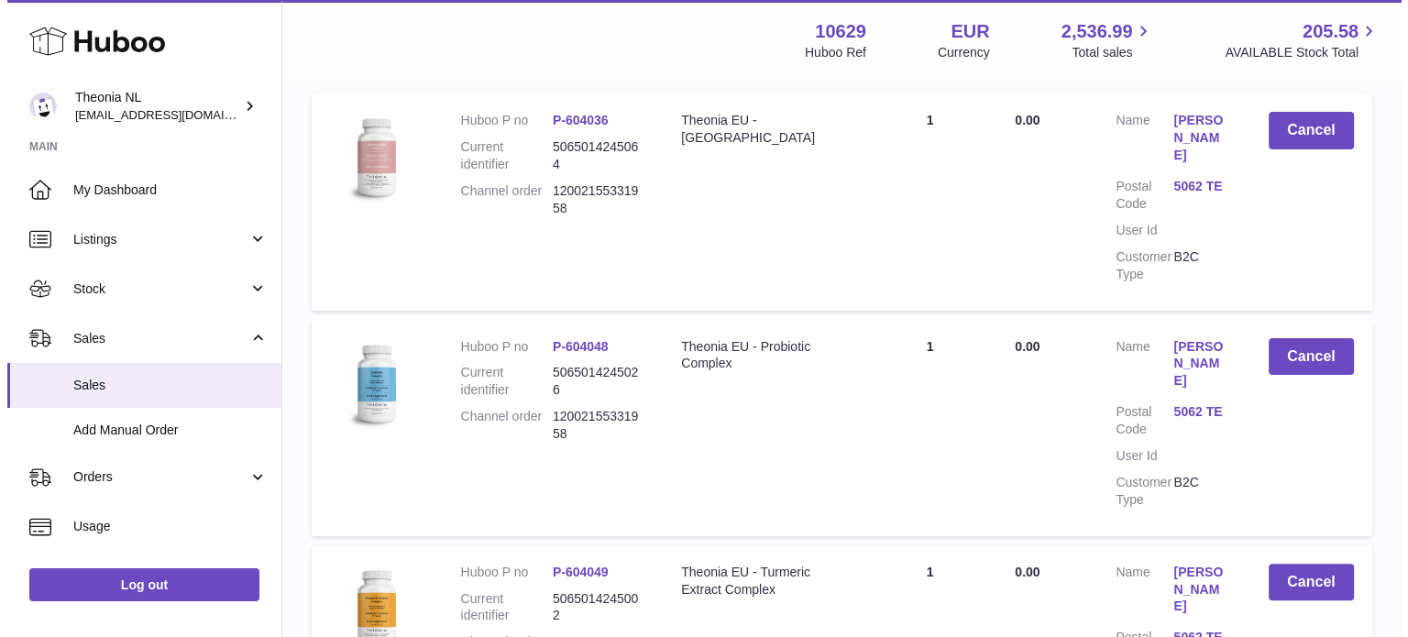
scroll to position [458, 0]
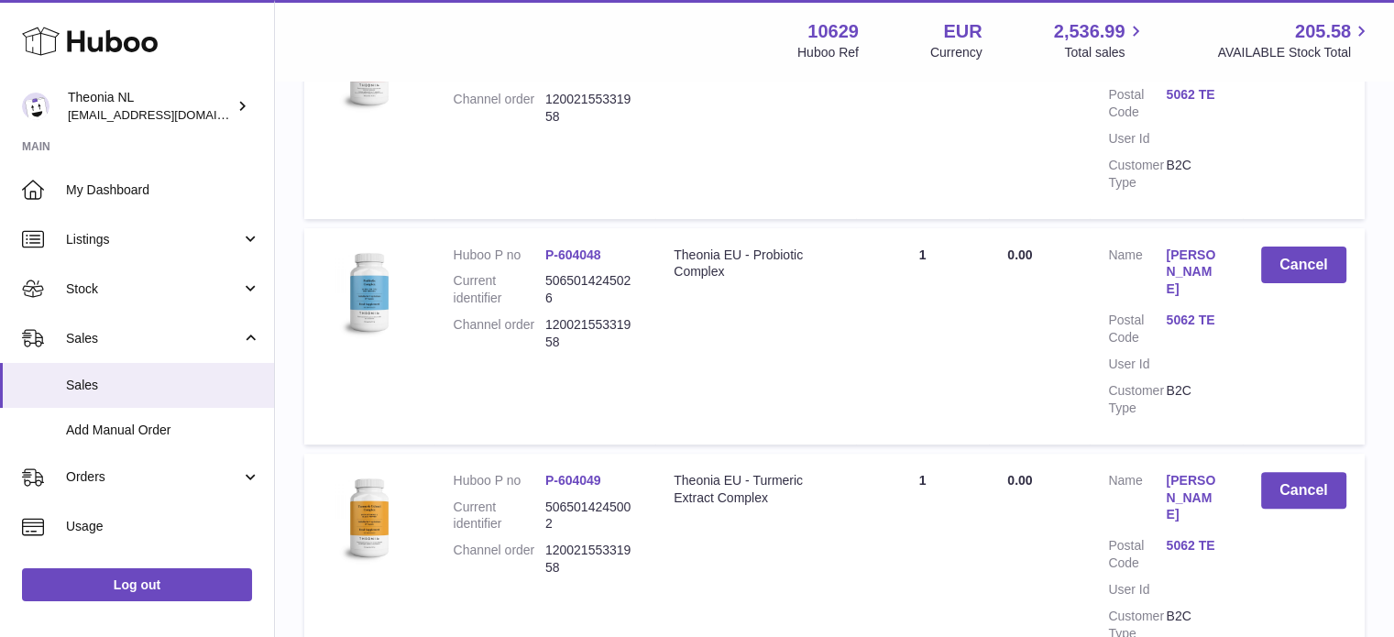
click at [1184, 537] on link "5062 TE" at bounding box center [1195, 545] width 58 height 17
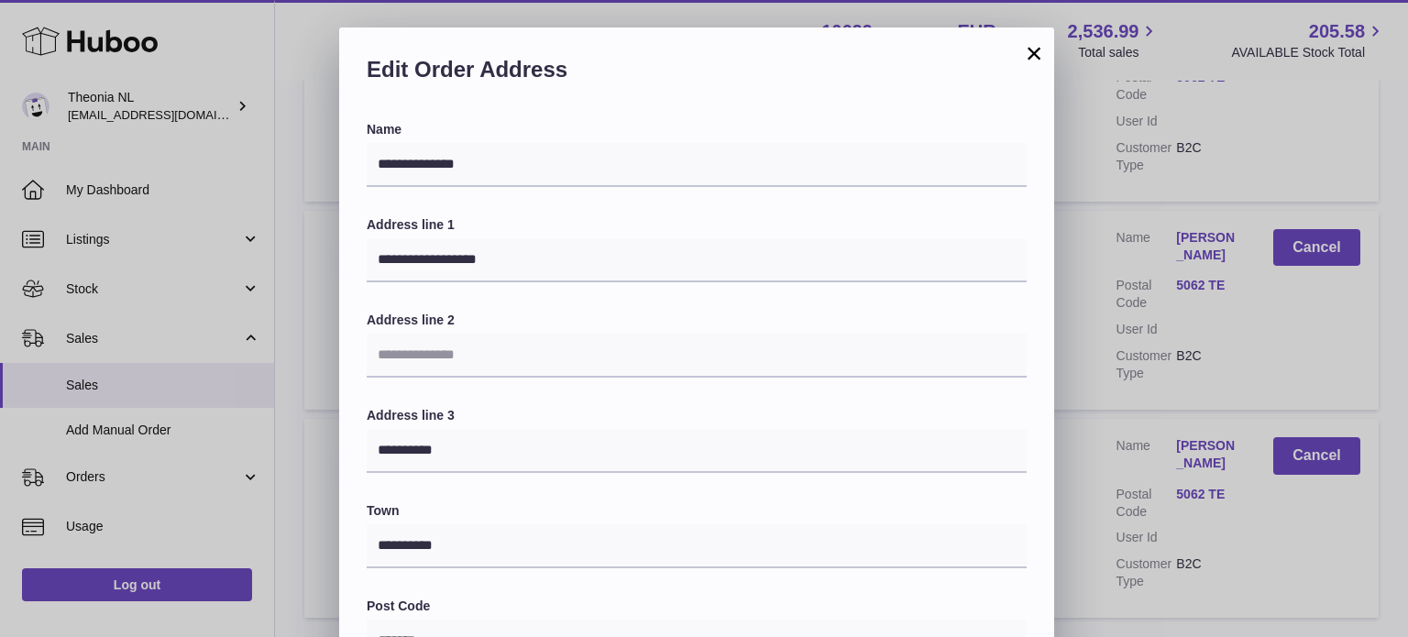
scroll to position [367, 0]
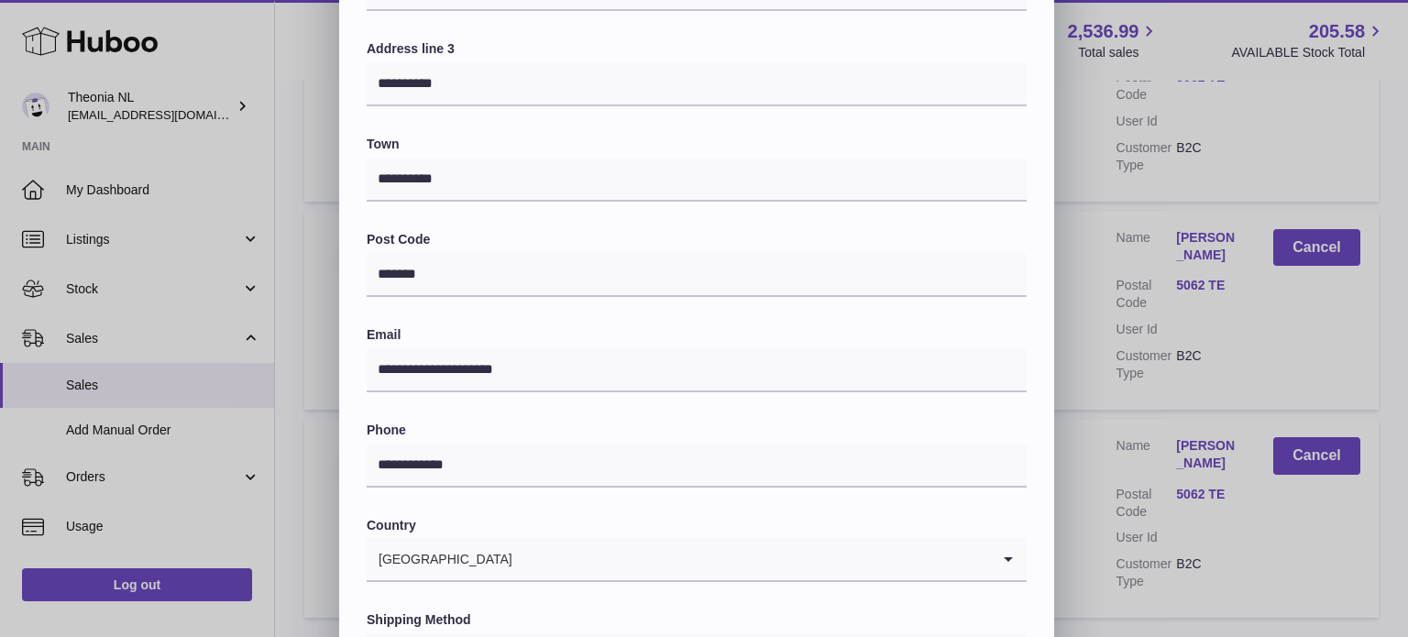
click at [598, 545] on input "Search for option" at bounding box center [751, 559] width 477 height 42
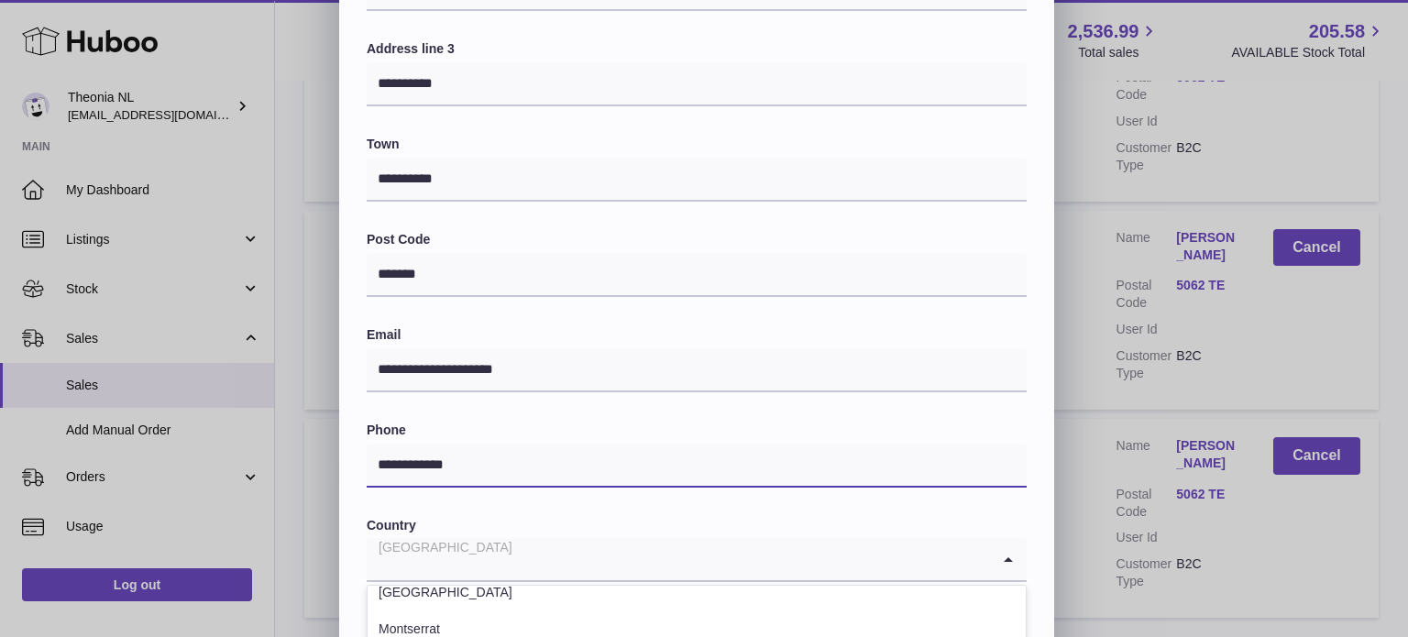
click at [606, 473] on input "**********" at bounding box center [697, 466] width 660 height 44
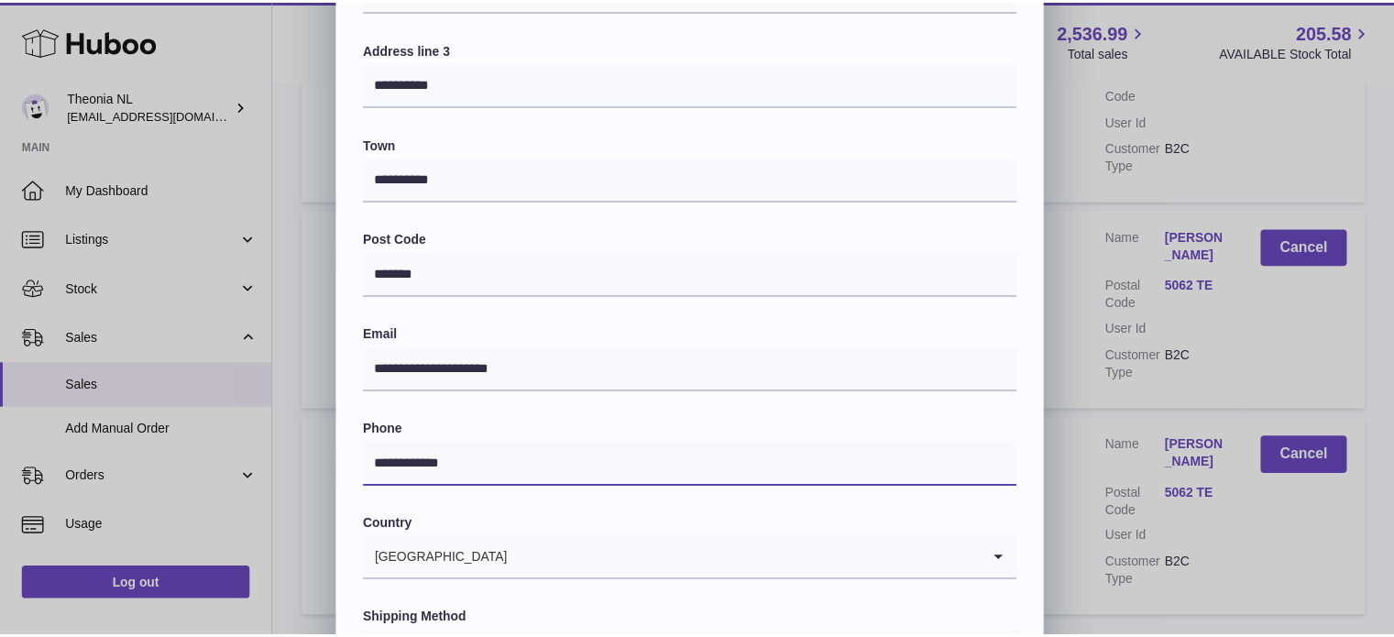
scroll to position [517, 0]
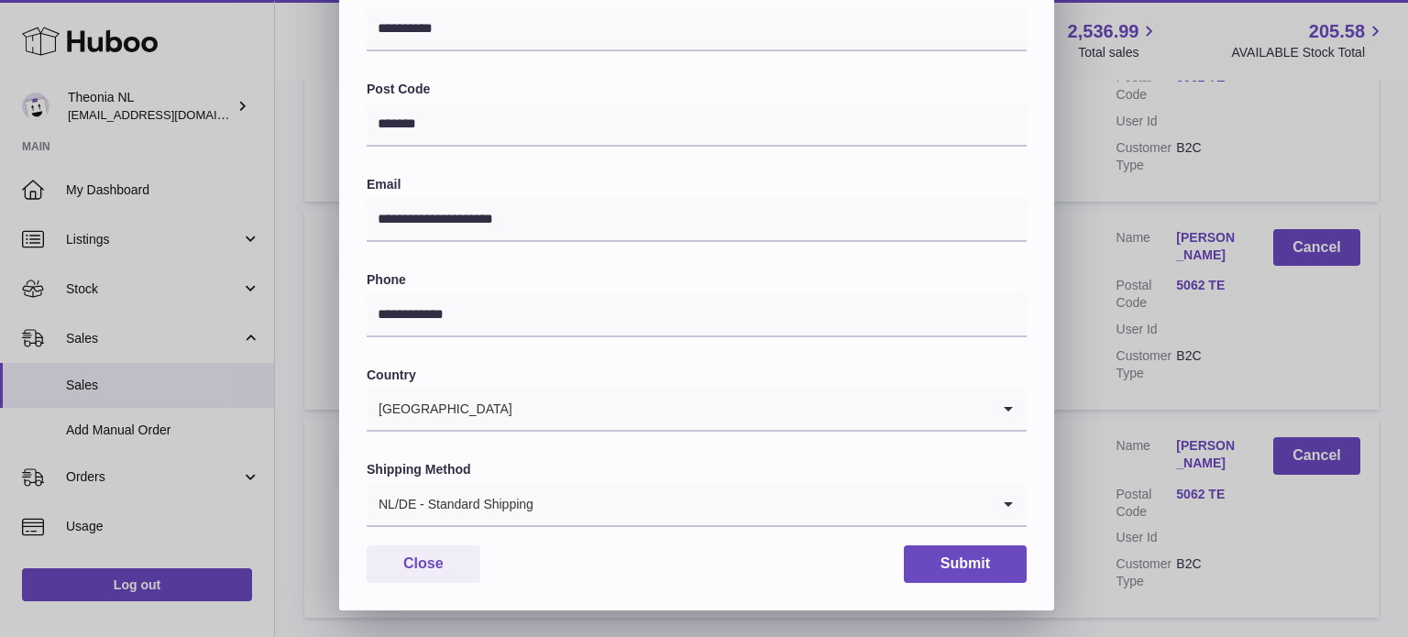
click at [555, 515] on input "Search for option" at bounding box center [762, 504] width 456 height 42
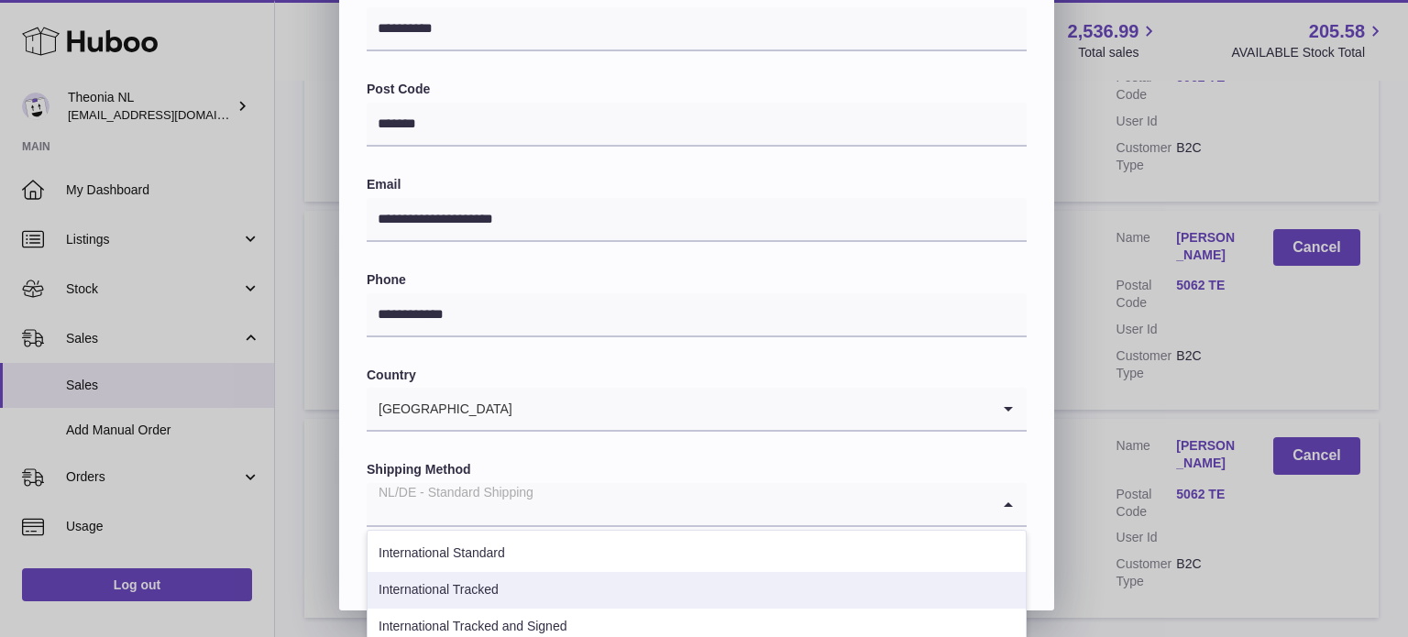
click at [525, 580] on li "International Tracked" at bounding box center [697, 590] width 658 height 37
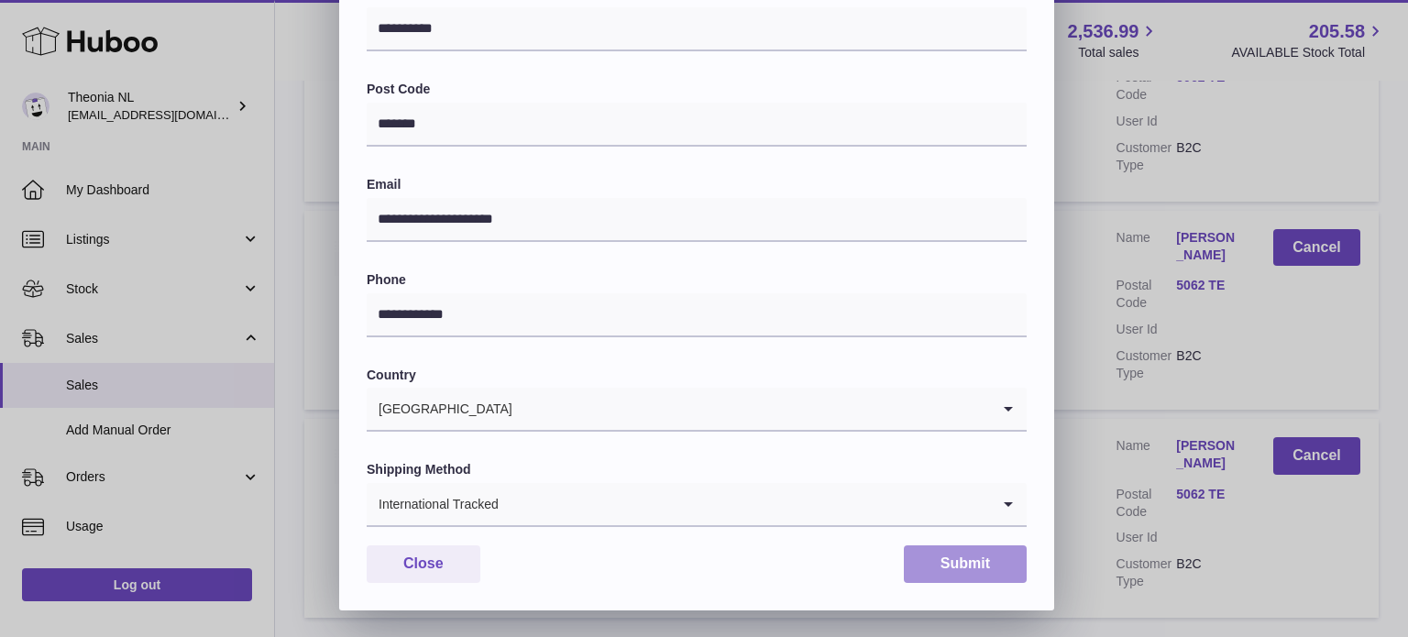
click at [961, 569] on button "Submit" at bounding box center [965, 564] width 123 height 38
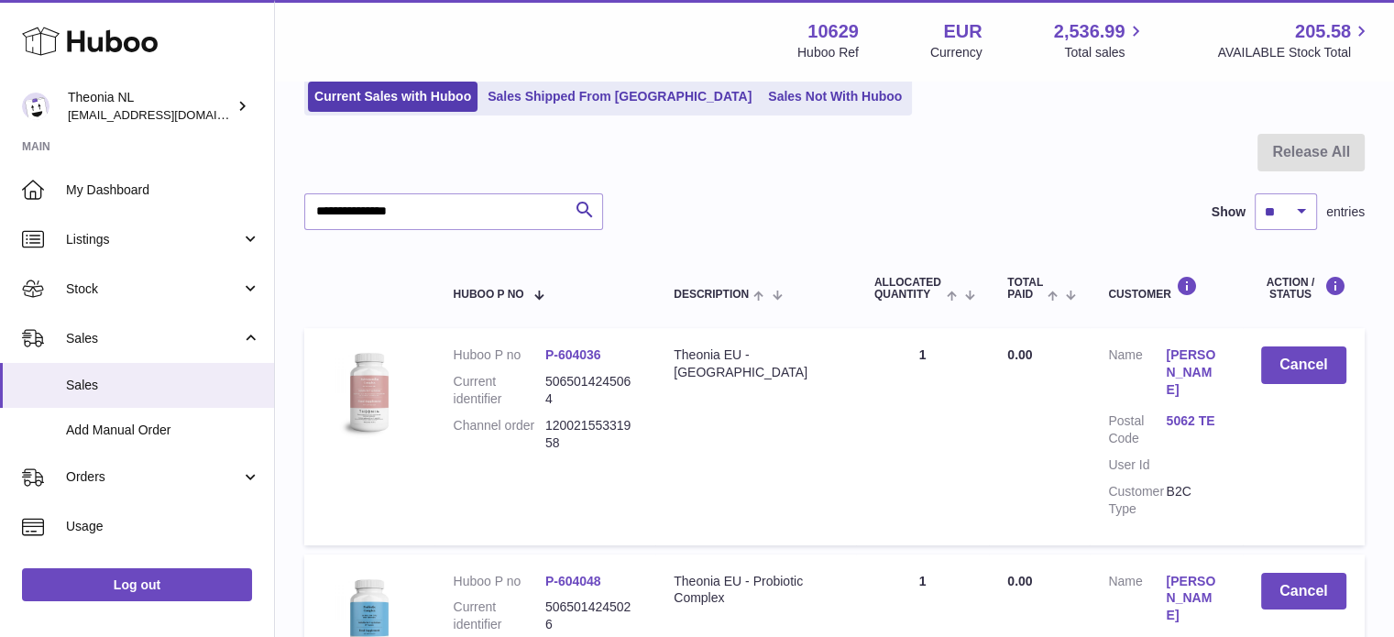
scroll to position [0, 0]
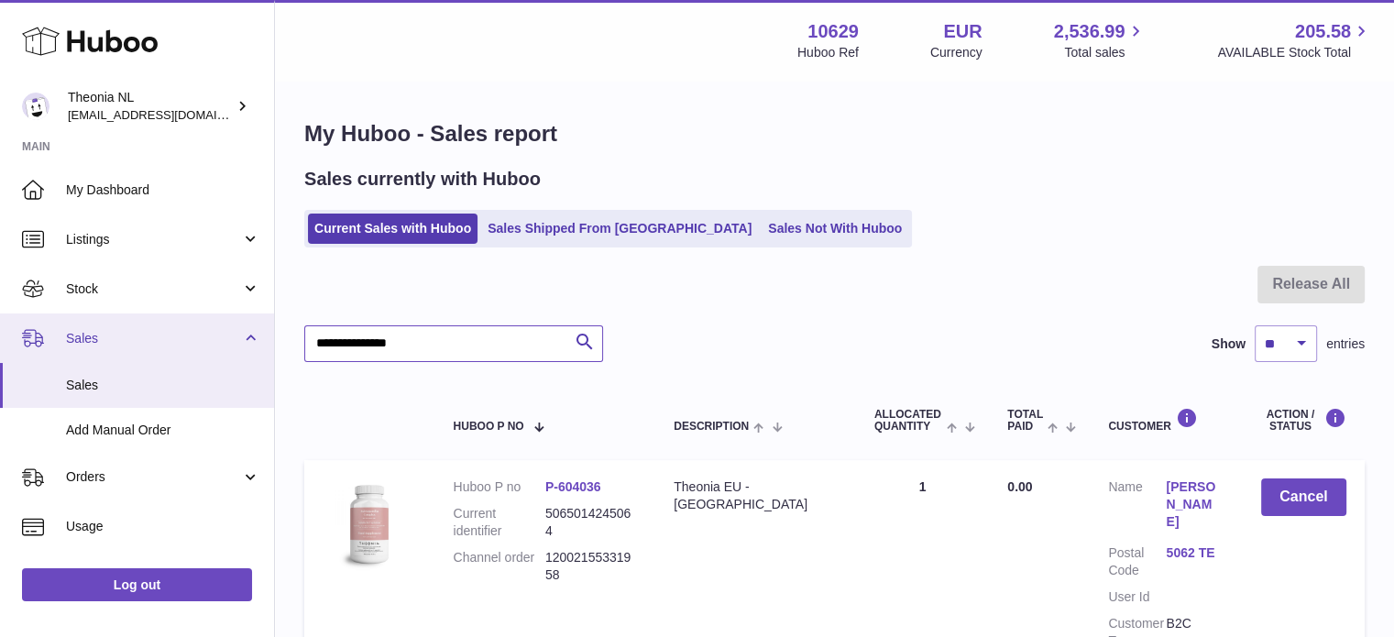
drag, startPoint x: 458, startPoint y: 333, endPoint x: 16, endPoint y: 351, distance: 443.2
click at [40, 352] on div "Huboo Theonia NL [EMAIL_ADDRESS][DOMAIN_NAME] Main My Dashboard Listings Not wi…" at bounding box center [697, 641] width 1394 height 1283
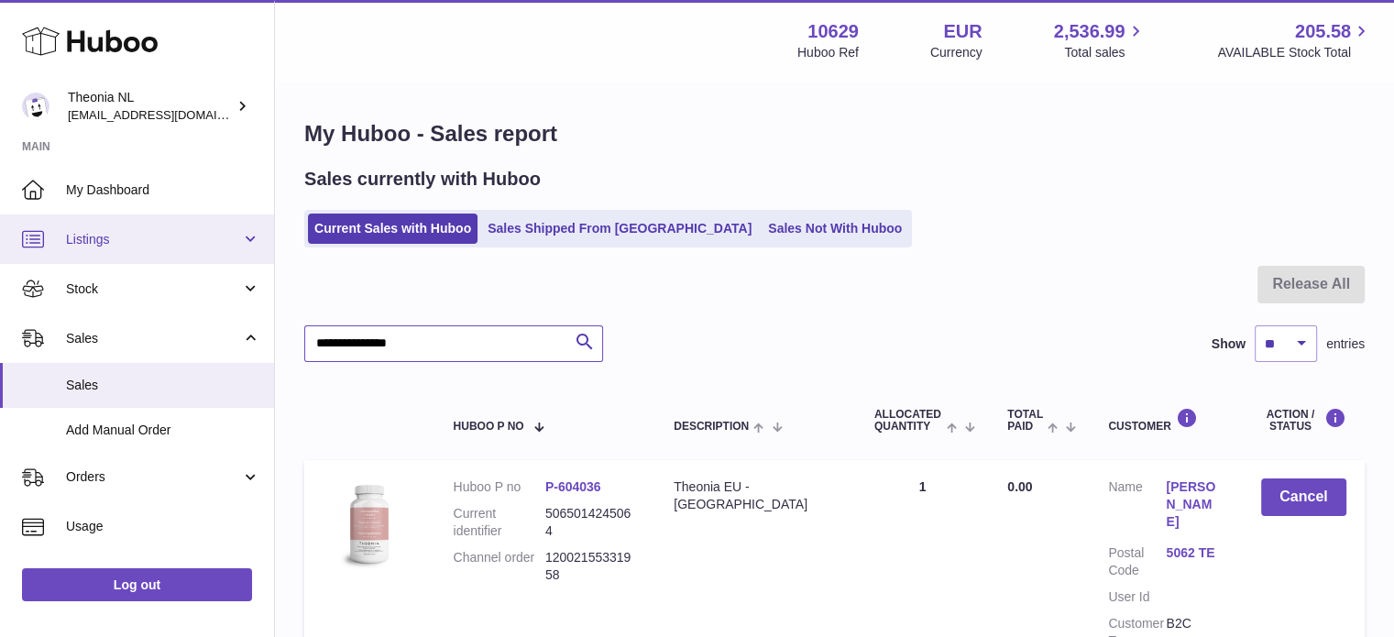
paste input "text"
type input "**********"
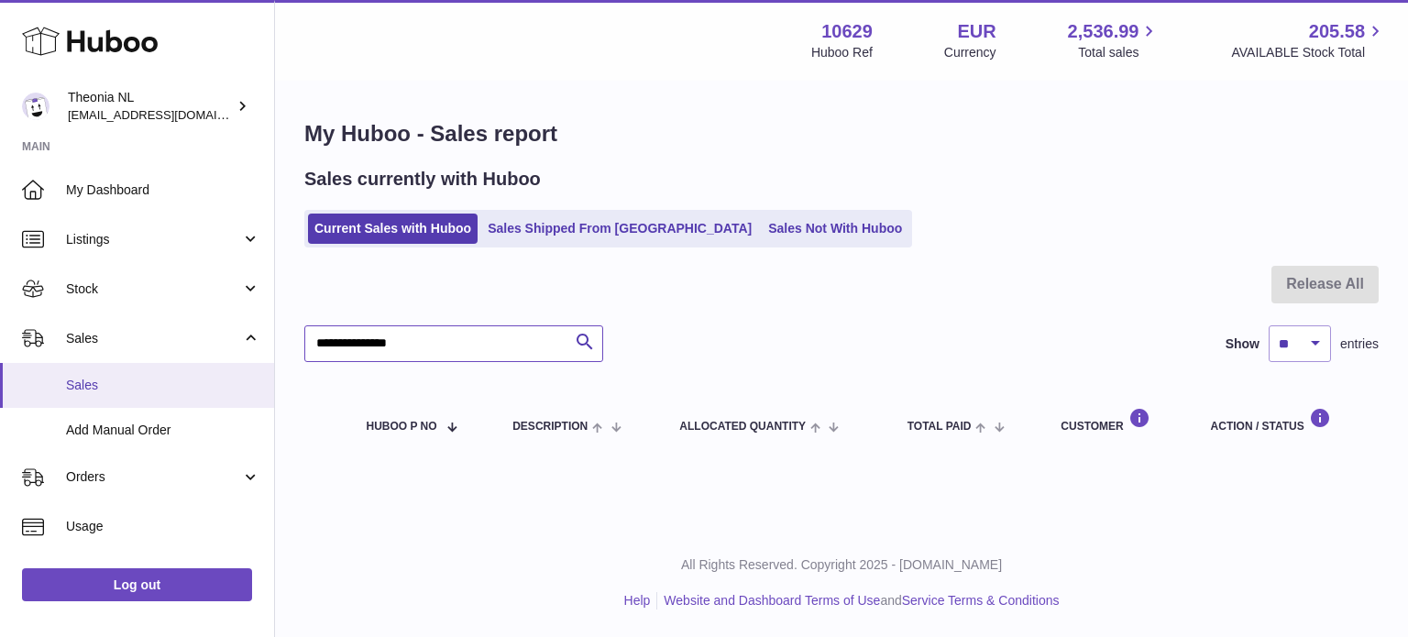
drag, startPoint x: 452, startPoint y: 350, endPoint x: 90, endPoint y: 364, distance: 362.4
click at [120, 366] on div "Huboo Theonia NL [EMAIL_ADDRESS][DOMAIN_NAME] Main My Dashboard Listings Not wi…" at bounding box center [704, 318] width 1408 height 637
